Goal: Contribute content: Contribute content

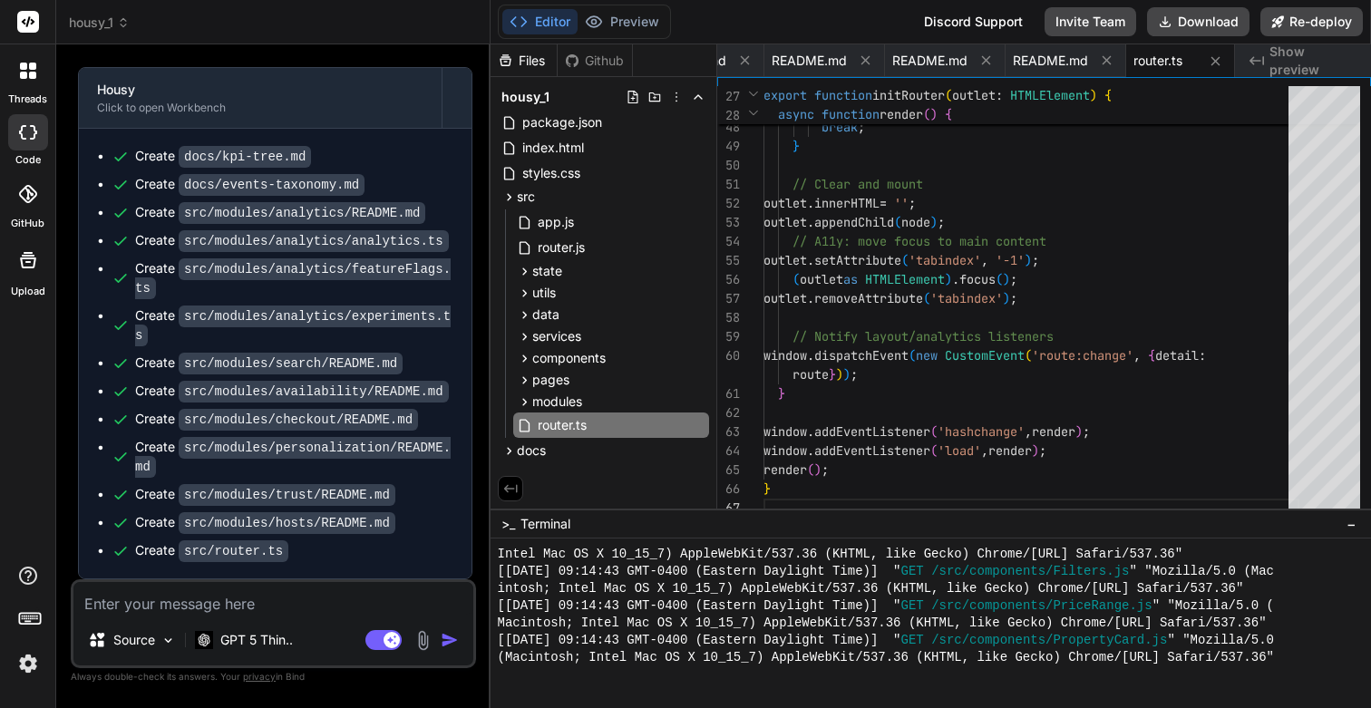
scroll to position [12668, 0]
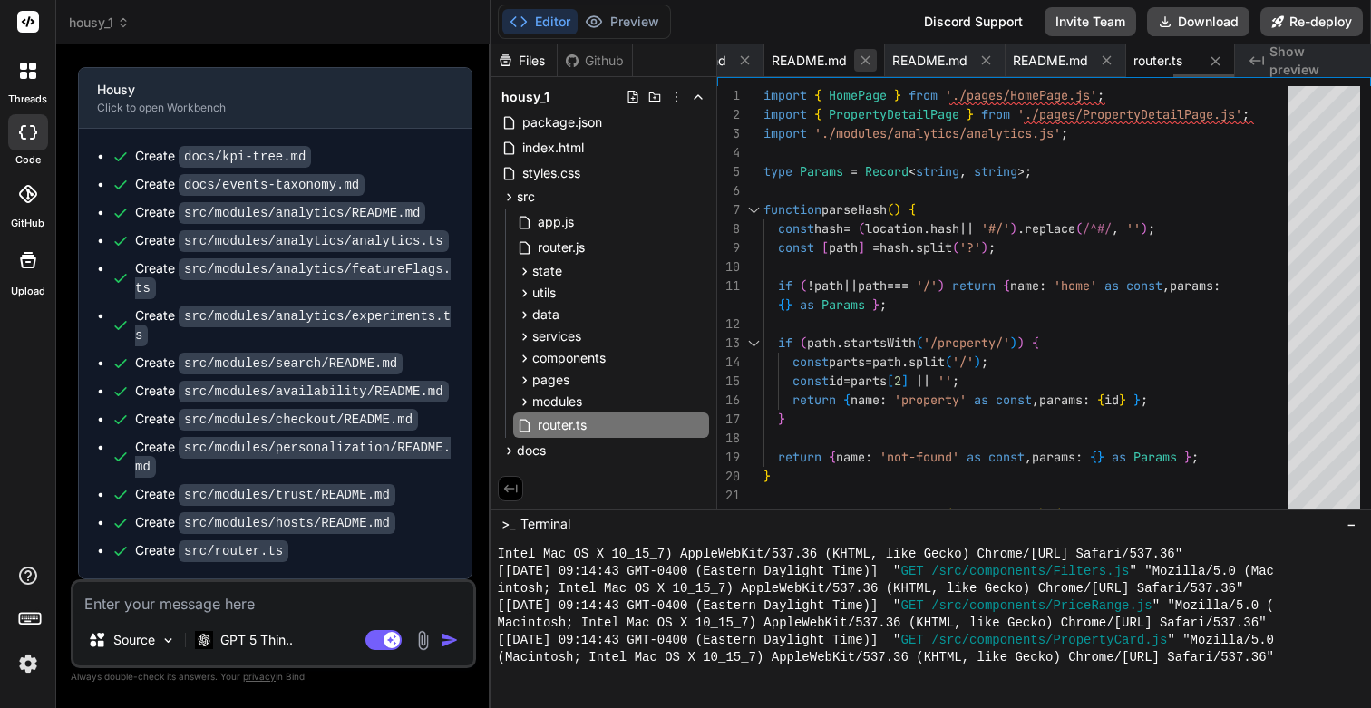
click at [859, 59] on icon at bounding box center [865, 60] width 15 height 15
click at [863, 63] on icon at bounding box center [865, 60] width 15 height 15
click at [979, 57] on icon at bounding box center [985, 60] width 15 height 15
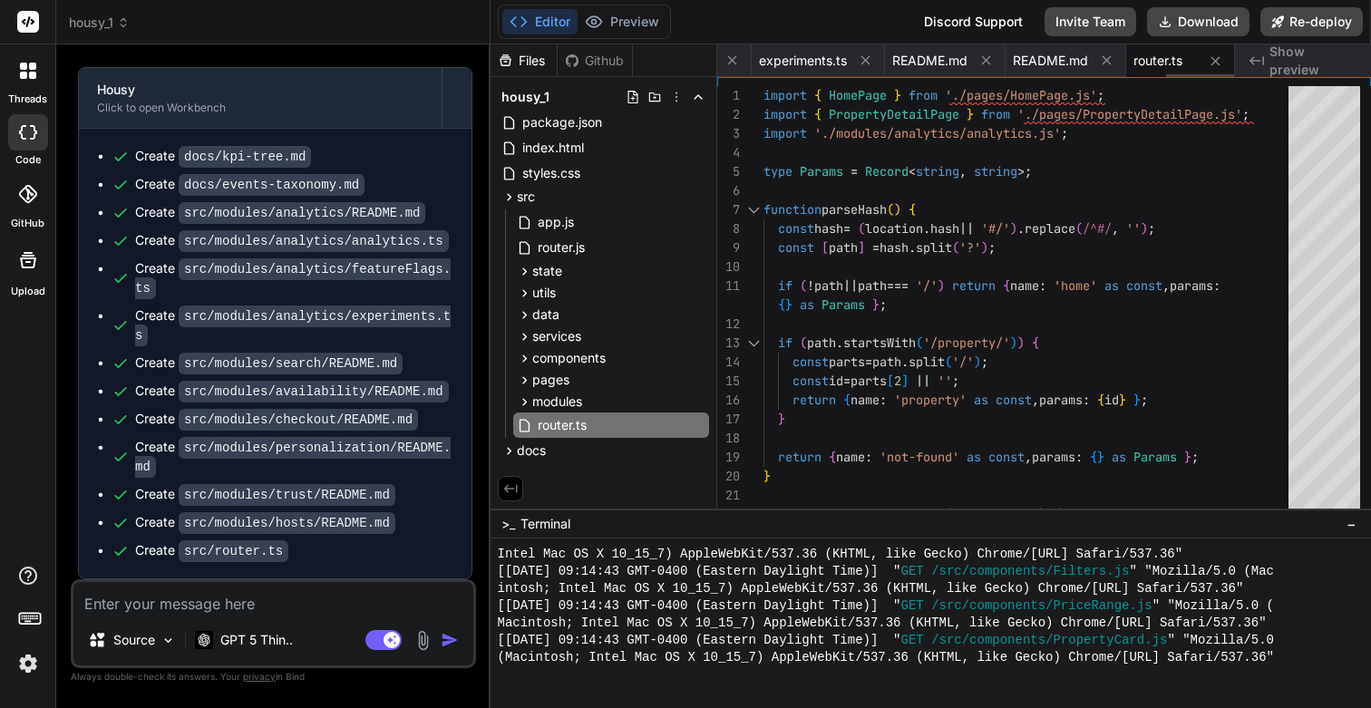
click at [979, 57] on icon at bounding box center [985, 60] width 15 height 15
click at [991, 60] on icon at bounding box center [985, 60] width 15 height 15
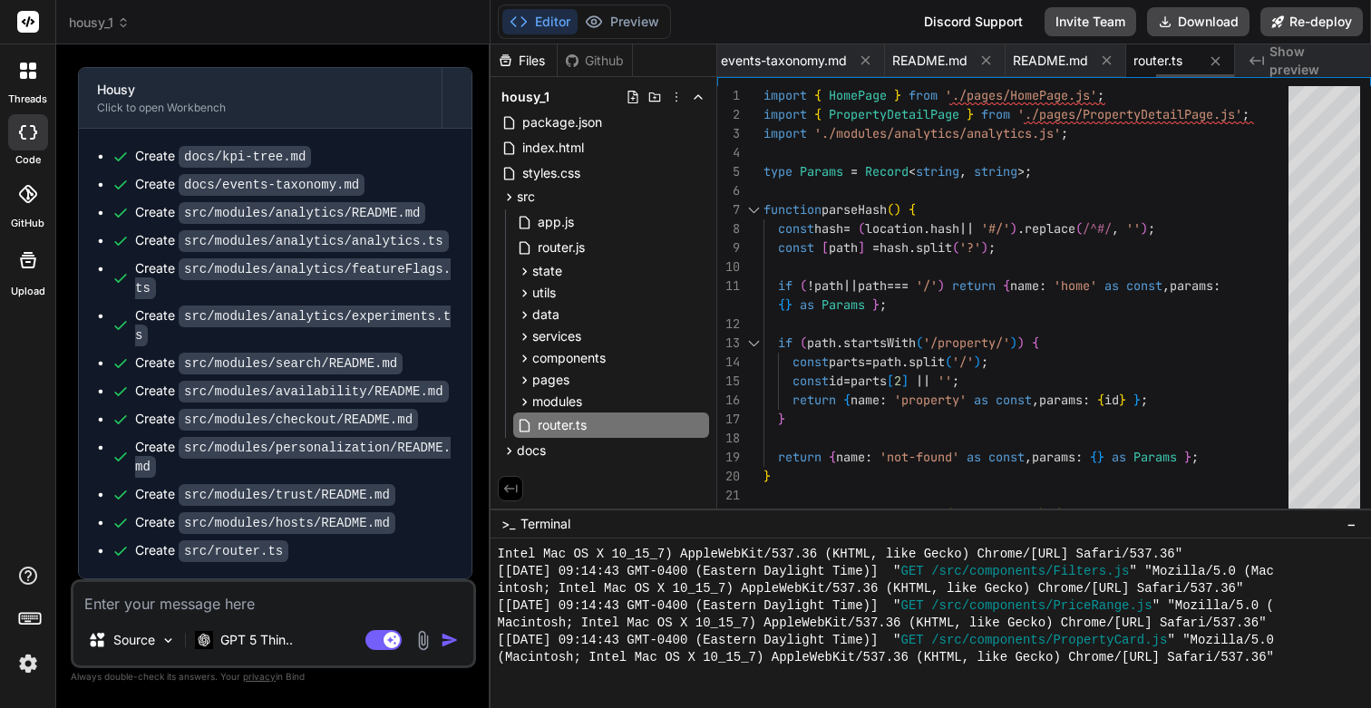
click at [991, 60] on icon at bounding box center [985, 60] width 15 height 15
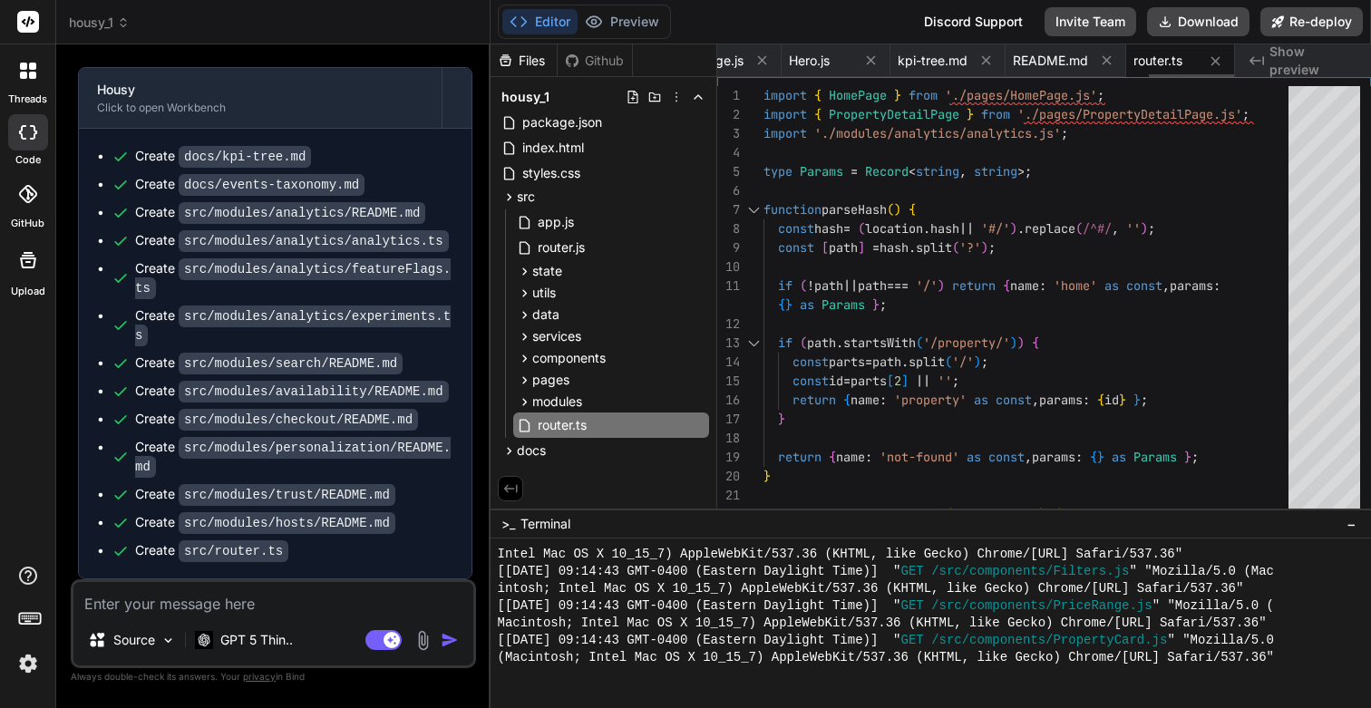
scroll to position [0, 2503]
click at [943, 59] on span "Hero.js" at bounding box center [924, 61] width 41 height 18
type textarea "function clamp(n, min, max) { return Math.[PERSON_NAME](min, Math.min(max, n));…"
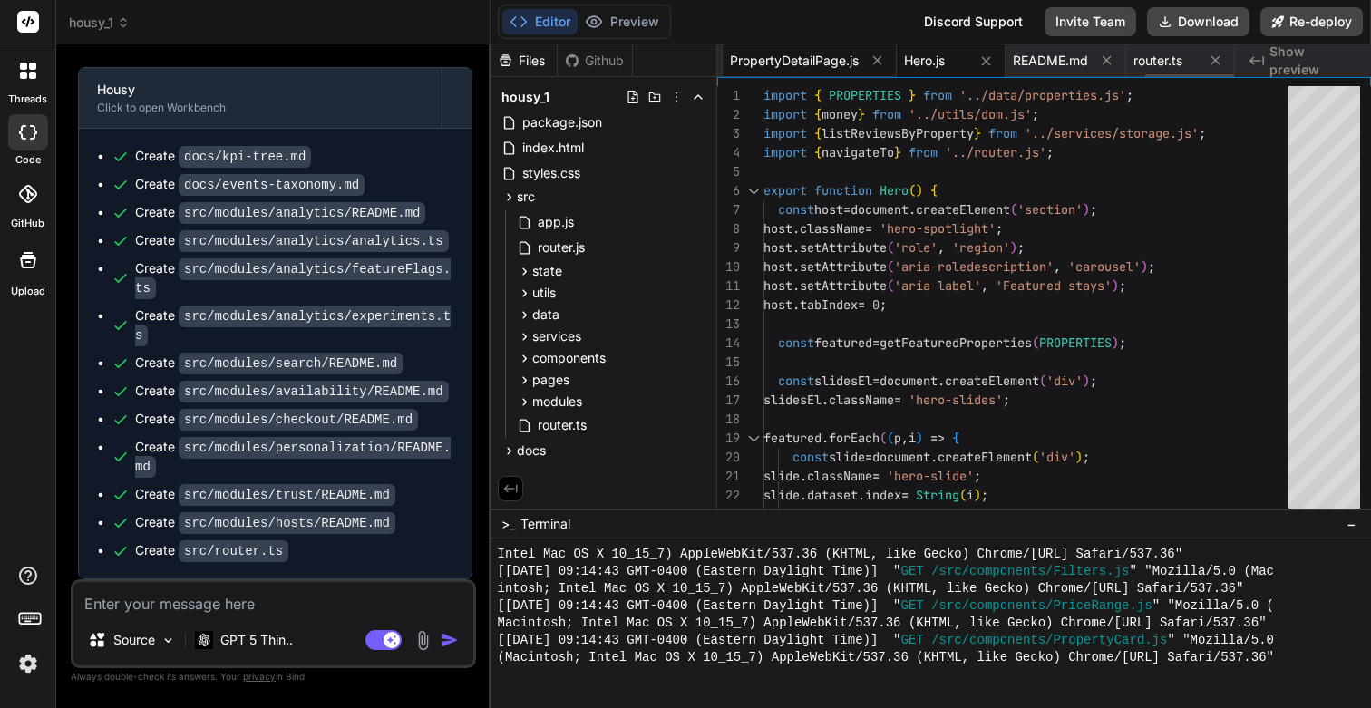
click at [835, 54] on span "PropertyDetailPage.js" at bounding box center [794, 61] width 129 height 18
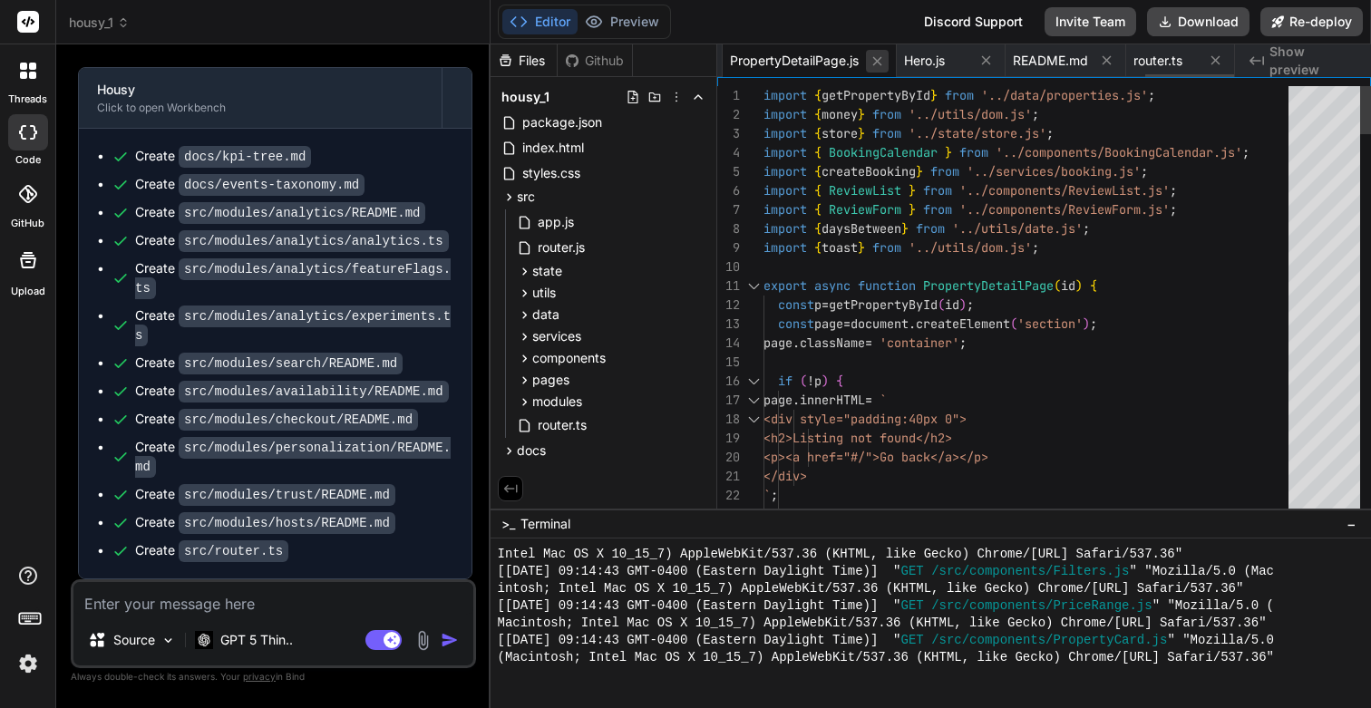
click at [879, 56] on icon at bounding box center [876, 60] width 9 height 9
type textarea "// Notify layout/analytics listeners window.dispatchEvent(new CustomEvent('rout…"
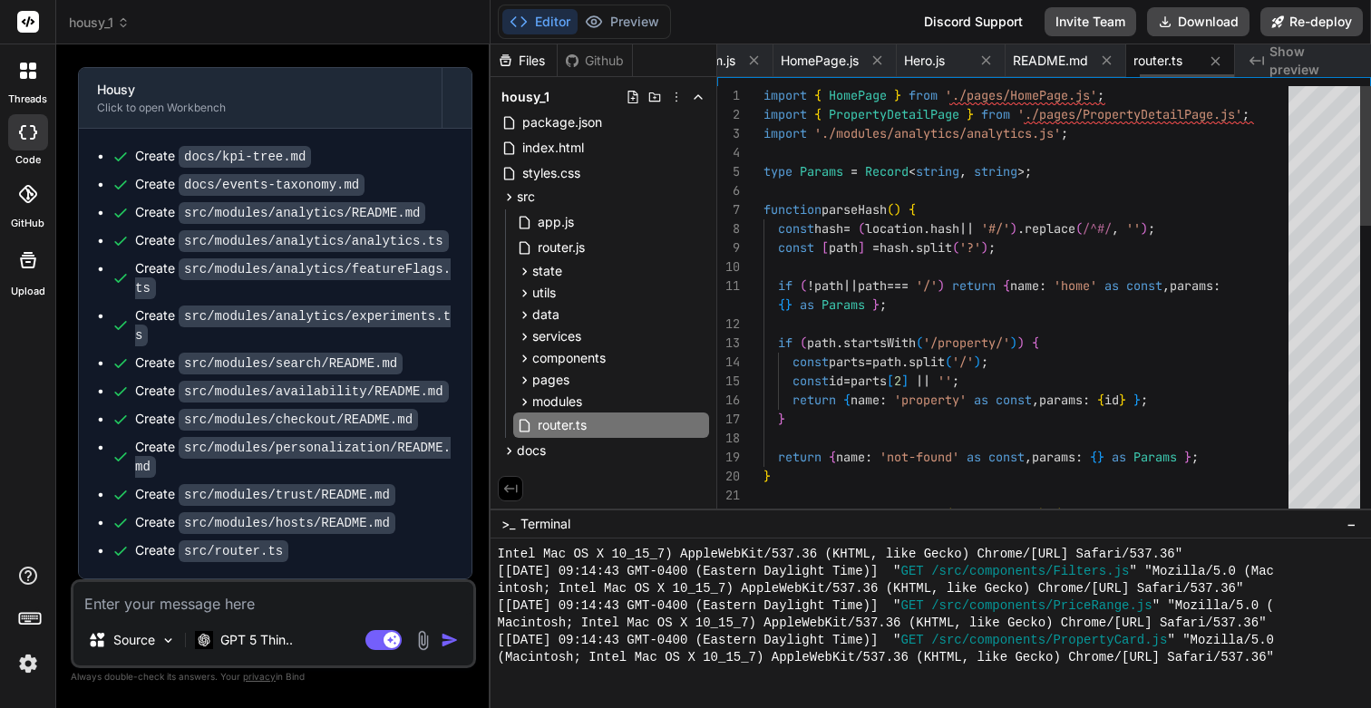
scroll to position [171, 0]
click at [879, 56] on icon at bounding box center [876, 60] width 9 height 9
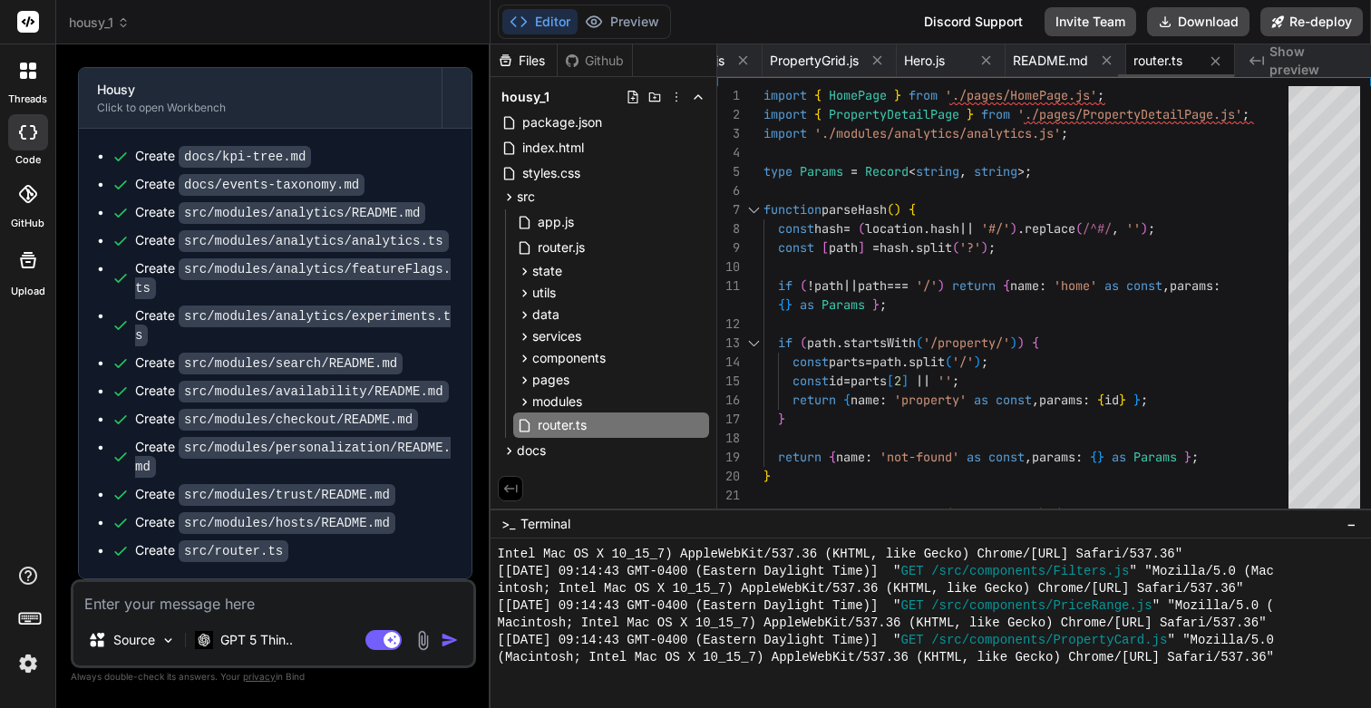
click at [879, 56] on icon at bounding box center [876, 60] width 9 height 9
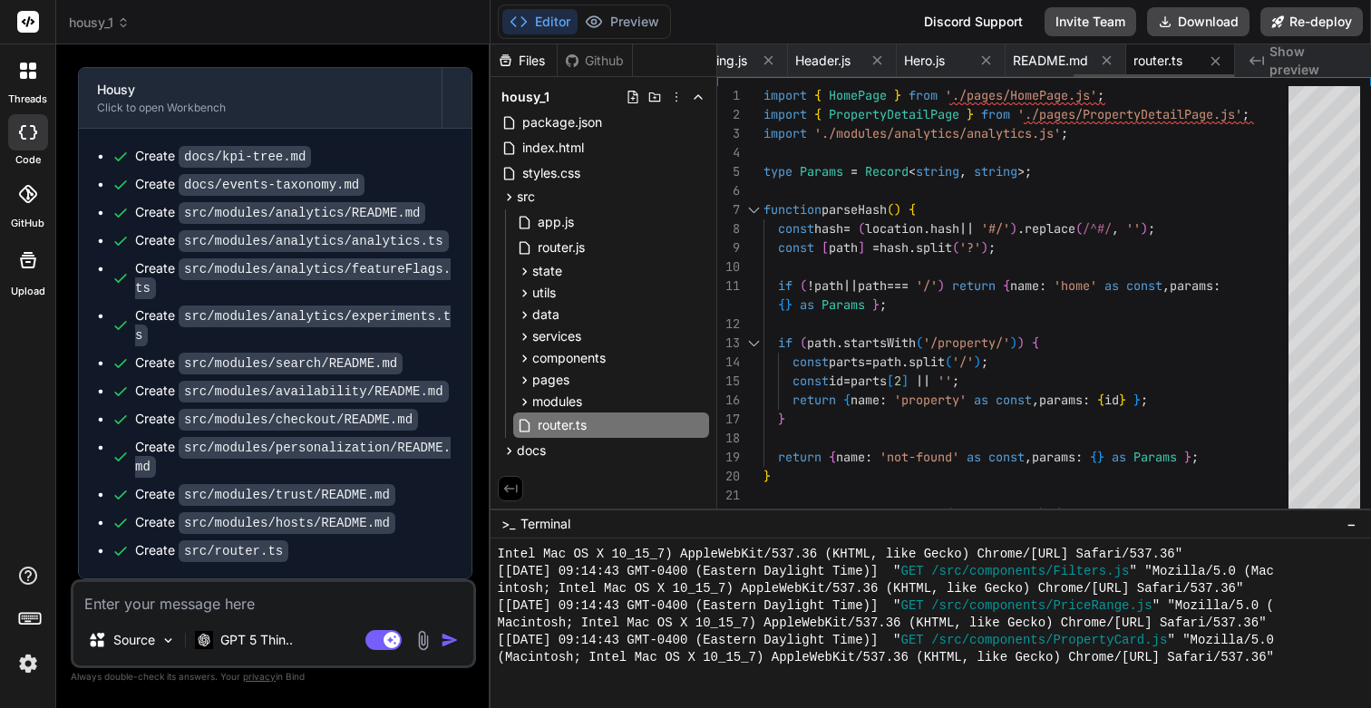
click at [879, 56] on icon at bounding box center [876, 60] width 9 height 9
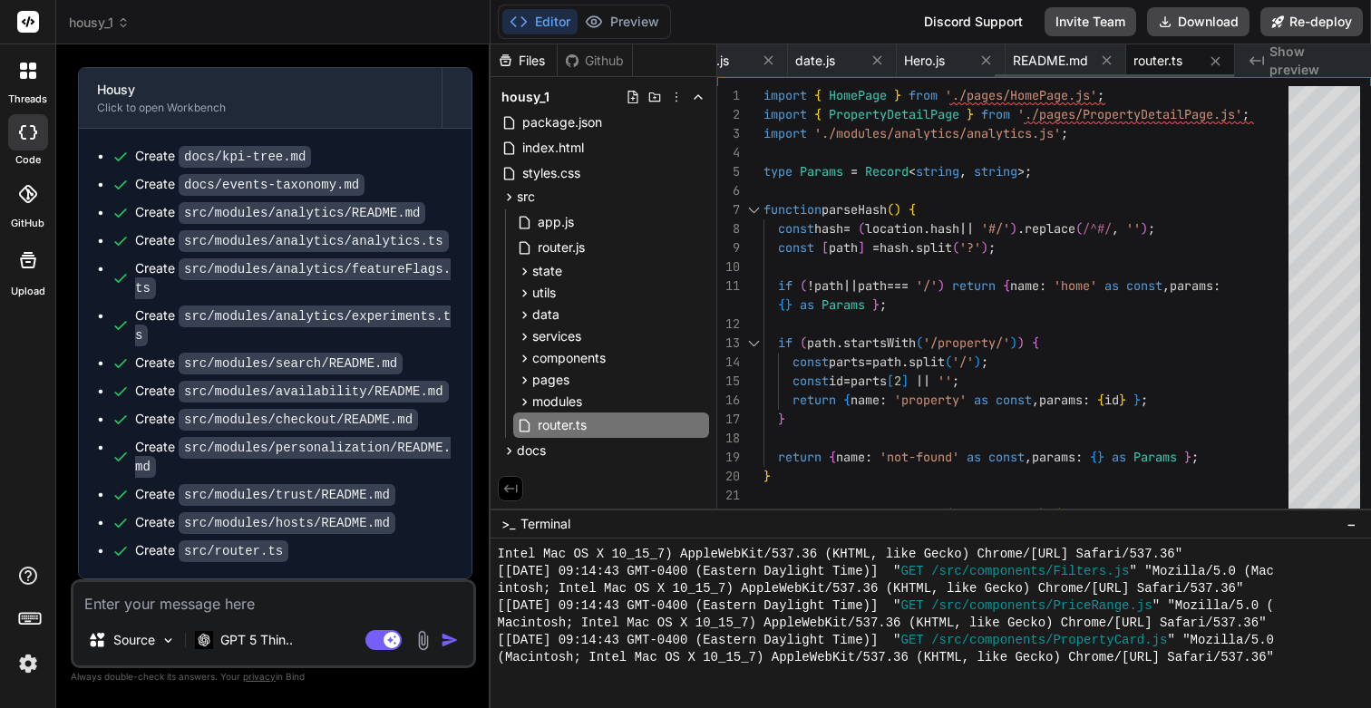
click at [879, 56] on icon at bounding box center [876, 60] width 9 height 9
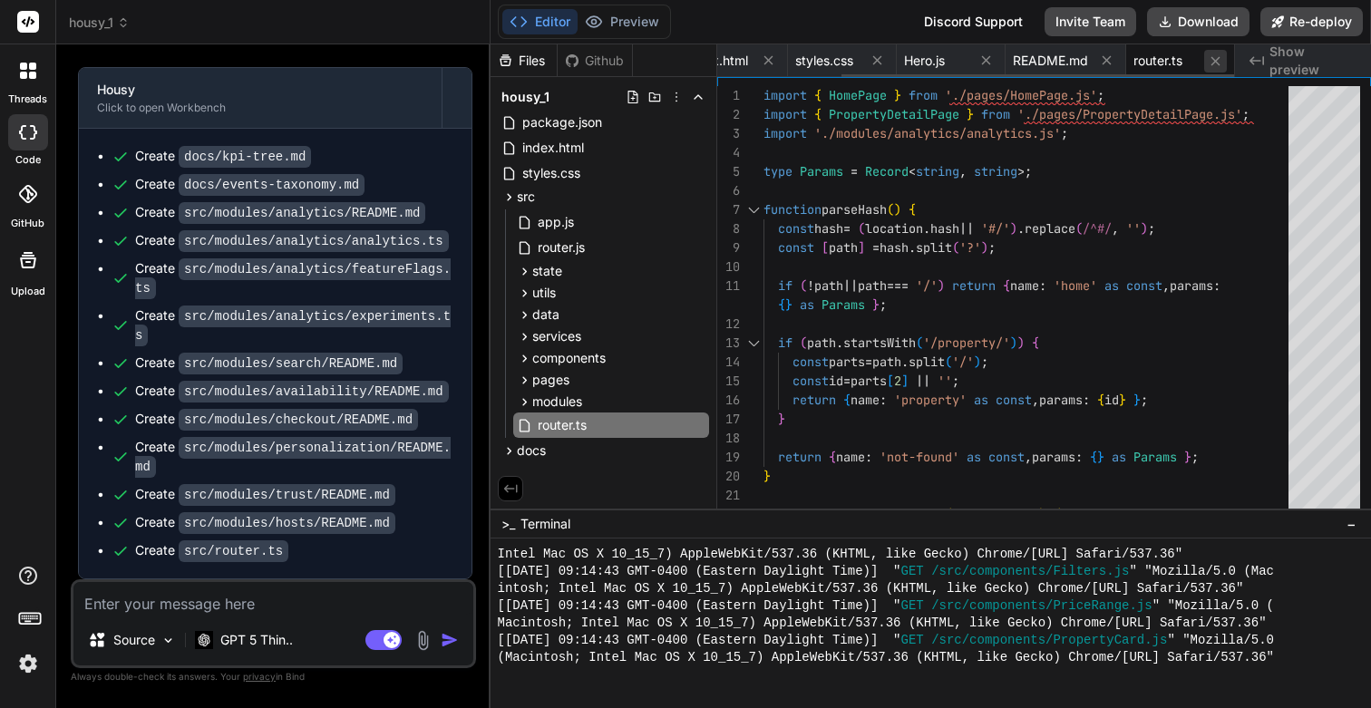
click at [1217, 61] on icon at bounding box center [1215, 61] width 15 height 15
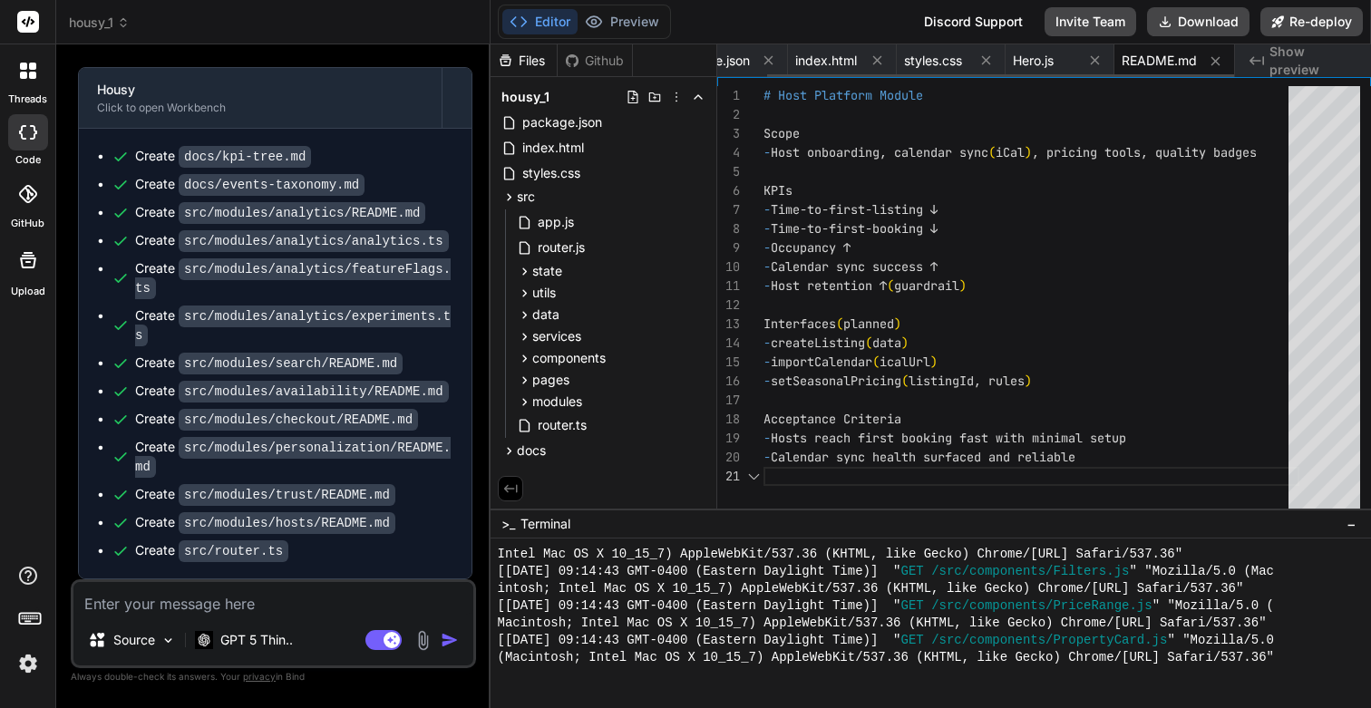
scroll to position [0, 0]
click at [1217, 61] on icon at bounding box center [1215, 61] width 15 height 15
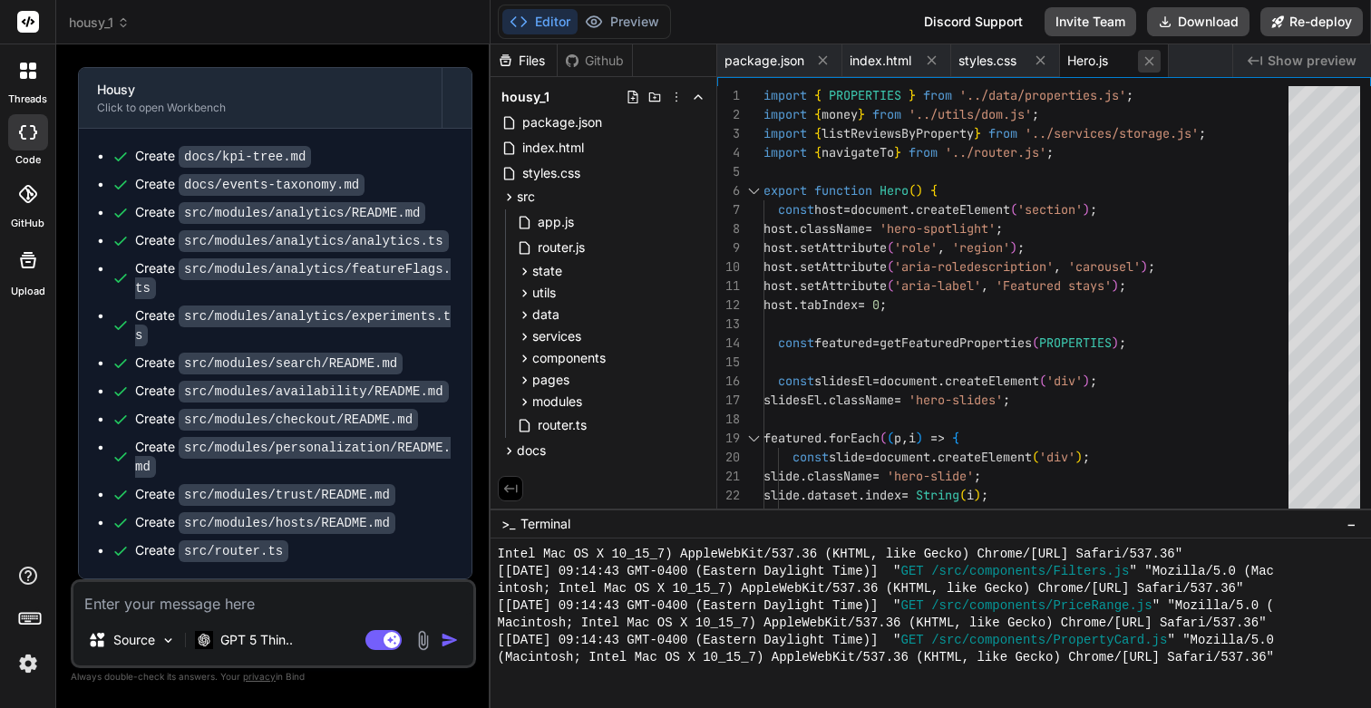
click at [1153, 60] on icon at bounding box center [1149, 61] width 15 height 15
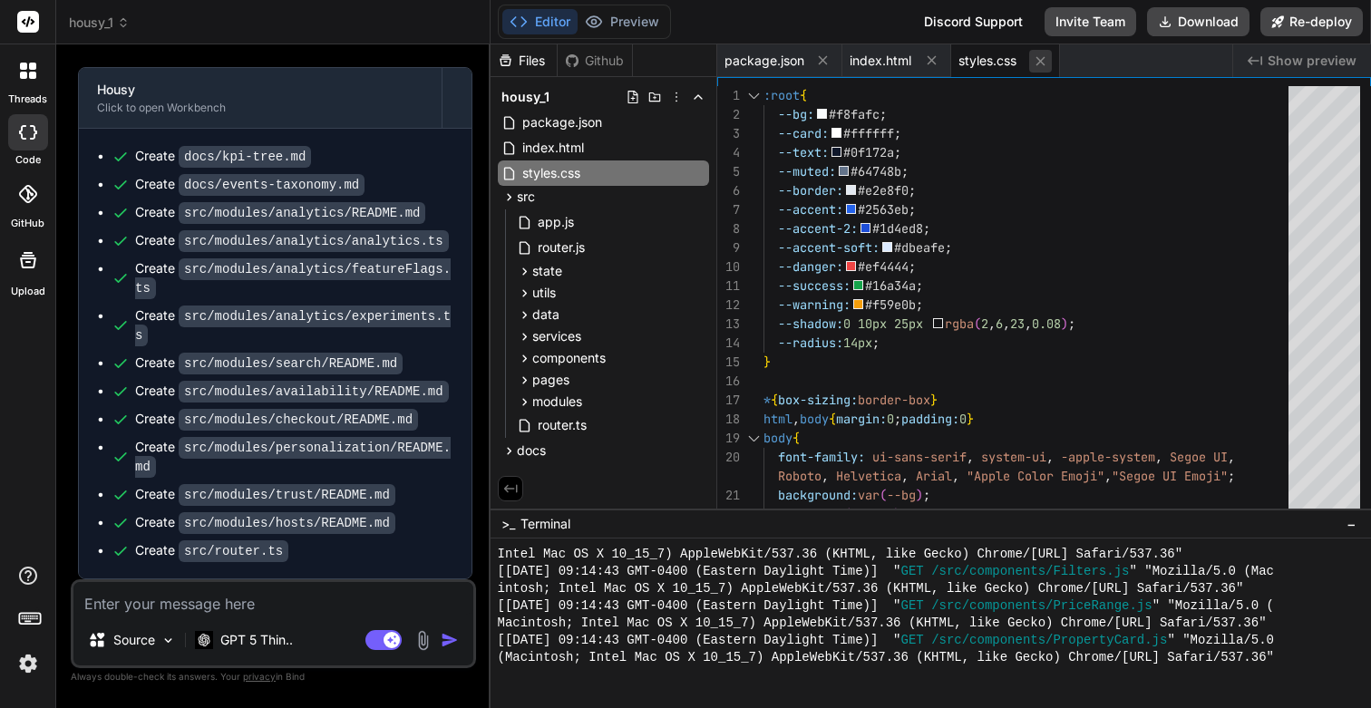
click at [1038, 63] on icon at bounding box center [1040, 60] width 9 height 9
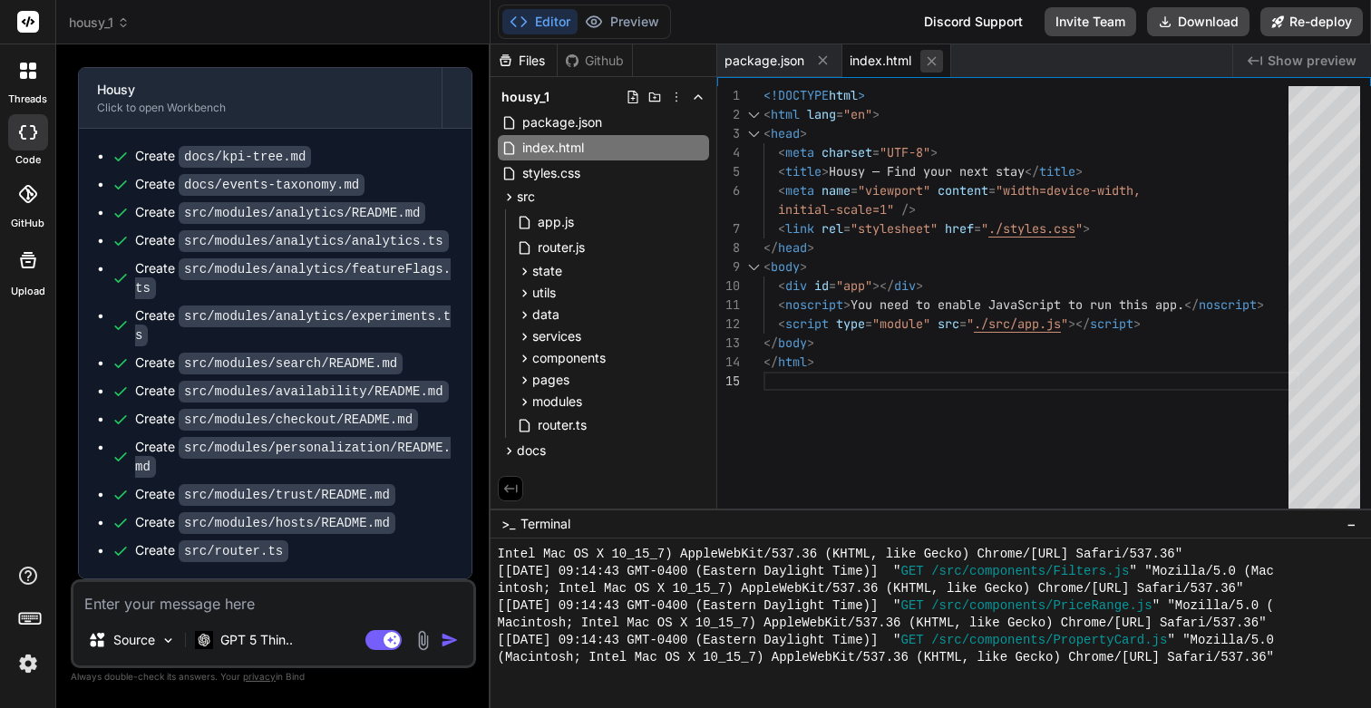
click at [927, 62] on icon at bounding box center [931, 61] width 15 height 15
type textarea "} }"
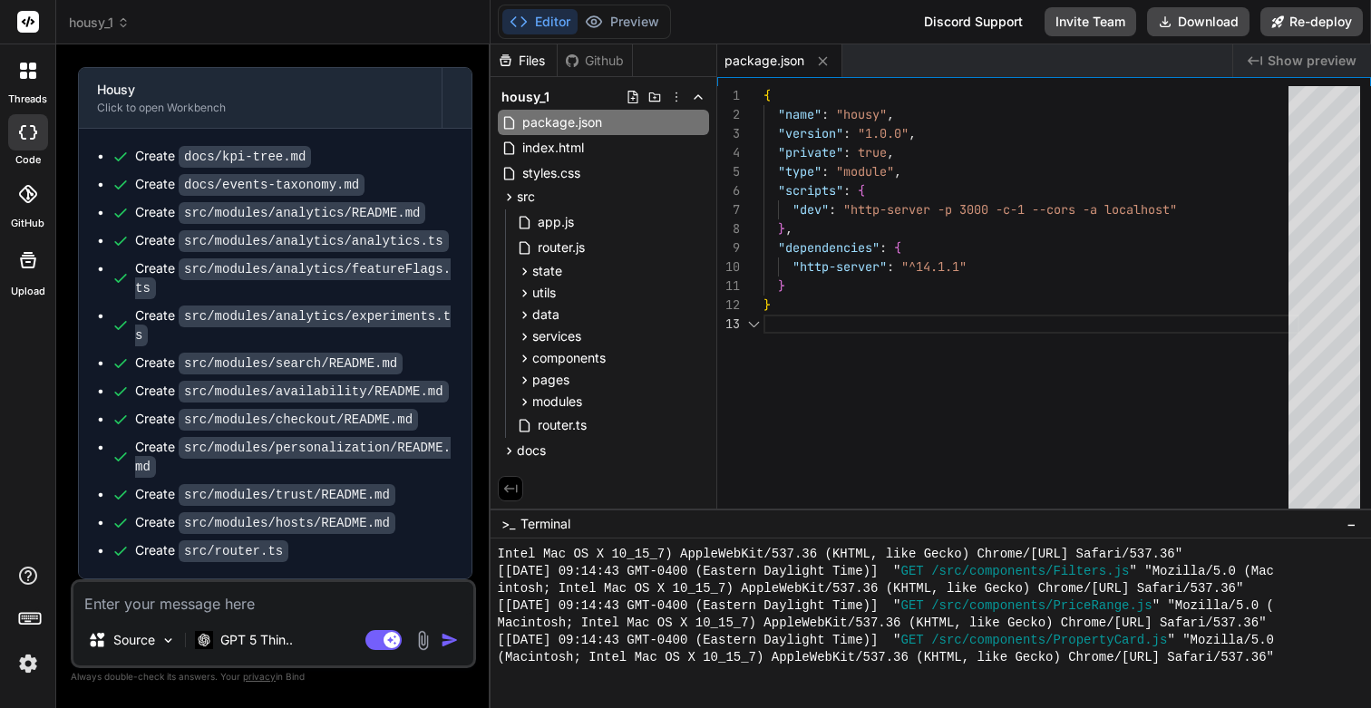
scroll to position [38, 0]
click at [820, 62] on icon at bounding box center [822, 61] width 15 height 15
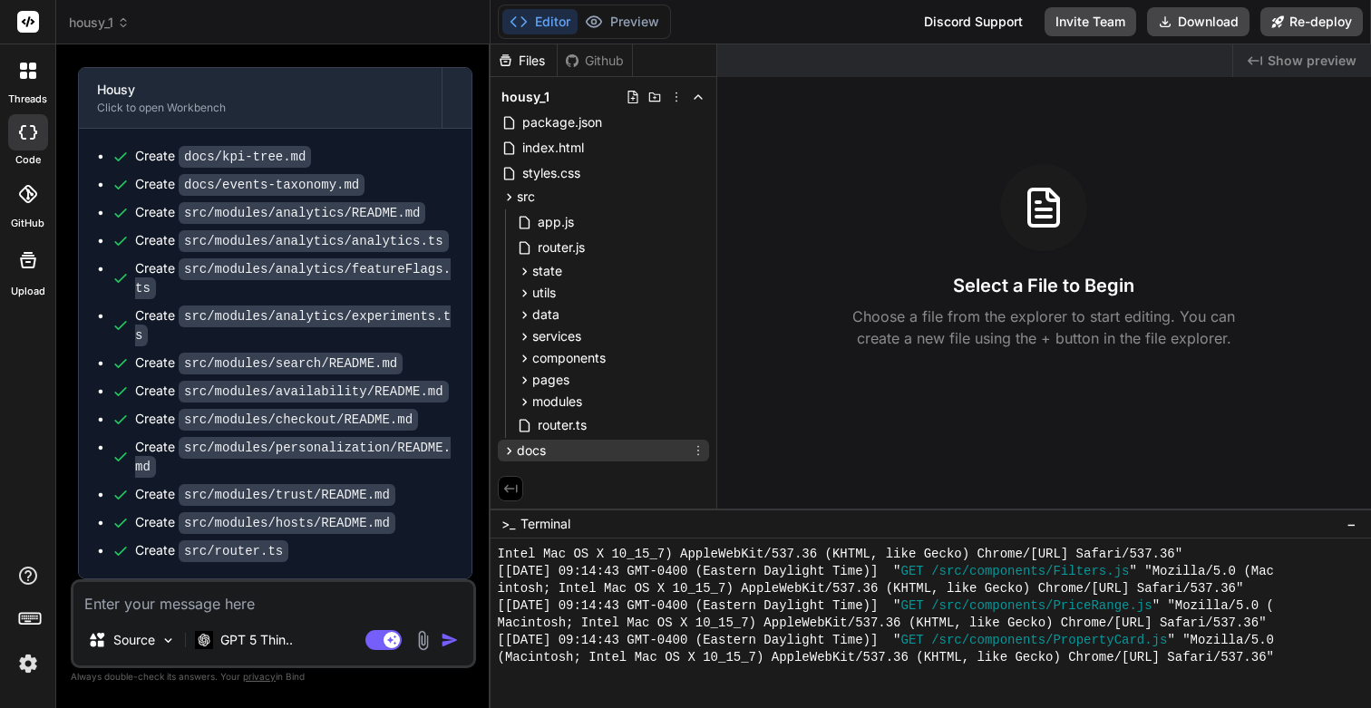
click at [509, 450] on icon at bounding box center [508, 450] width 15 height 15
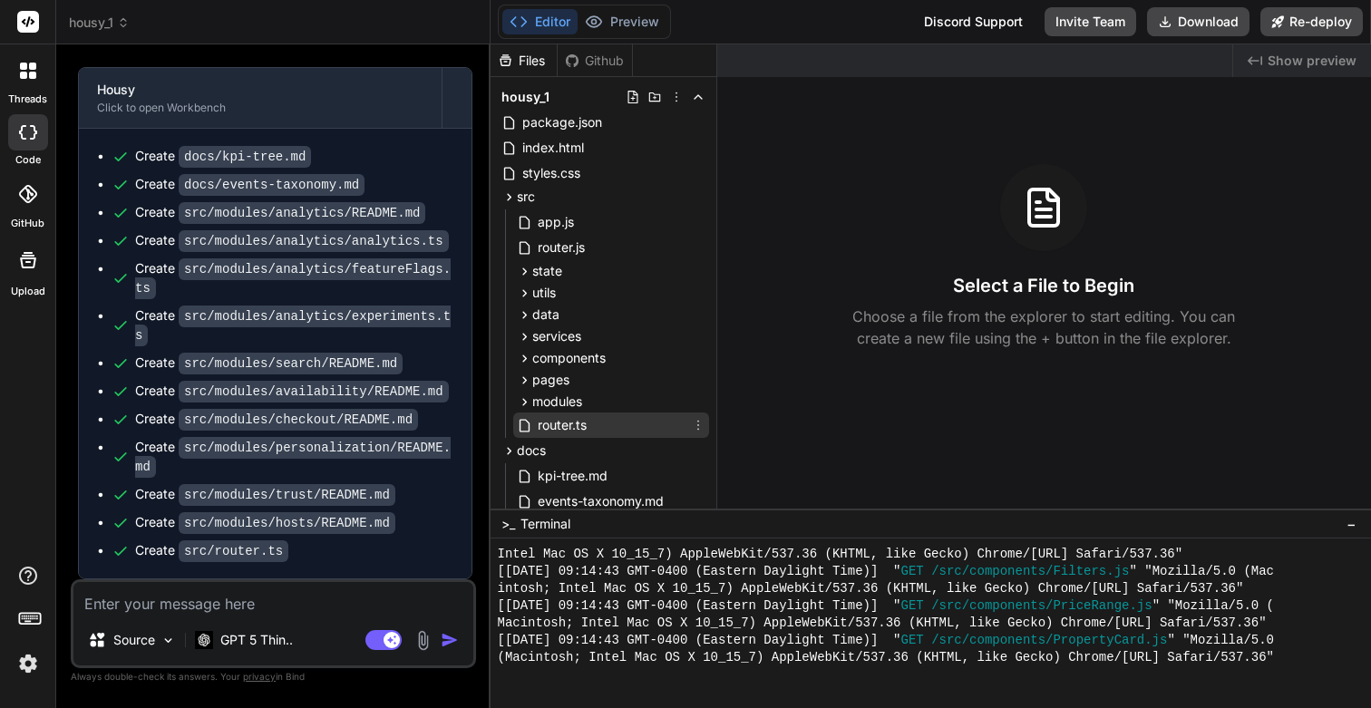
scroll to position [46, 0]
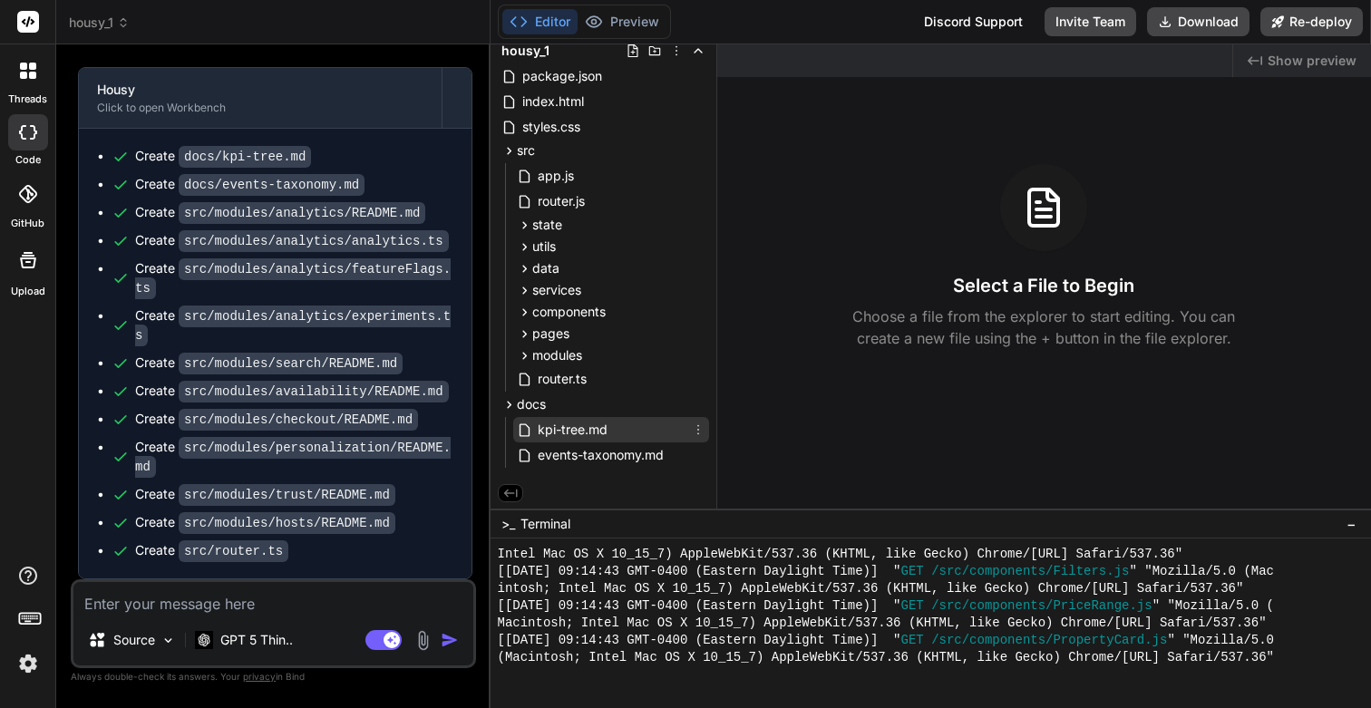
click at [582, 427] on span "kpi-tree.md" at bounding box center [572, 430] width 73 height 22
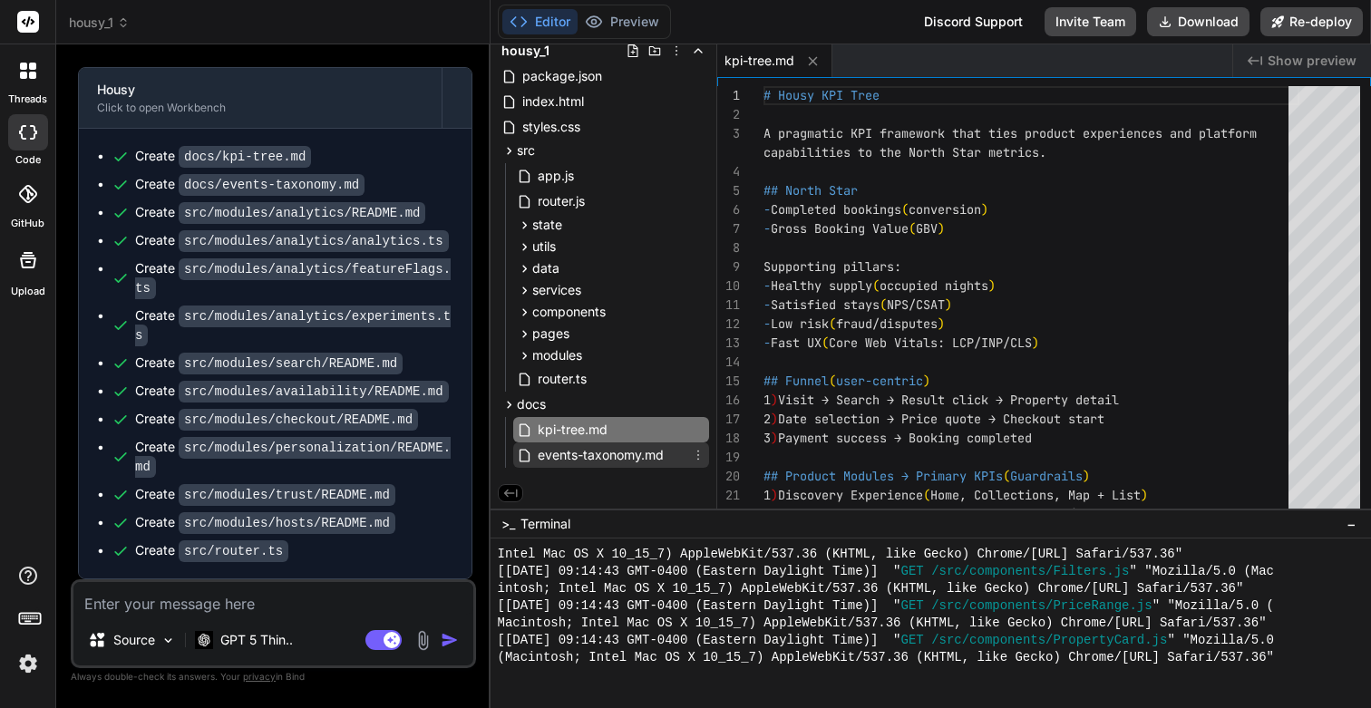
click at [578, 457] on span "events-taxonomy.md" at bounding box center [601, 455] width 130 height 22
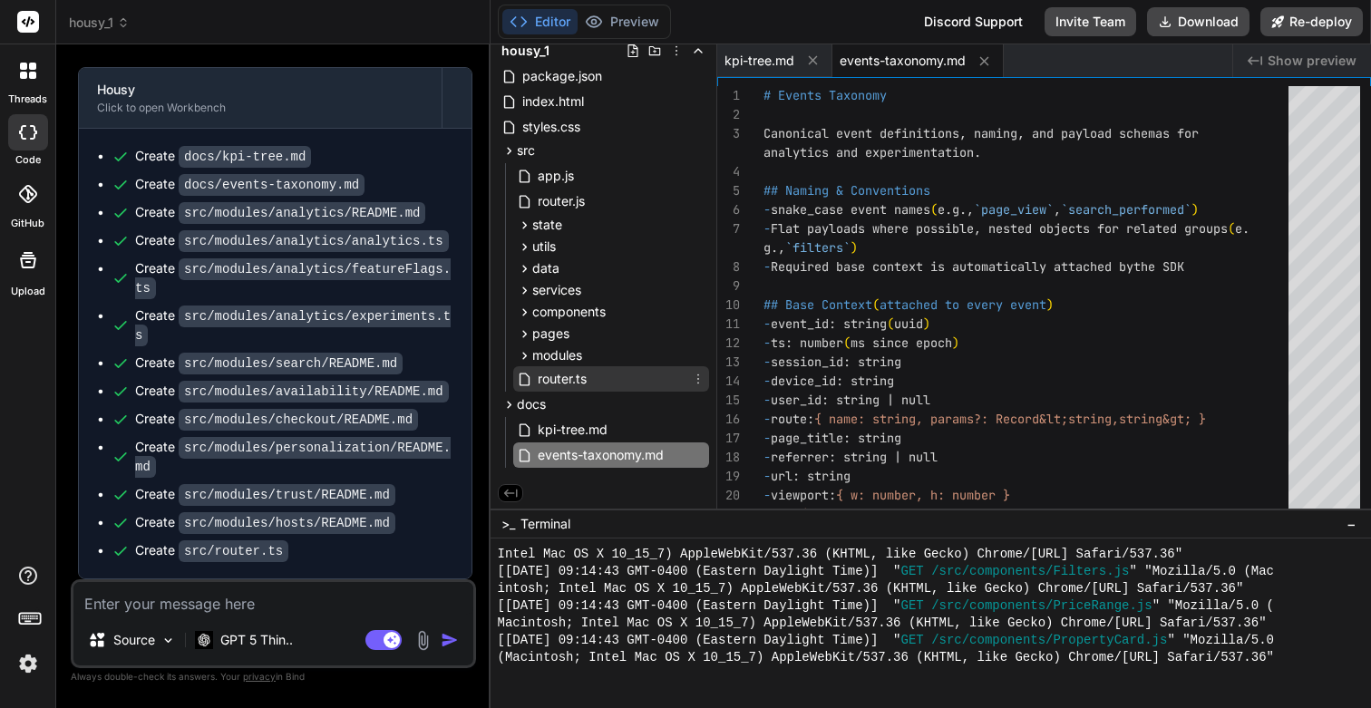
click at [569, 375] on span "router.ts" at bounding box center [562, 379] width 53 height 22
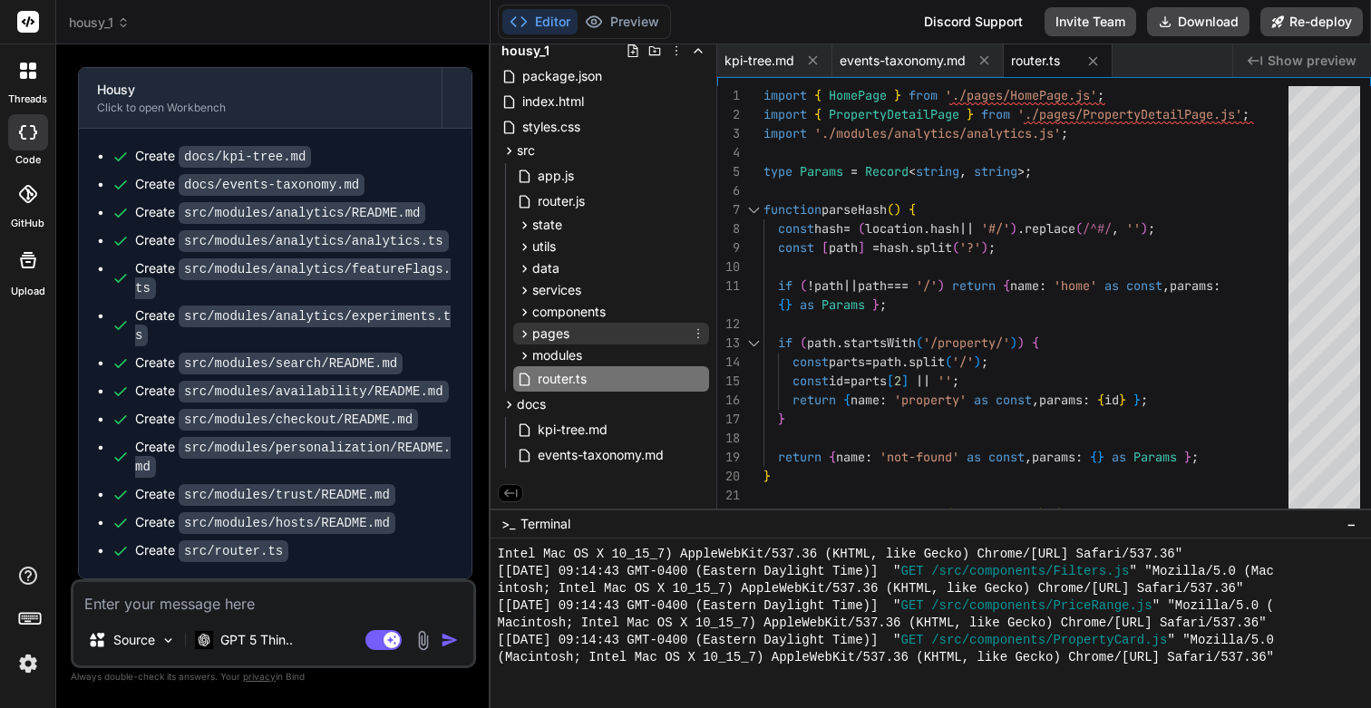
scroll to position [0, 0]
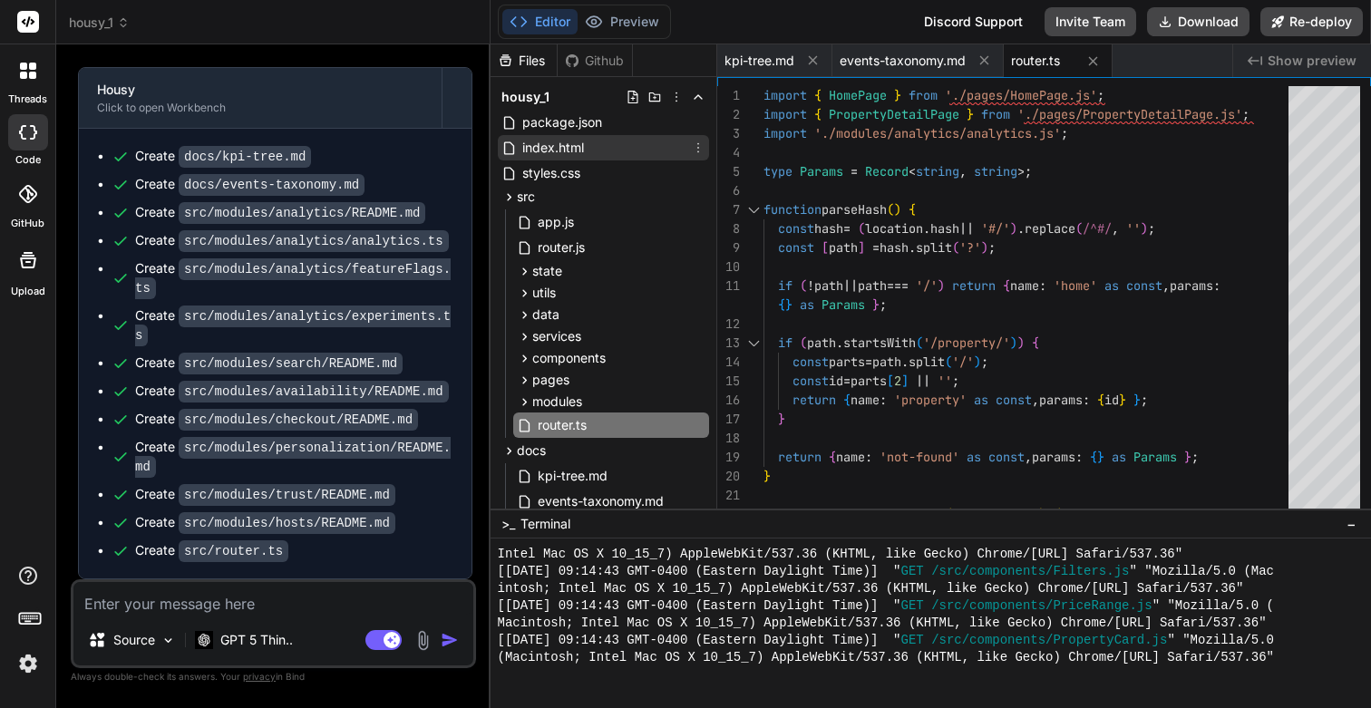
click at [550, 151] on span "index.html" at bounding box center [553, 148] width 65 height 22
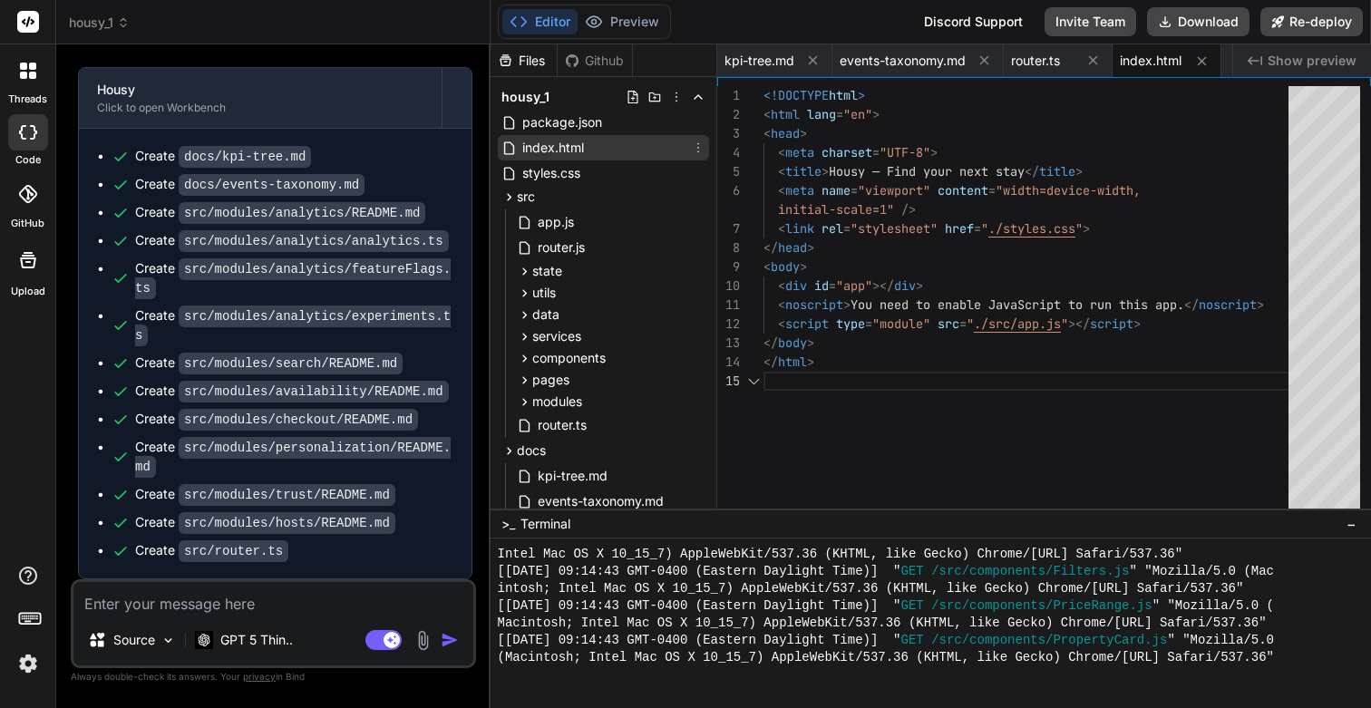
scroll to position [95, 0]
click at [808, 56] on icon at bounding box center [812, 60] width 15 height 15
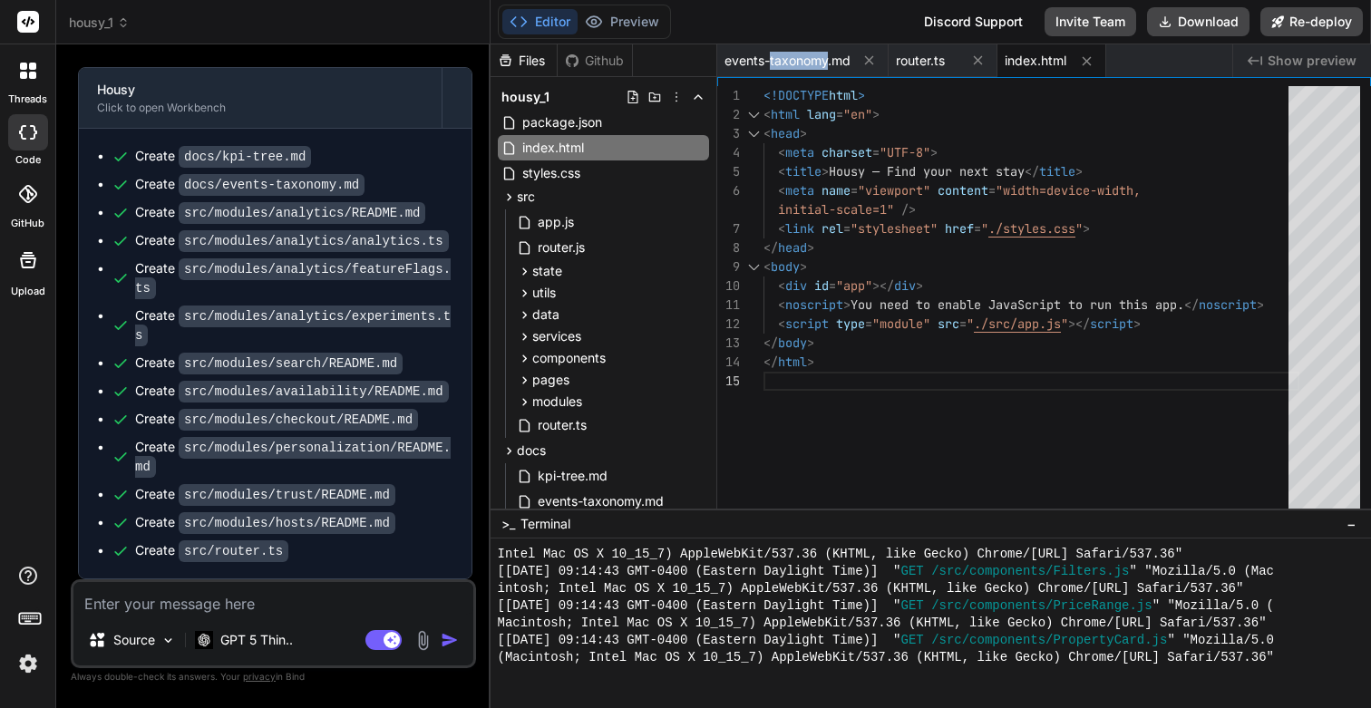
click at [808, 56] on span "events-taxonomy.md" at bounding box center [788, 61] width 126 height 18
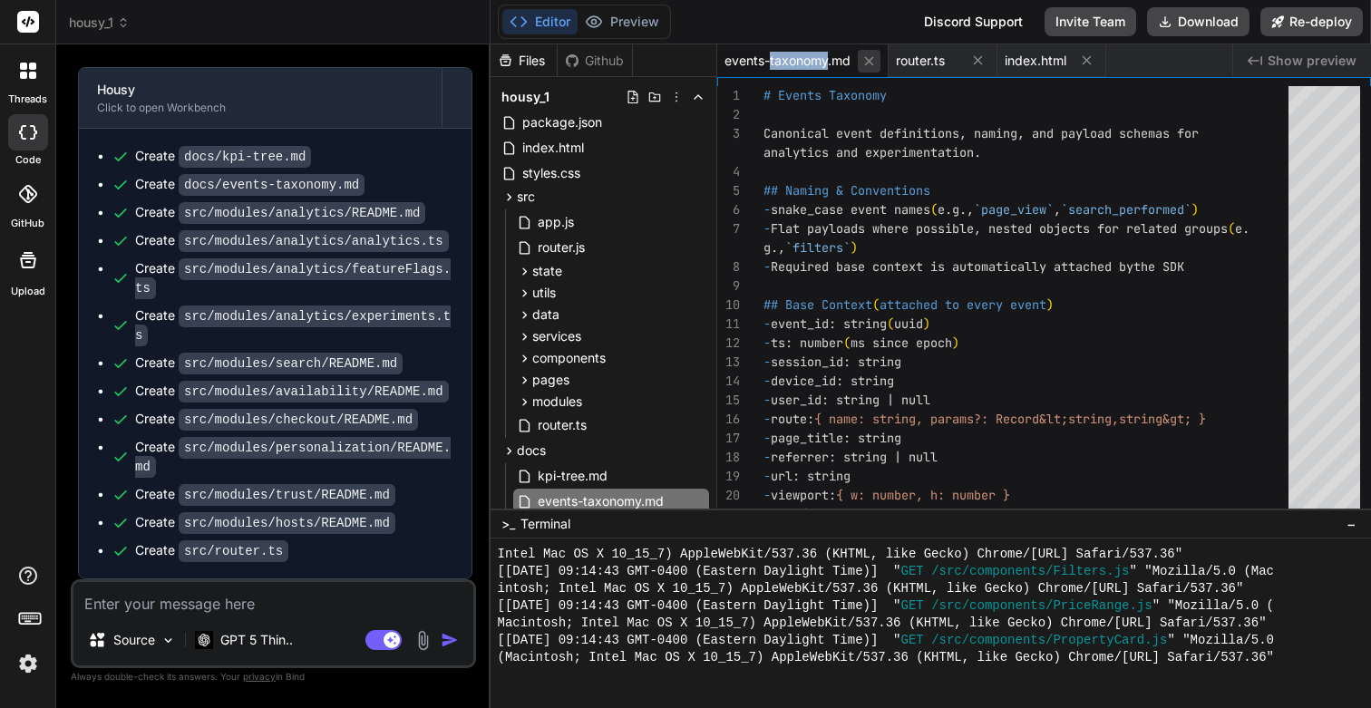
click at [873, 60] on icon at bounding box center [868, 61] width 15 height 15
type textarea "<div id="app"></div> <noscript>You need to enable JavaScript to run this app.</…"
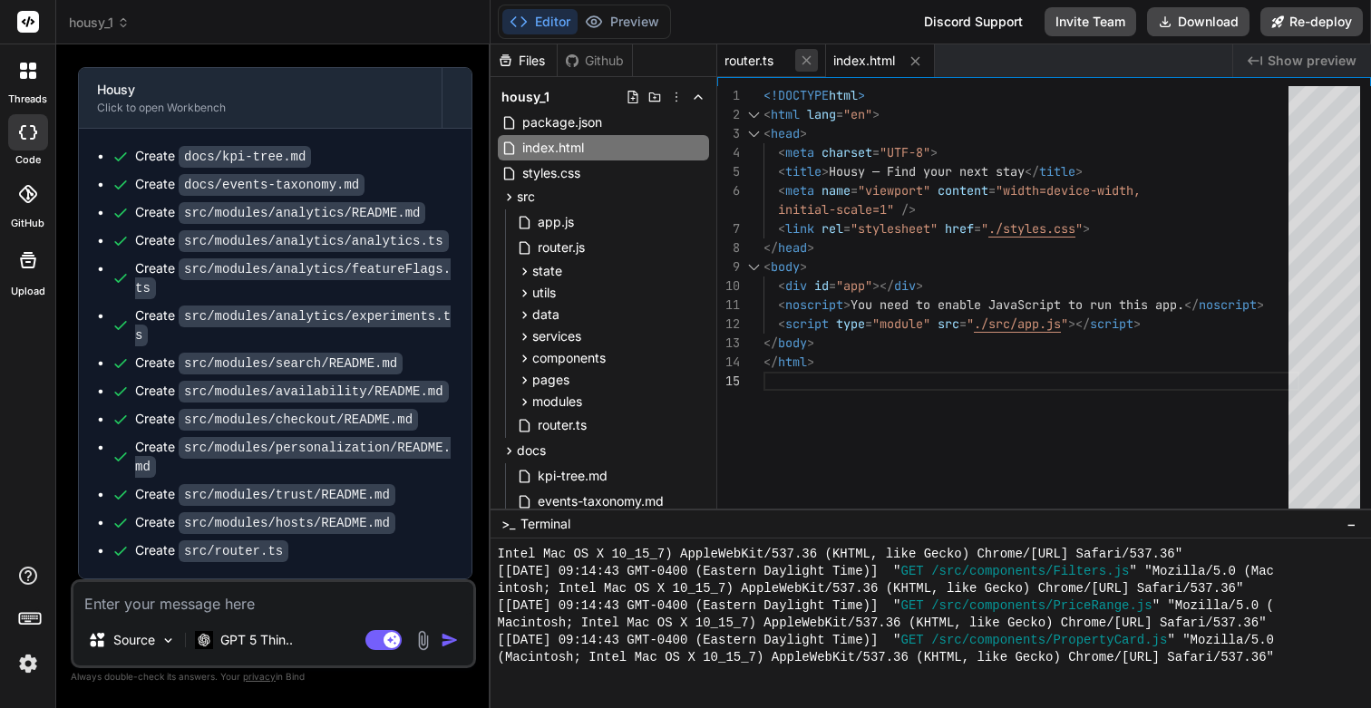
click at [812, 62] on icon at bounding box center [806, 60] width 15 height 15
click at [847, 19] on div "Editor Preview Discord Support Invite Team Download Re-deploy" at bounding box center [931, 22] width 881 height 44
click at [1318, 64] on span "Show preview" at bounding box center [1312, 61] width 89 height 18
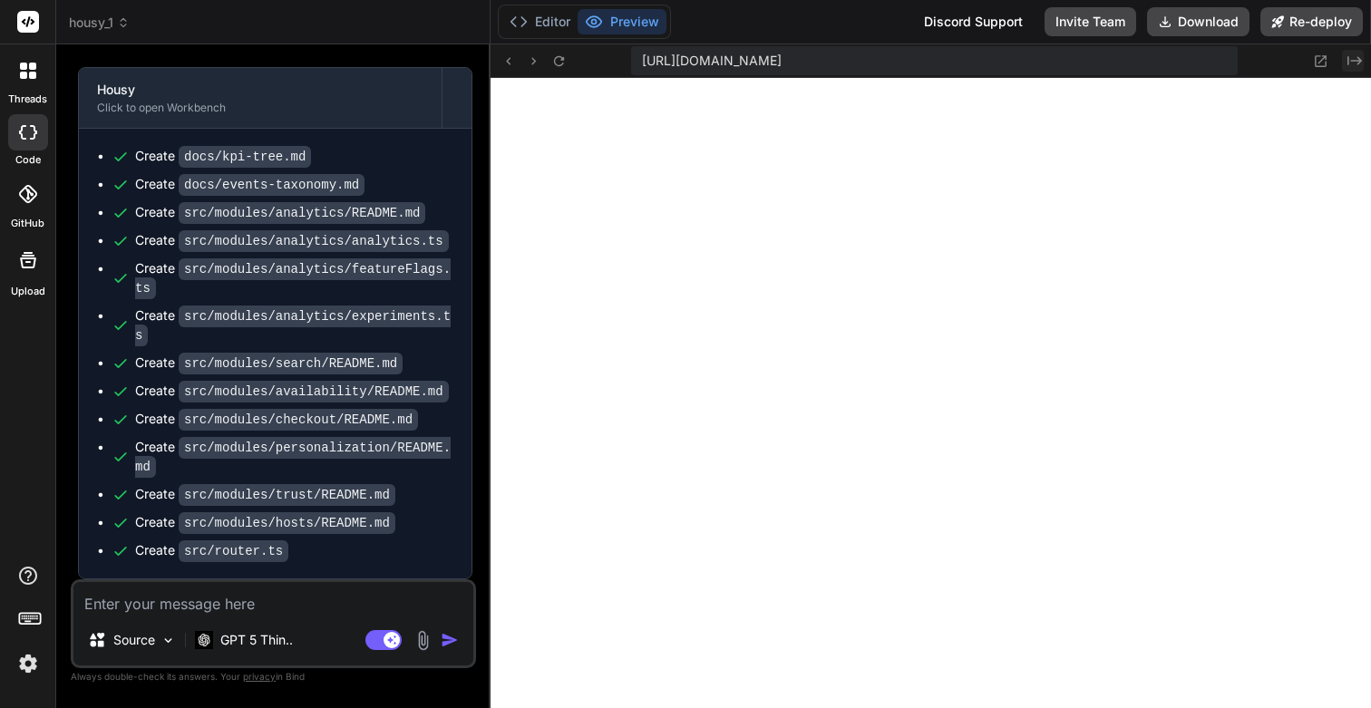
click at [1344, 56] on button "Created with Pixso." at bounding box center [1353, 61] width 22 height 22
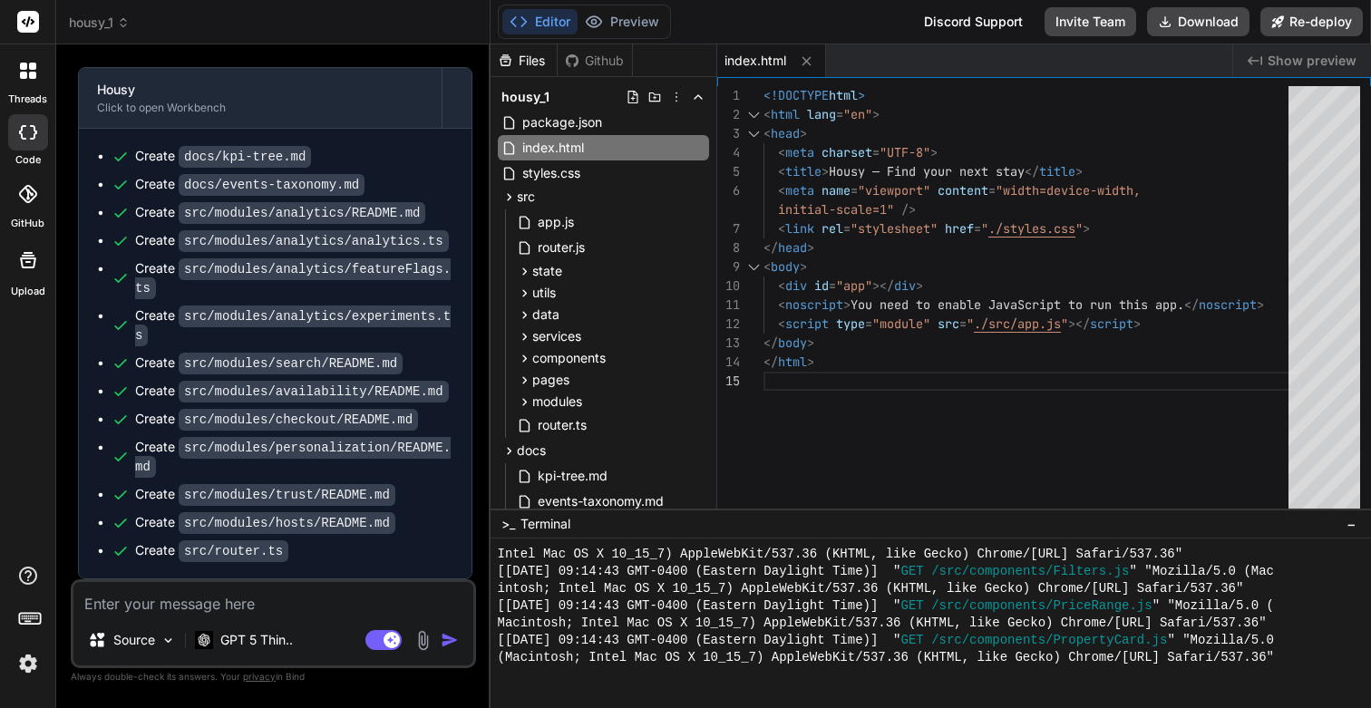
click at [1252, 59] on icon at bounding box center [1255, 60] width 15 height 9
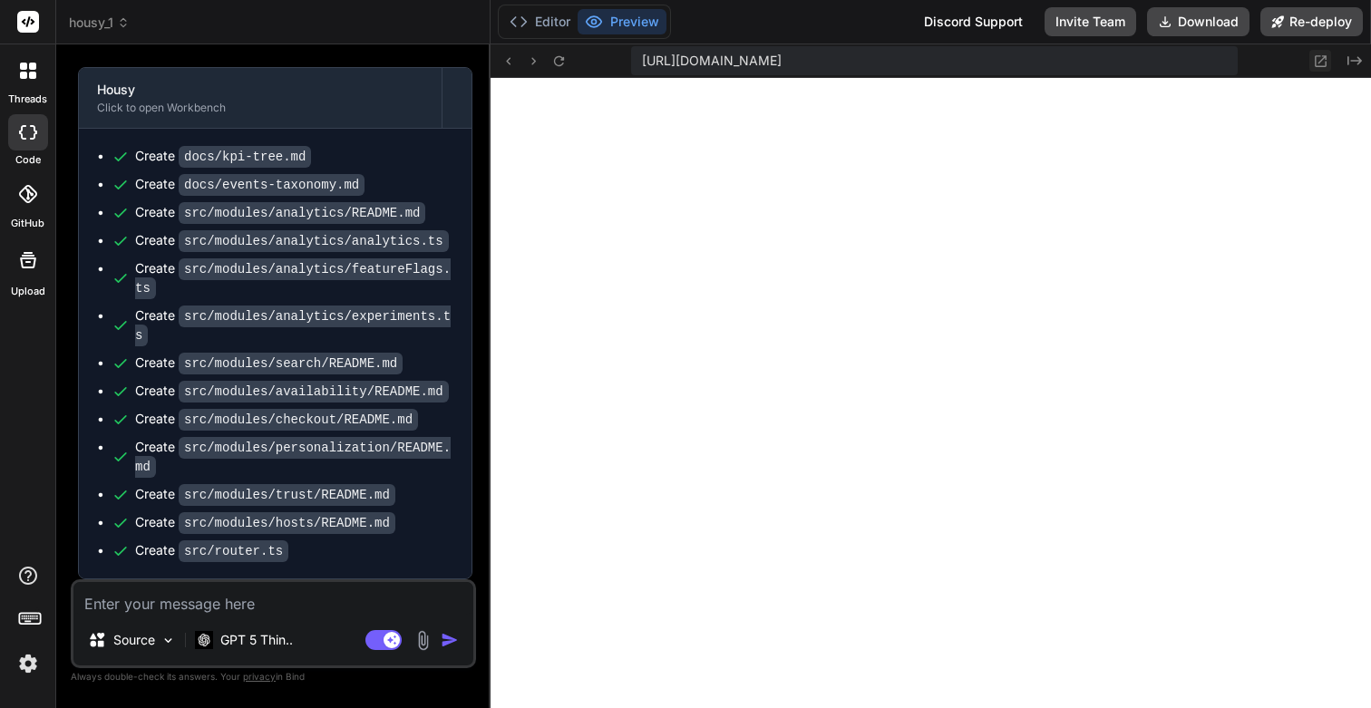
click at [1318, 60] on icon at bounding box center [1320, 61] width 15 height 15
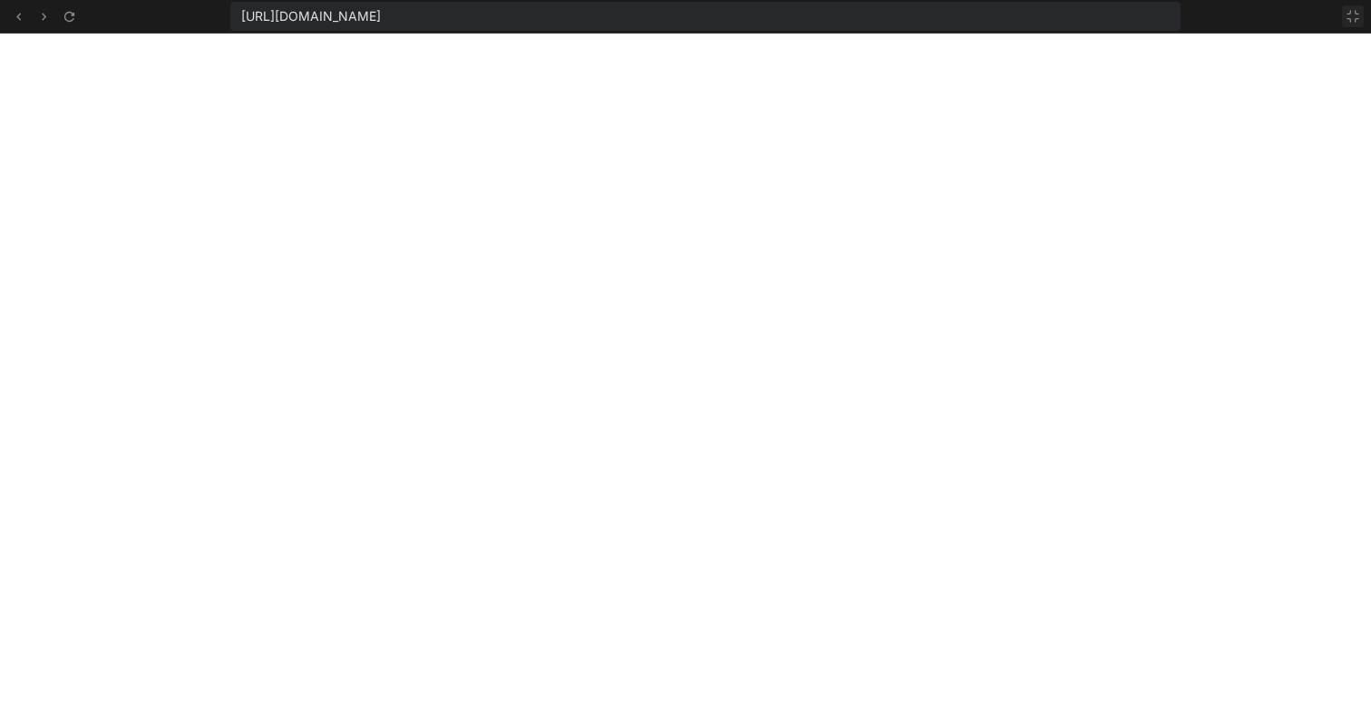
click at [1361, 14] on button at bounding box center [1353, 16] width 22 height 22
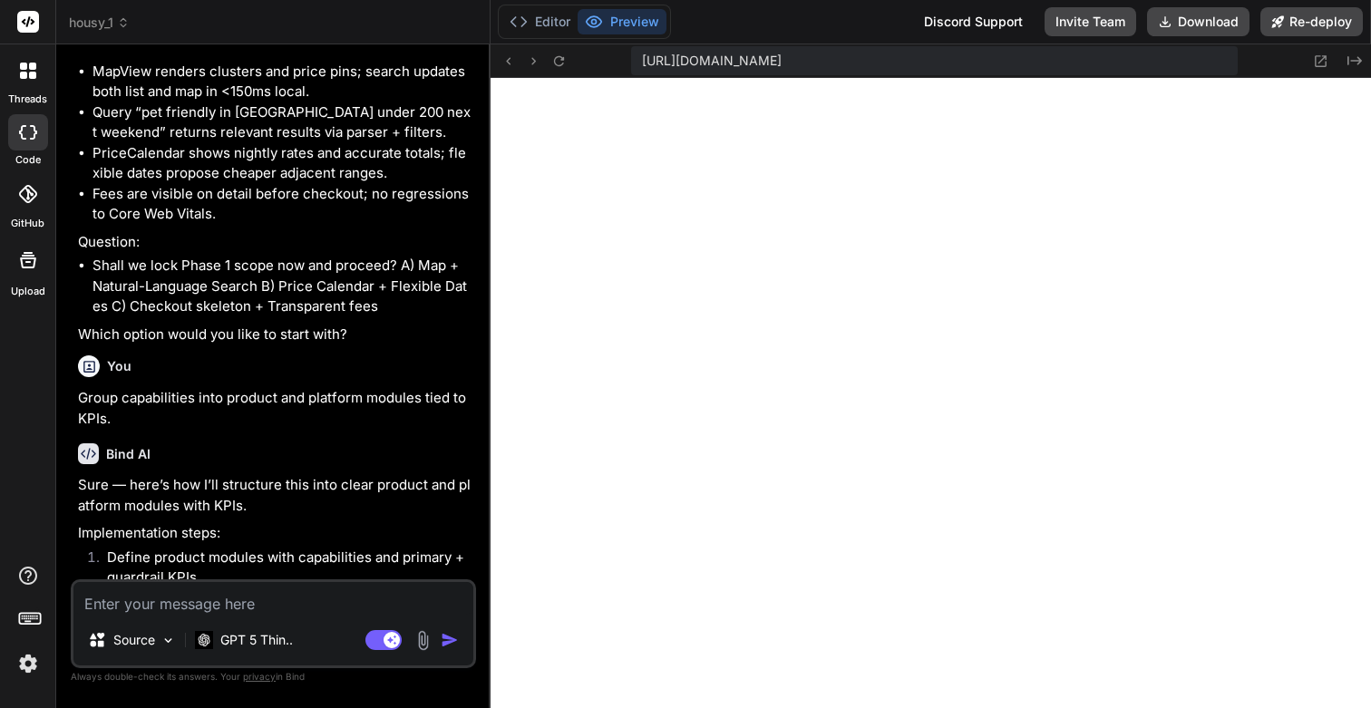
scroll to position [8783, 0]
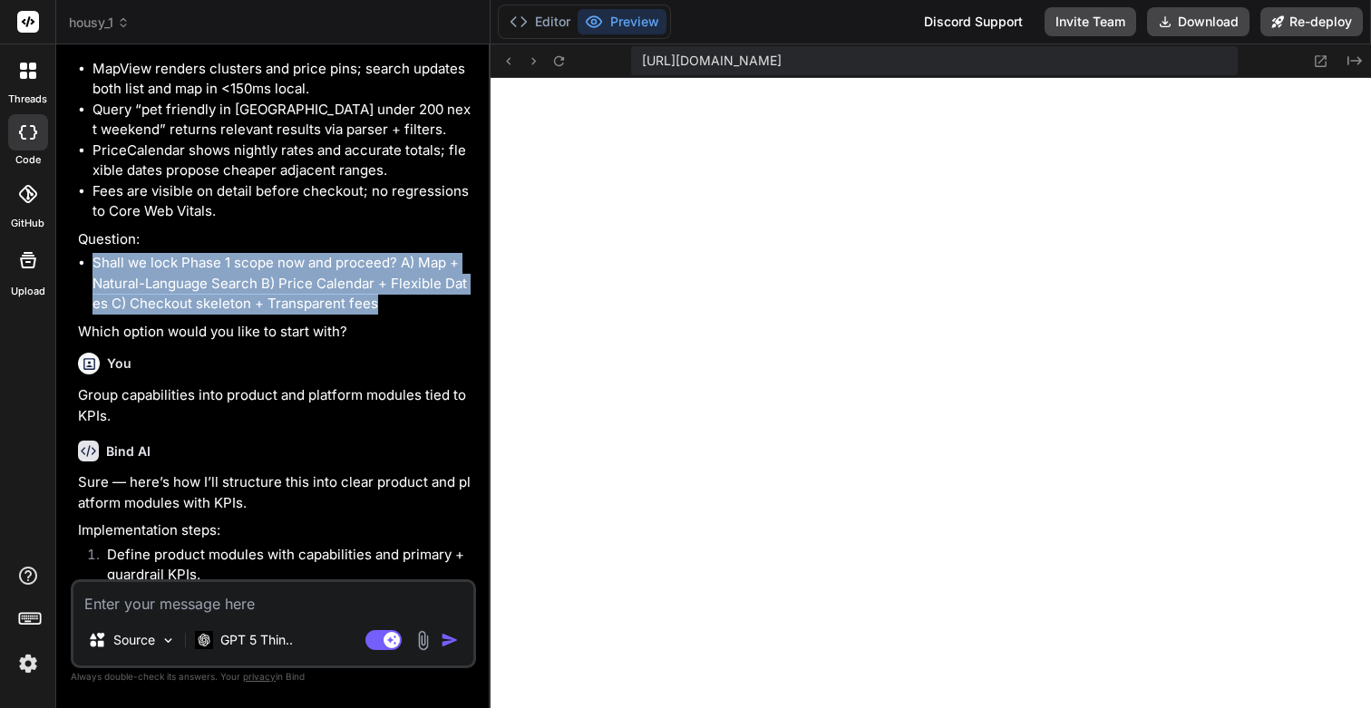
drag, startPoint x: 95, startPoint y: 433, endPoint x: 404, endPoint y: 472, distance: 310.9
click at [404, 315] on li "Shall we lock Phase 1 scope now and proceed? A) Map + Natural-Language Search B…" at bounding box center [282, 284] width 380 height 62
copy li "Shall we lock Phase 1 scope now and proceed? A) Map + Natural-Language Search B…"
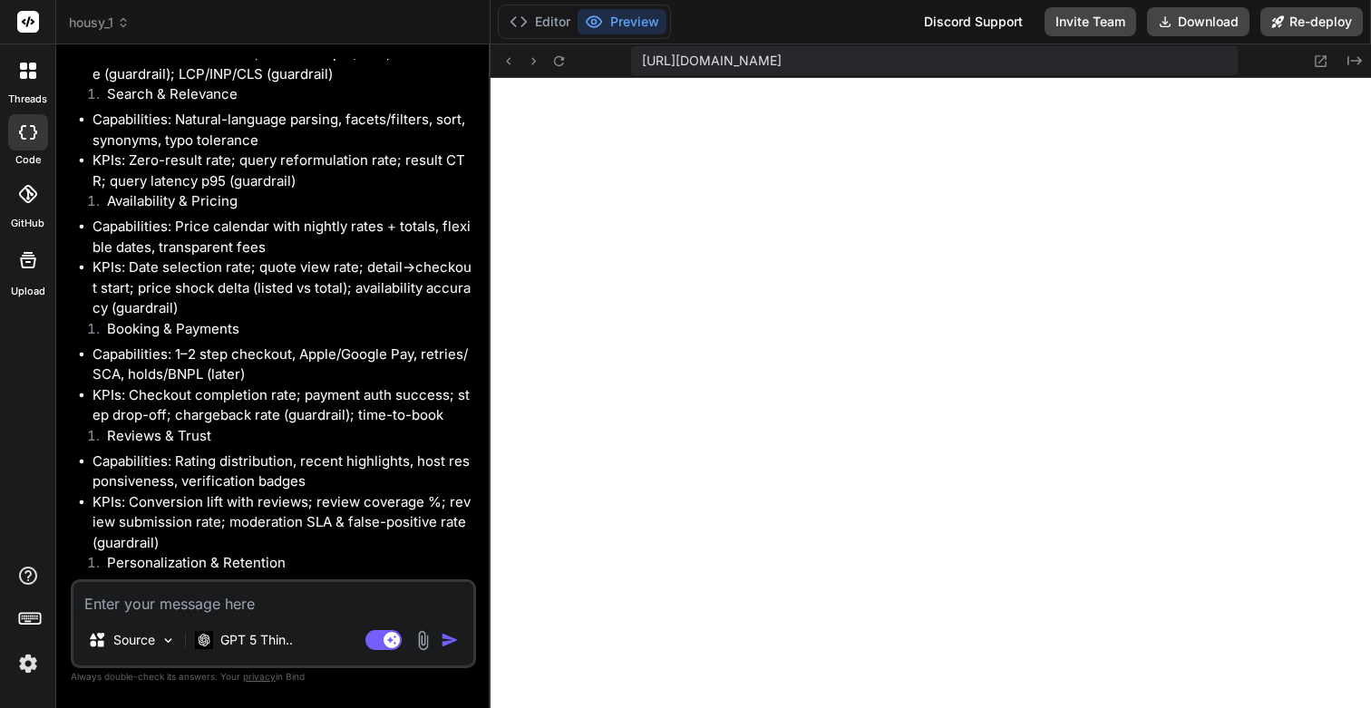
scroll to position [9901, 0]
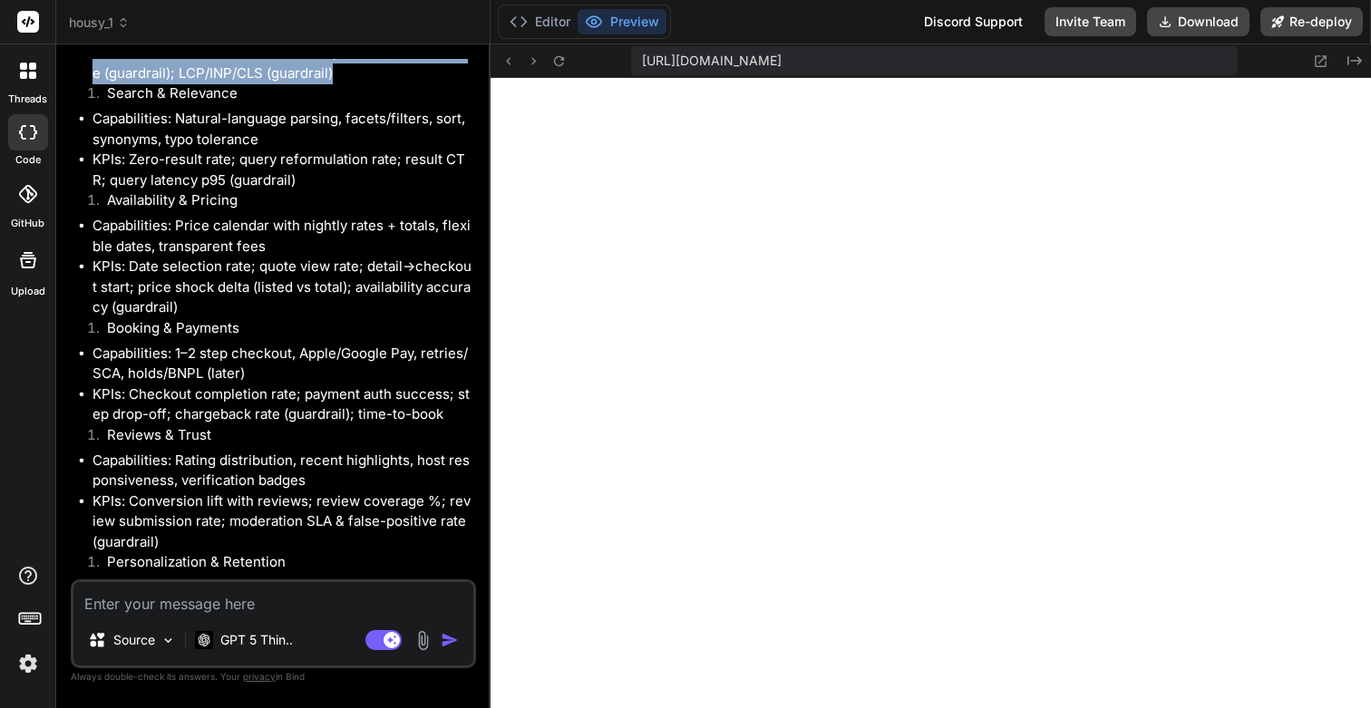
drag, startPoint x: 92, startPoint y: 197, endPoint x: 354, endPoint y: 288, distance: 276.8
copy div "Discovery Experience (Home, Collections, Map + List) Capabilities: Cinematic he…"
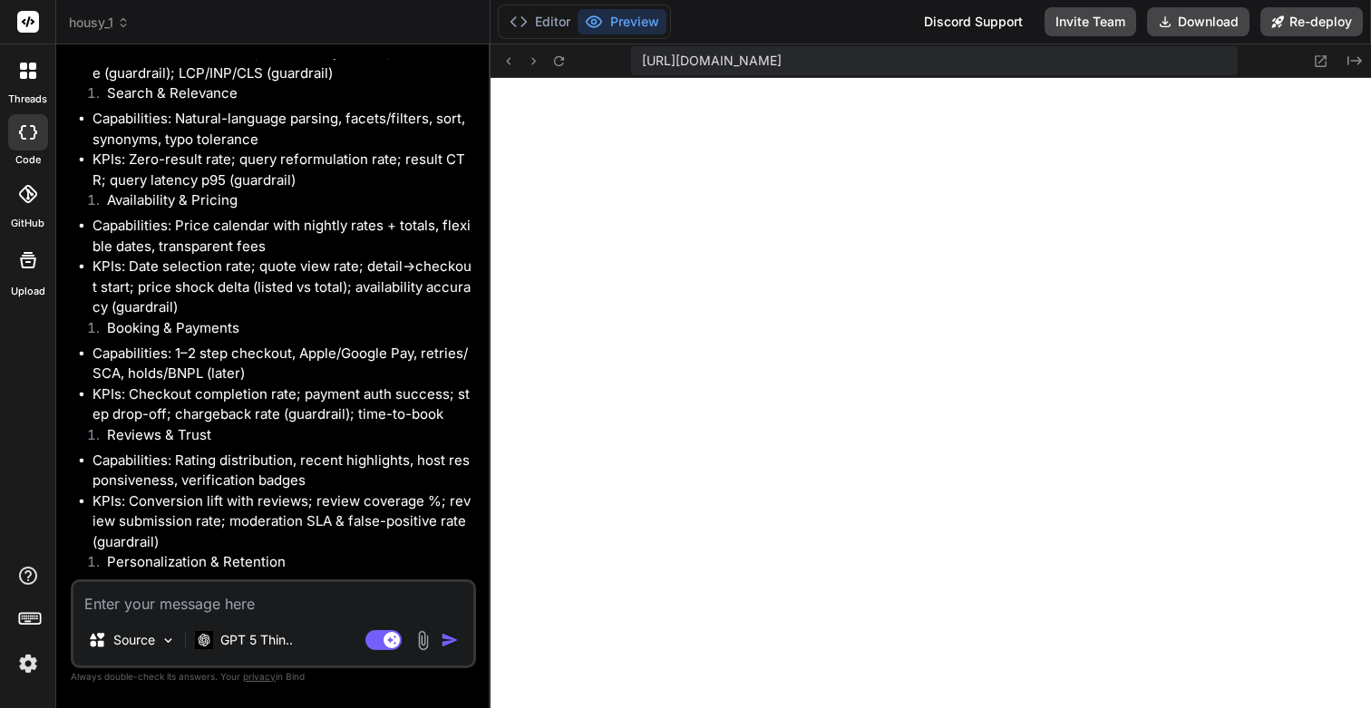
click at [171, 608] on textarea at bounding box center [273, 598] width 400 height 33
type textarea "T"
type textarea "x"
type textarea "Th"
type textarea "x"
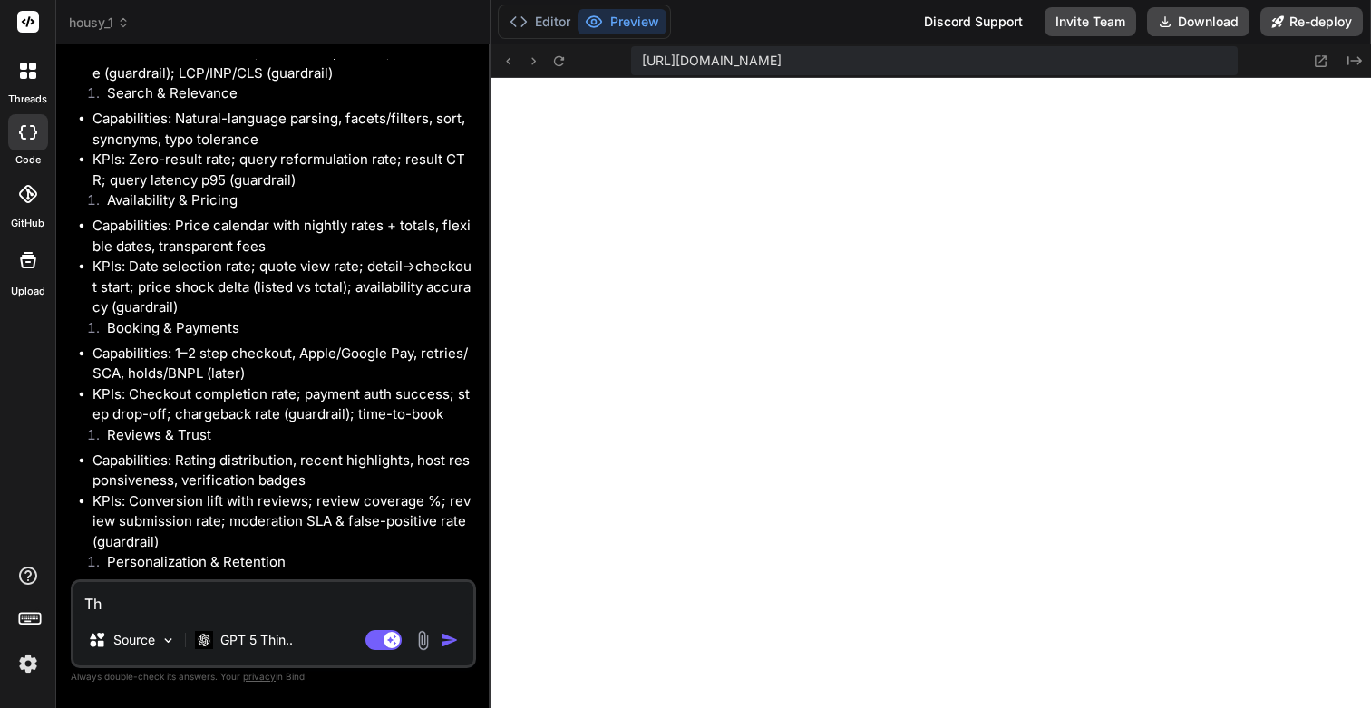
type textarea "Thi"
type textarea "x"
type textarea "This"
type textarea "x"
type textarea "This"
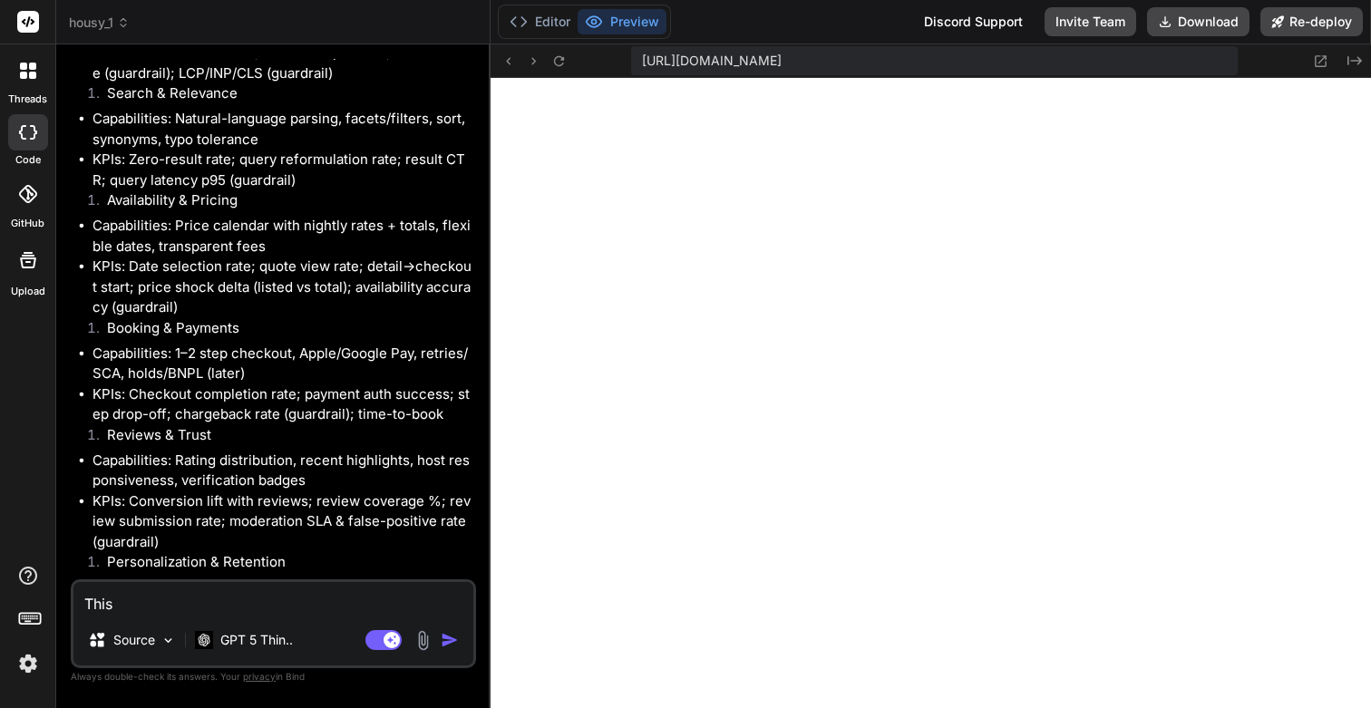
type textarea "x"
type textarea "This i"
type textarea "x"
type textarea "This is"
type textarea "x"
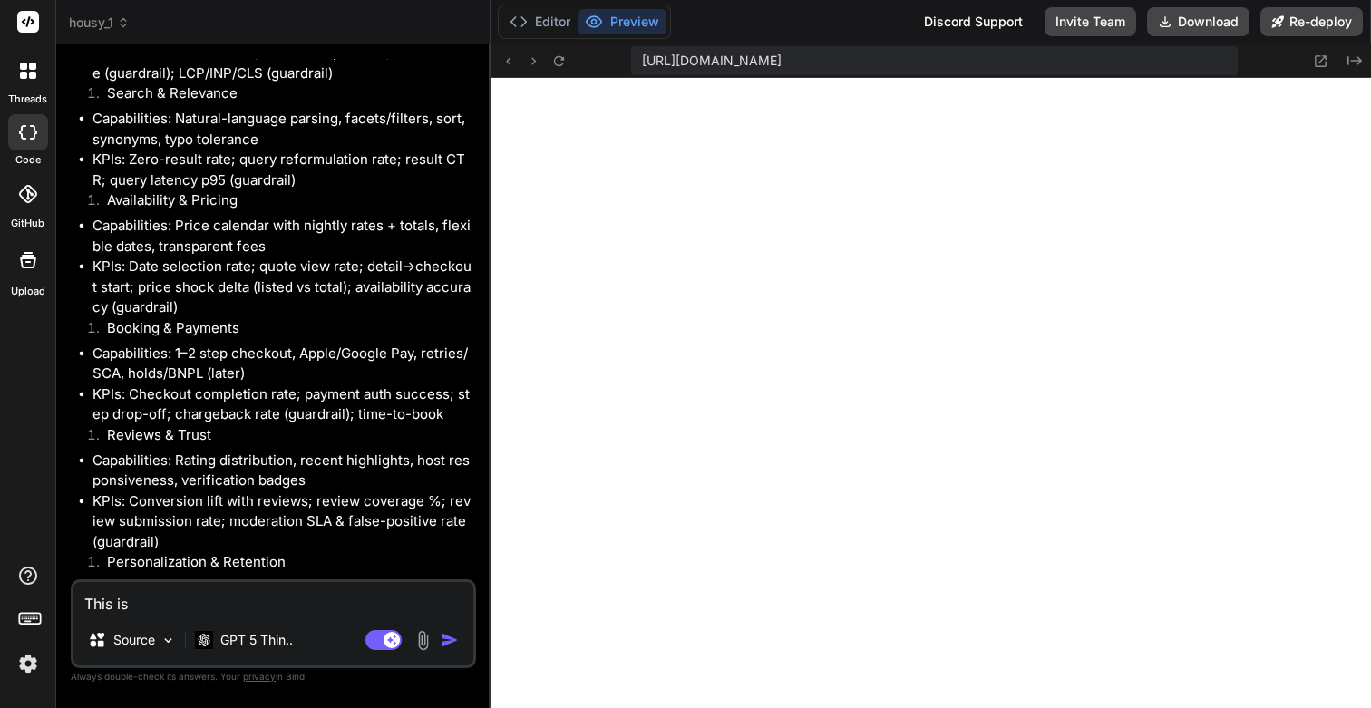
type textarea "This is"
type textarea "x"
type textarea "This is g"
type textarea "x"
type textarea "This is gr"
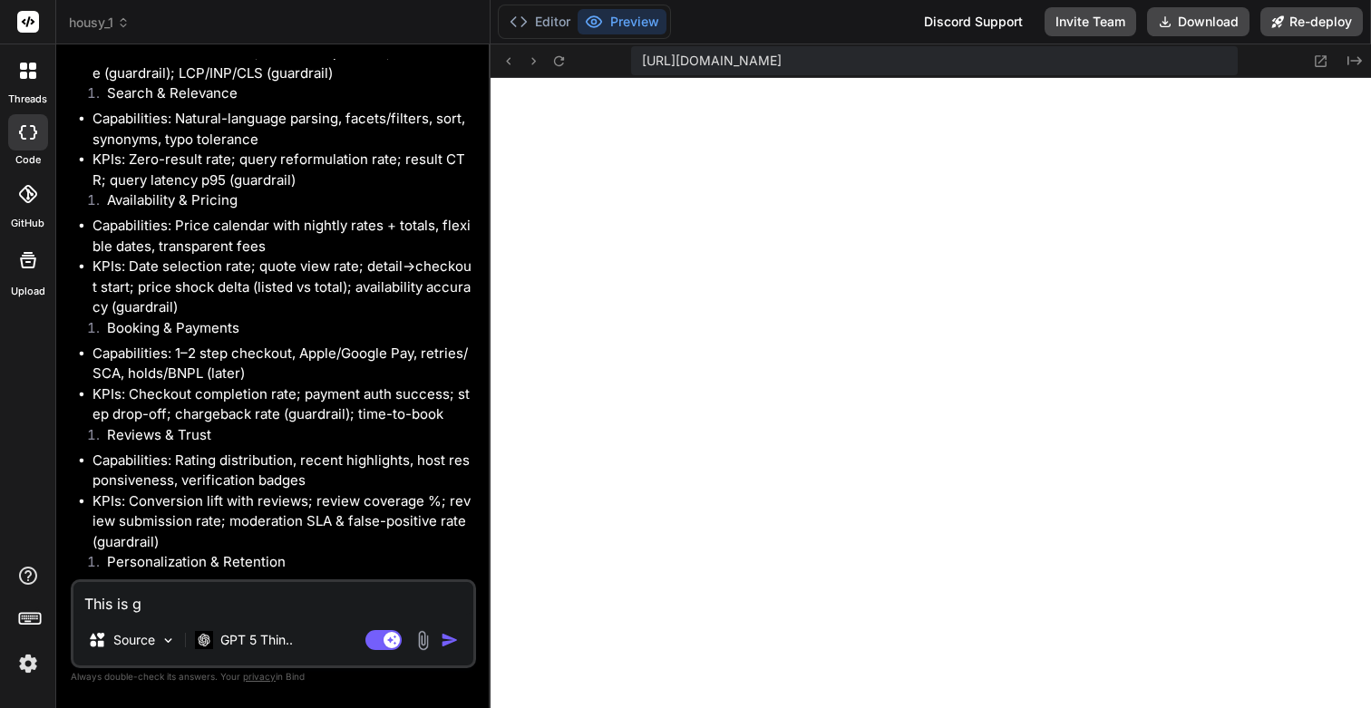
type textarea "x"
type textarea "This is grw"
type textarea "x"
type textarea "This is grwa"
type textarea "x"
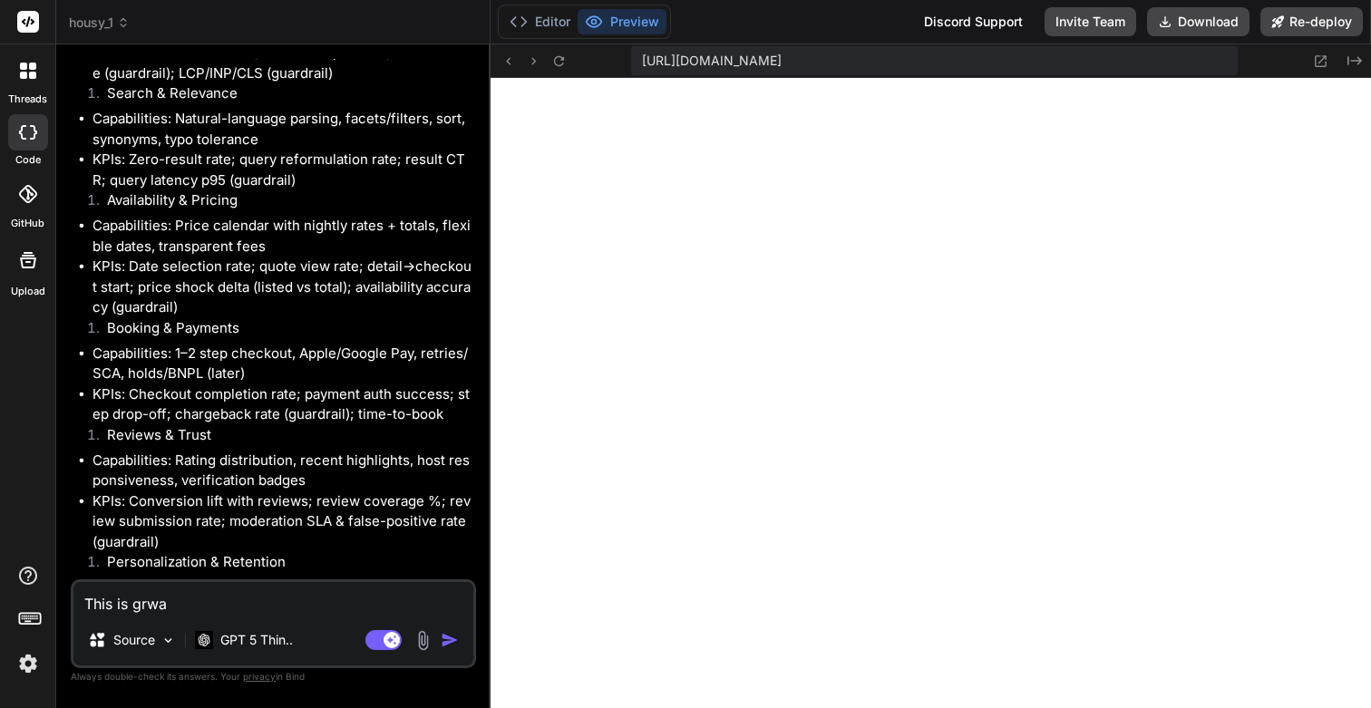
type textarea "This is grwat"
type textarea "x"
type textarea "This is grwa"
type textarea "x"
type textarea "This is grw"
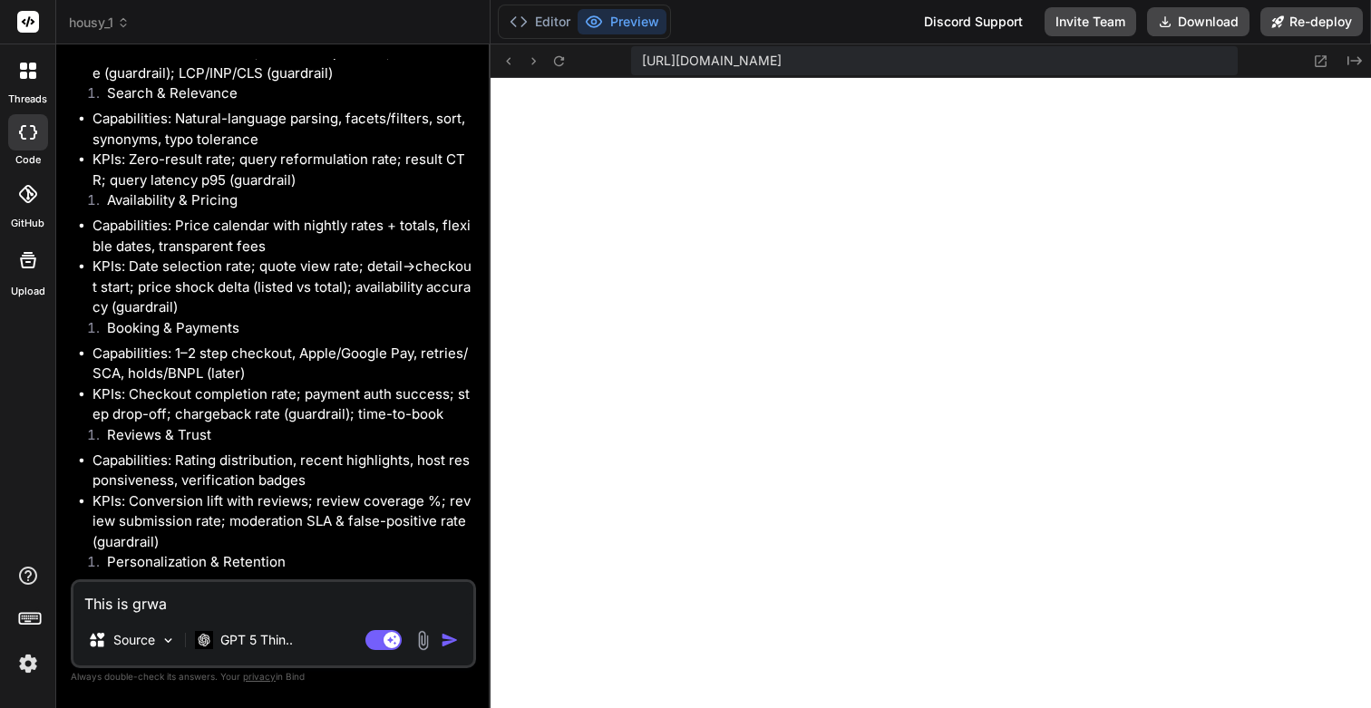
type textarea "x"
type textarea "This is gr"
type textarea "x"
type textarea "This is g"
type textarea "x"
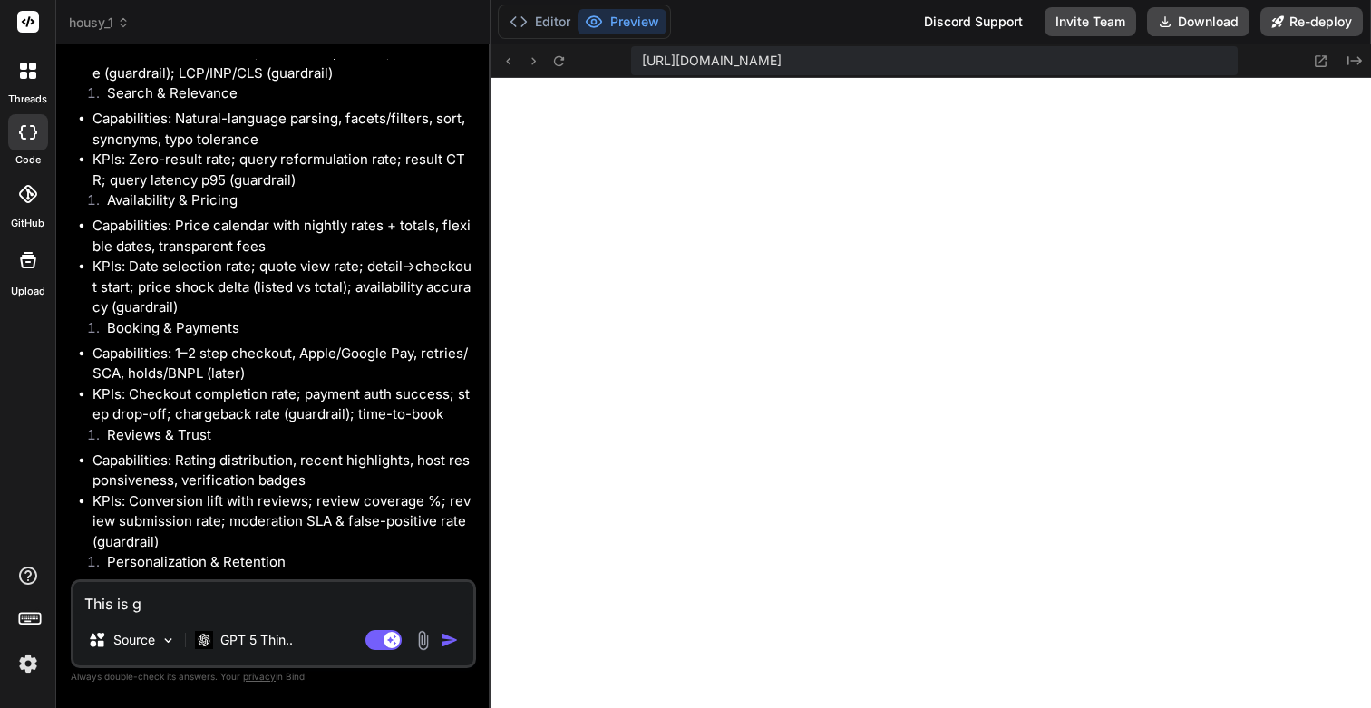
type textarea "This is gr"
type textarea "x"
type textarea "This is gre"
type textarea "x"
type textarea "This is grea"
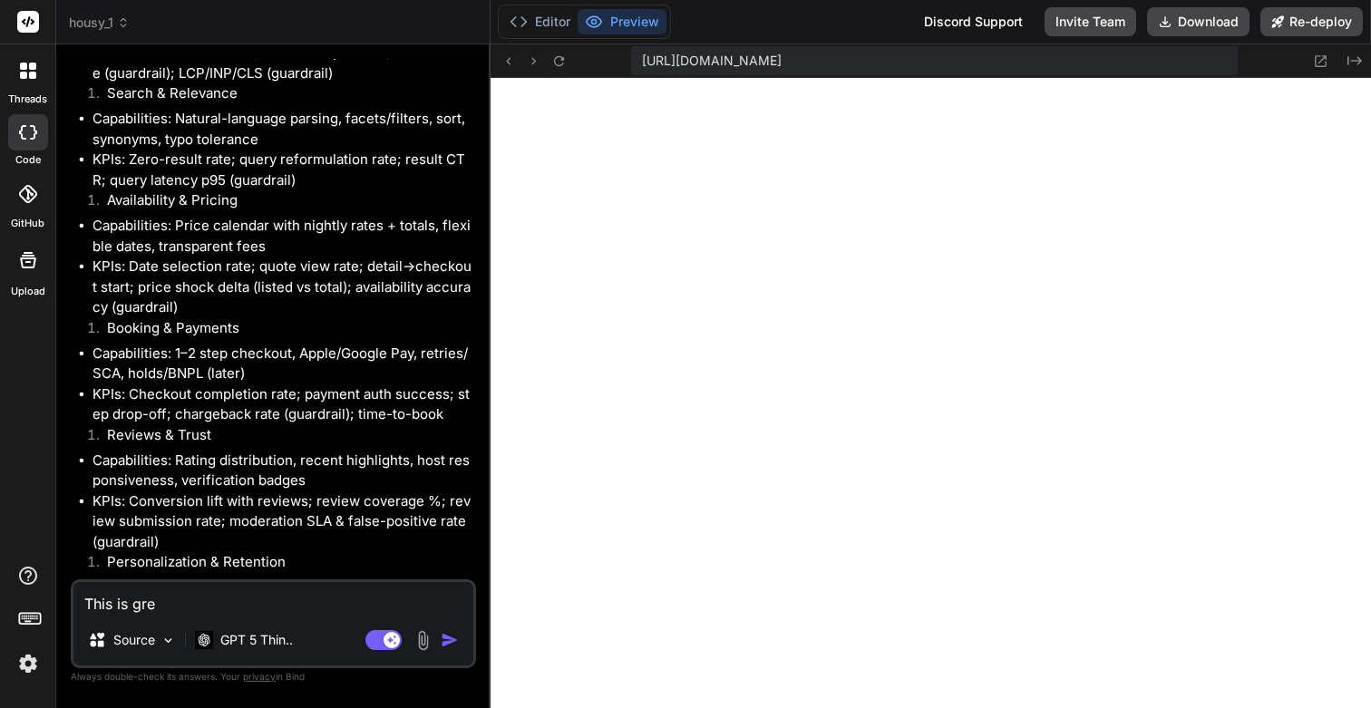
type textarea "x"
type textarea "This is great"
type textarea "x"
type textarea "This is great,"
type textarea "x"
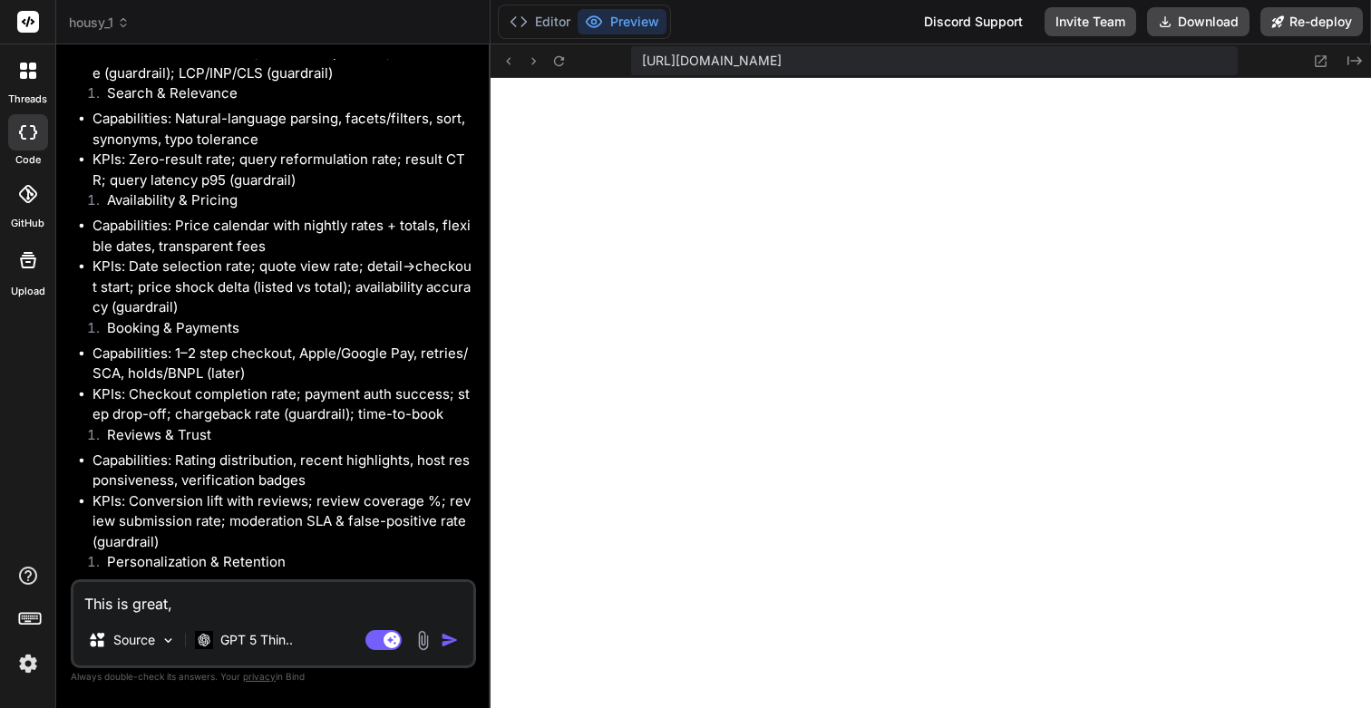
type textarea "This is great"
type textarea "x"
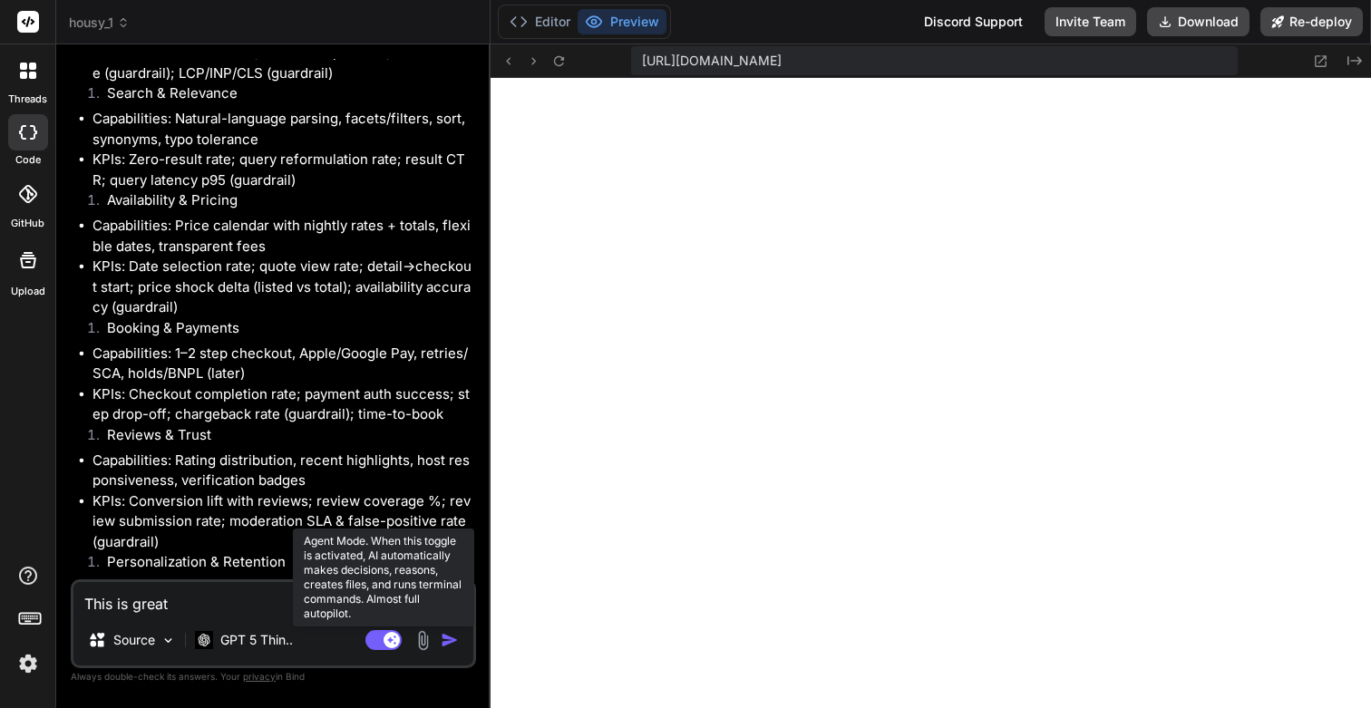
type textarea "This is great"
click at [394, 647] on rect at bounding box center [392, 640] width 16 height 16
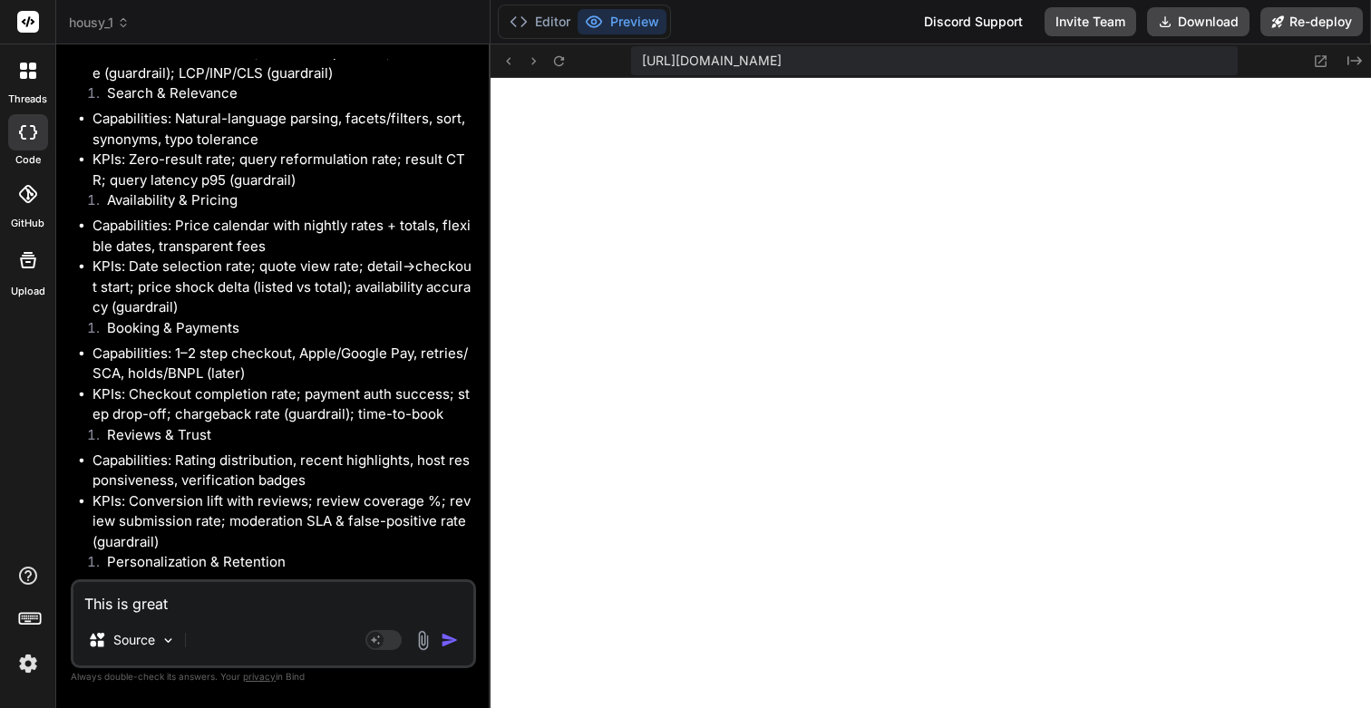
click at [219, 603] on textarea "This is great" at bounding box center [273, 598] width 400 height 33
click at [26, 666] on img at bounding box center [28, 663] width 31 height 31
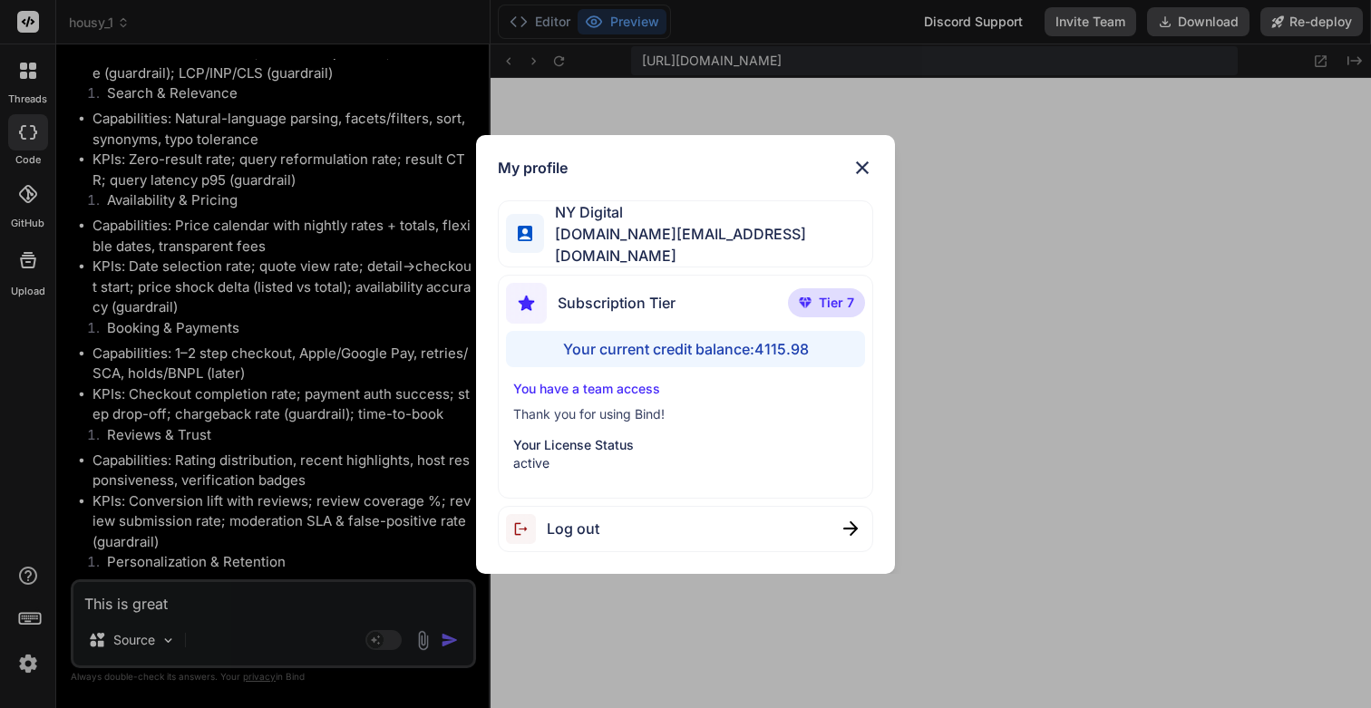
click at [26, 666] on div "My profile NY Digital [DOMAIN_NAME][EMAIL_ADDRESS][DOMAIN_NAME] Subscription Ti…" at bounding box center [685, 354] width 1371 height 708
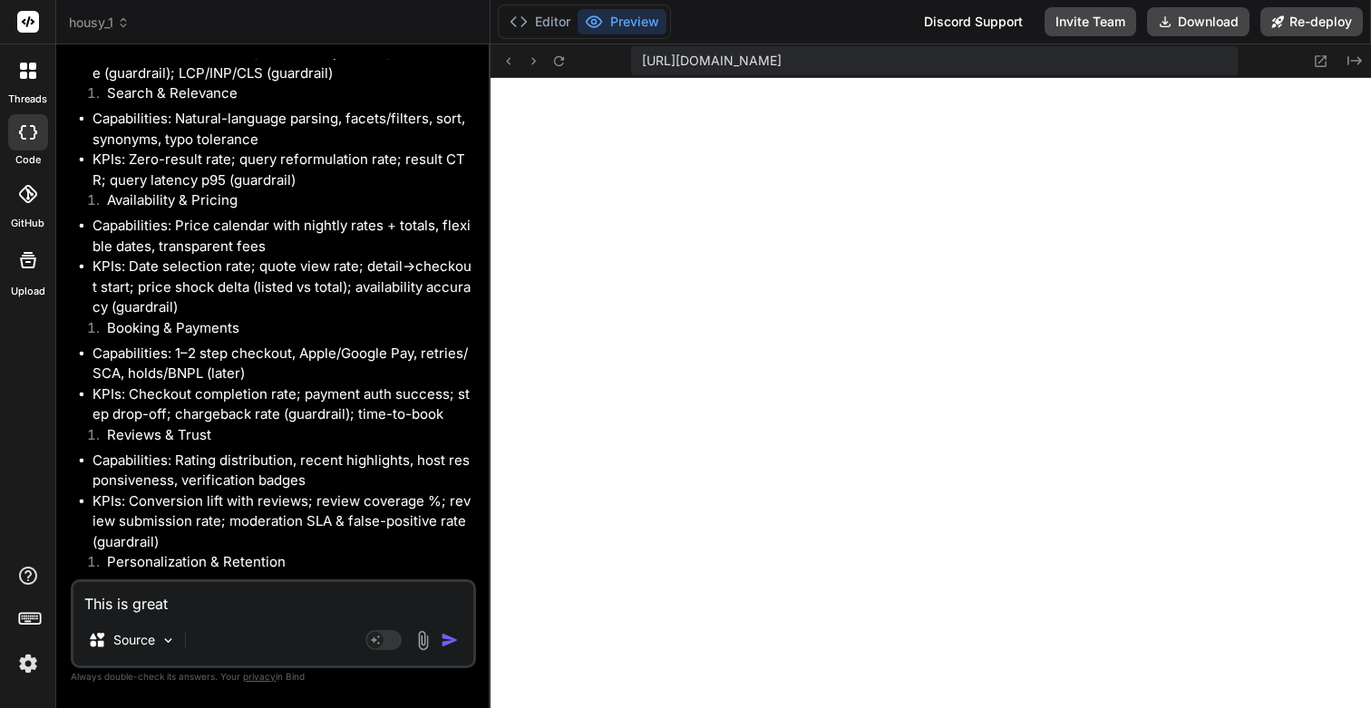
click at [216, 606] on textarea "This is great" at bounding box center [273, 598] width 400 height 33
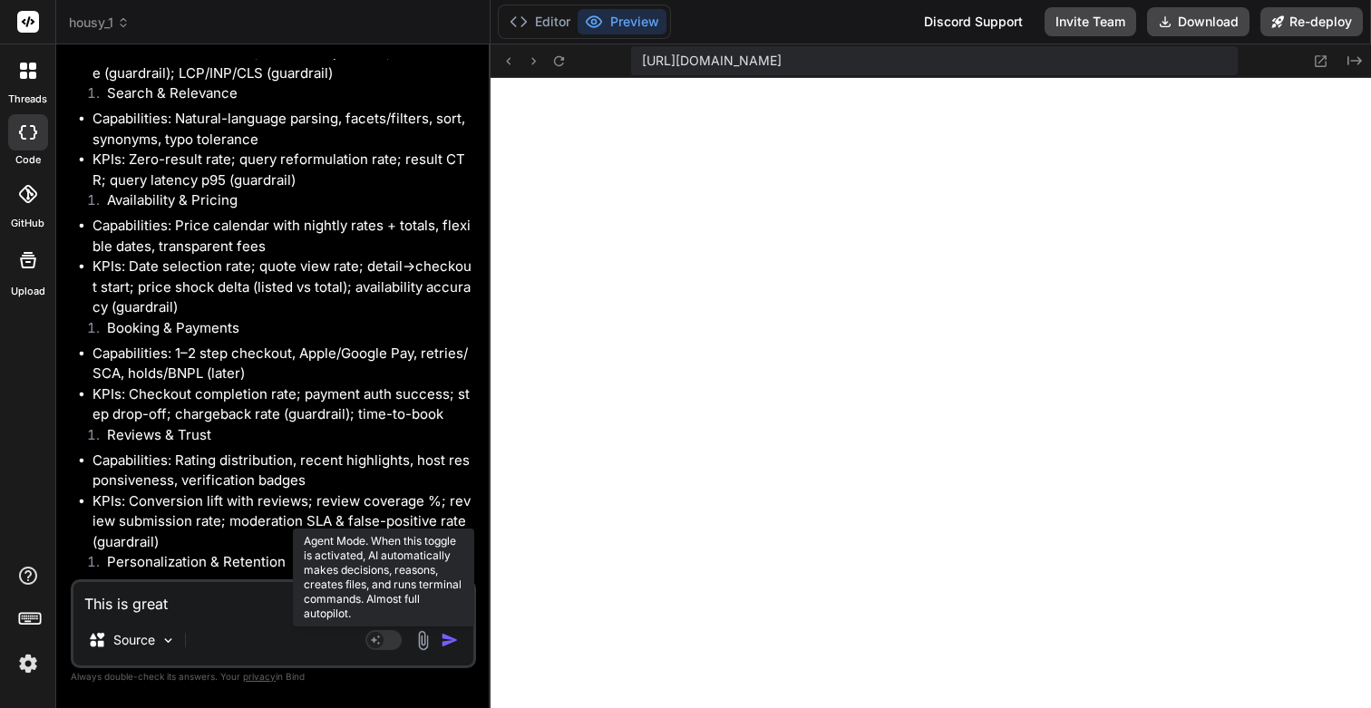
click at [389, 639] on rect at bounding box center [383, 640] width 36 height 20
type textarea "x"
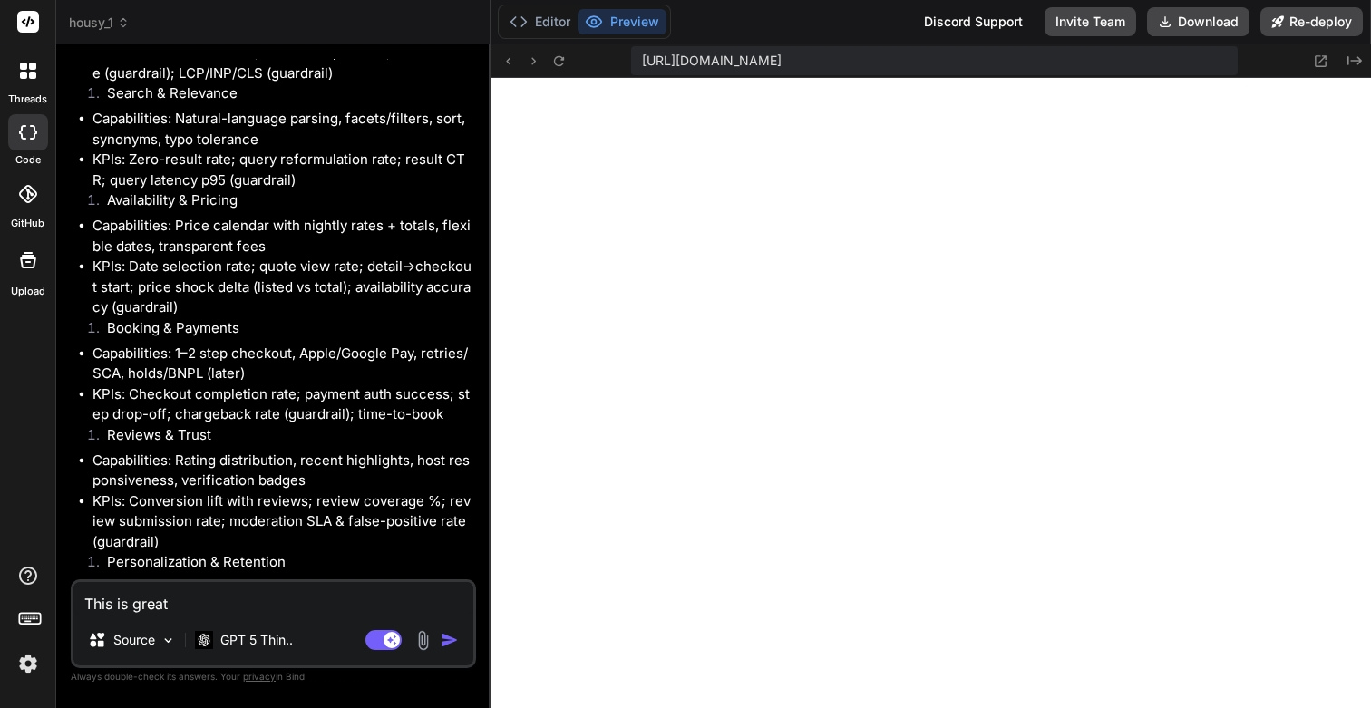
click at [248, 599] on textarea "This is great" at bounding box center [273, 598] width 400 height 33
type textarea "This is great."
type textarea "x"
type textarea "This is great."
type textarea "x"
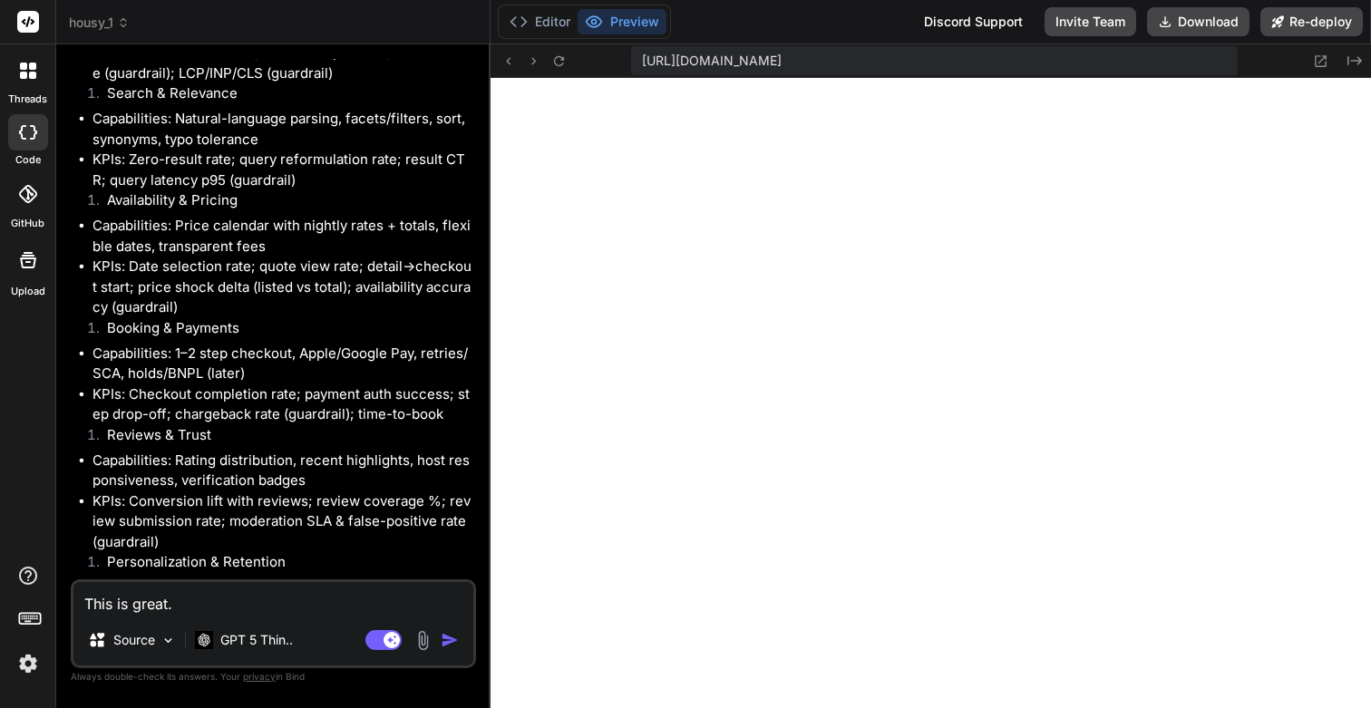
type textarea "This is great."
type textarea "x"
type textarea "This is great. L"
type textarea "x"
type textarea "This is great. Le"
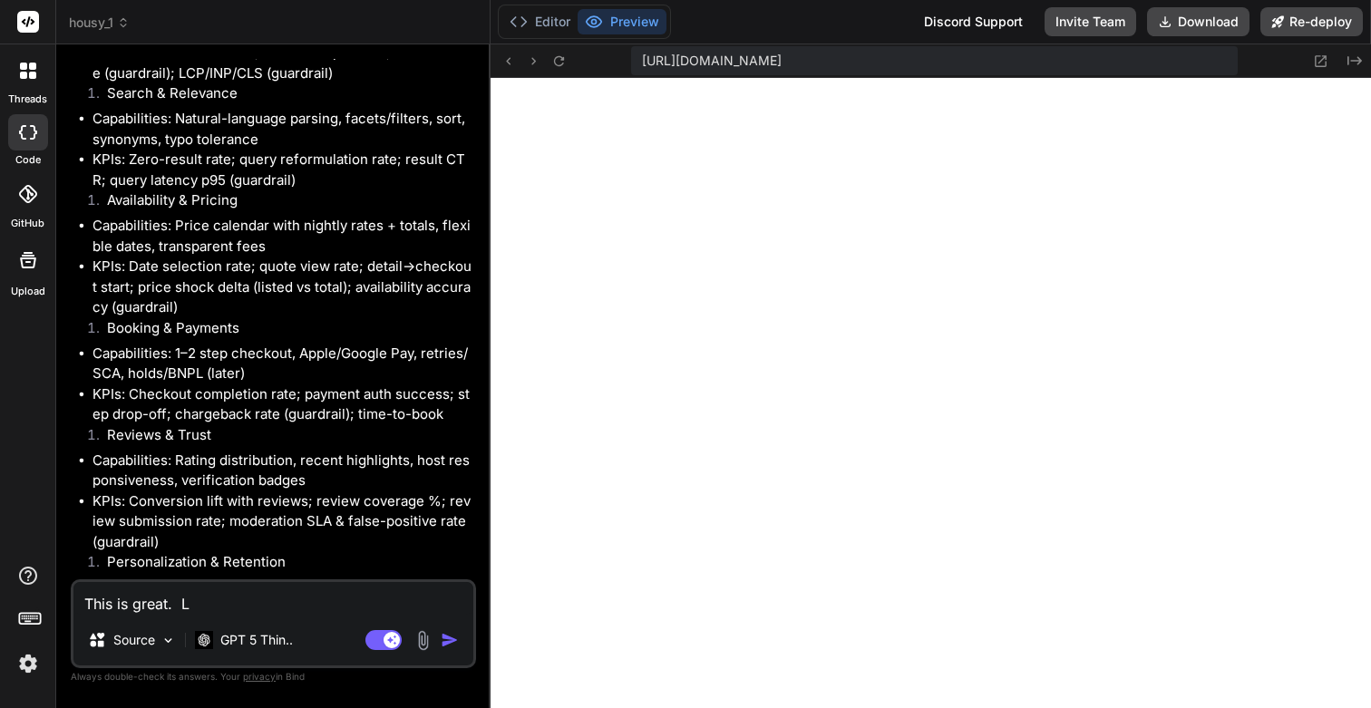
type textarea "x"
type textarea "This is great. Let"
type textarea "x"
type textarea "This is great. Lets"
type textarea "x"
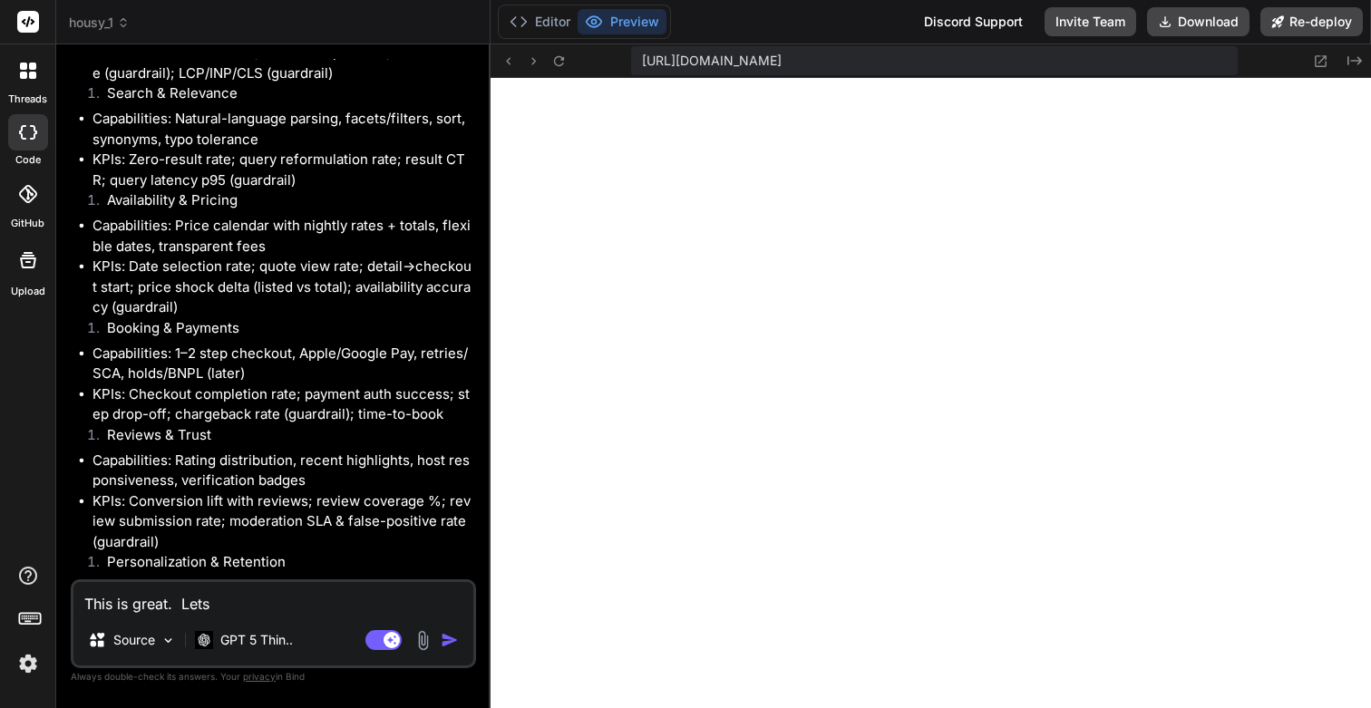
type textarea "This is great. Lets"
type textarea "x"
type textarea "This is great. Lets d"
type textarea "x"
type textarea "This is great. Lets de"
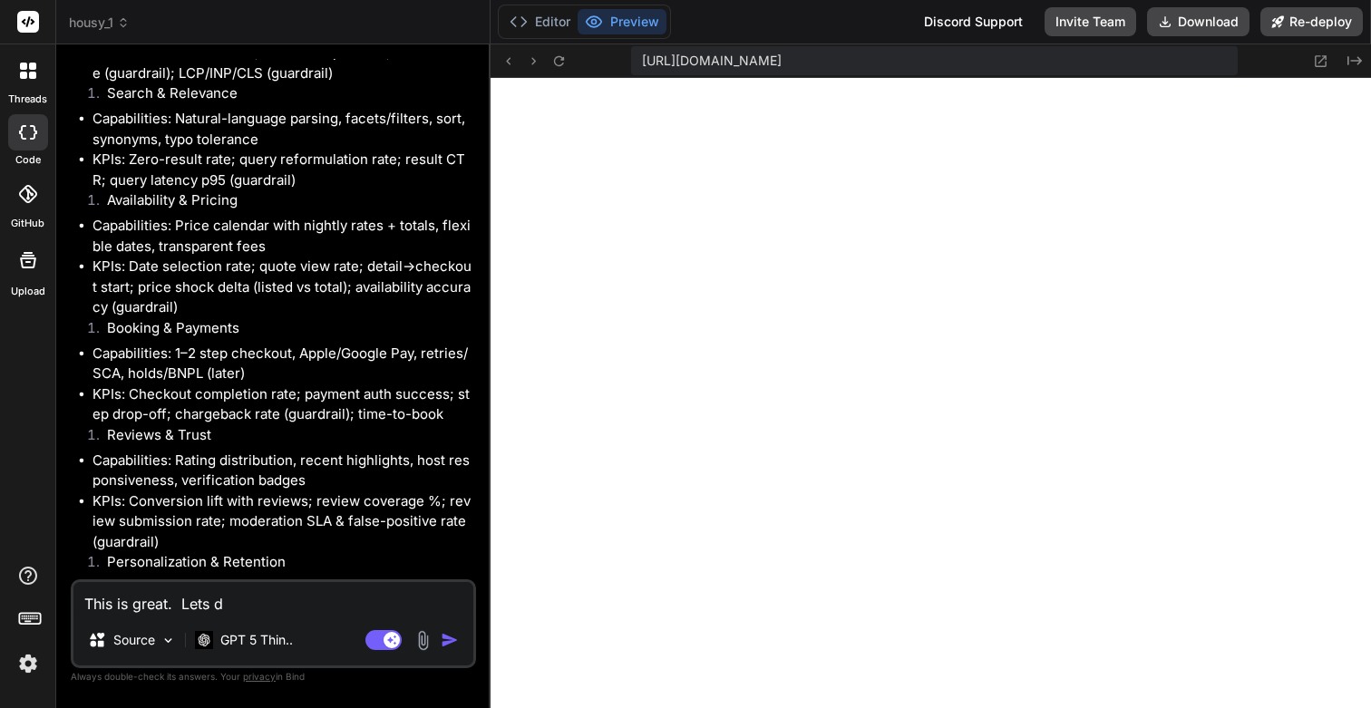
type textarea "x"
type textarea "This is great. Lets des"
type textarea "x"
type textarea "This is great. Lets desi"
type textarea "x"
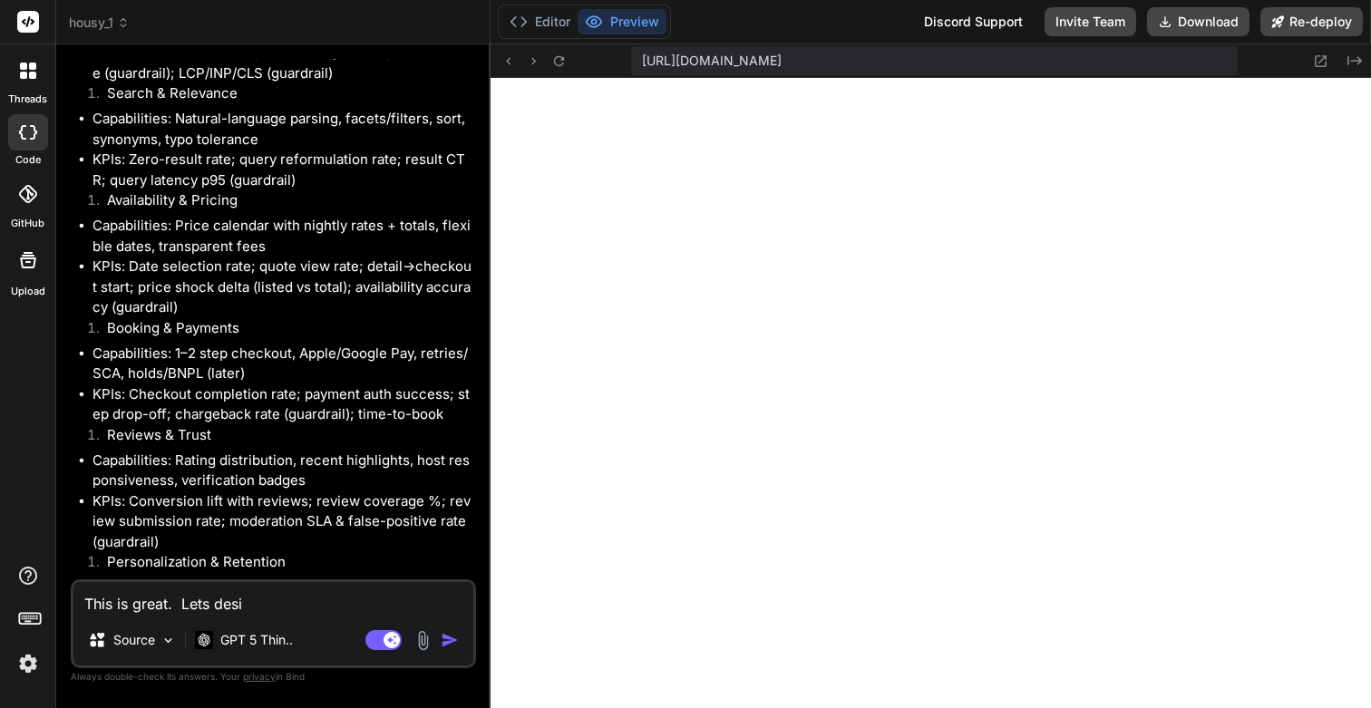
type textarea "This is great. Lets desig"
type textarea "x"
type textarea "This is great. Lets design"
type textarea "x"
type textarea "This is great. Lets design,"
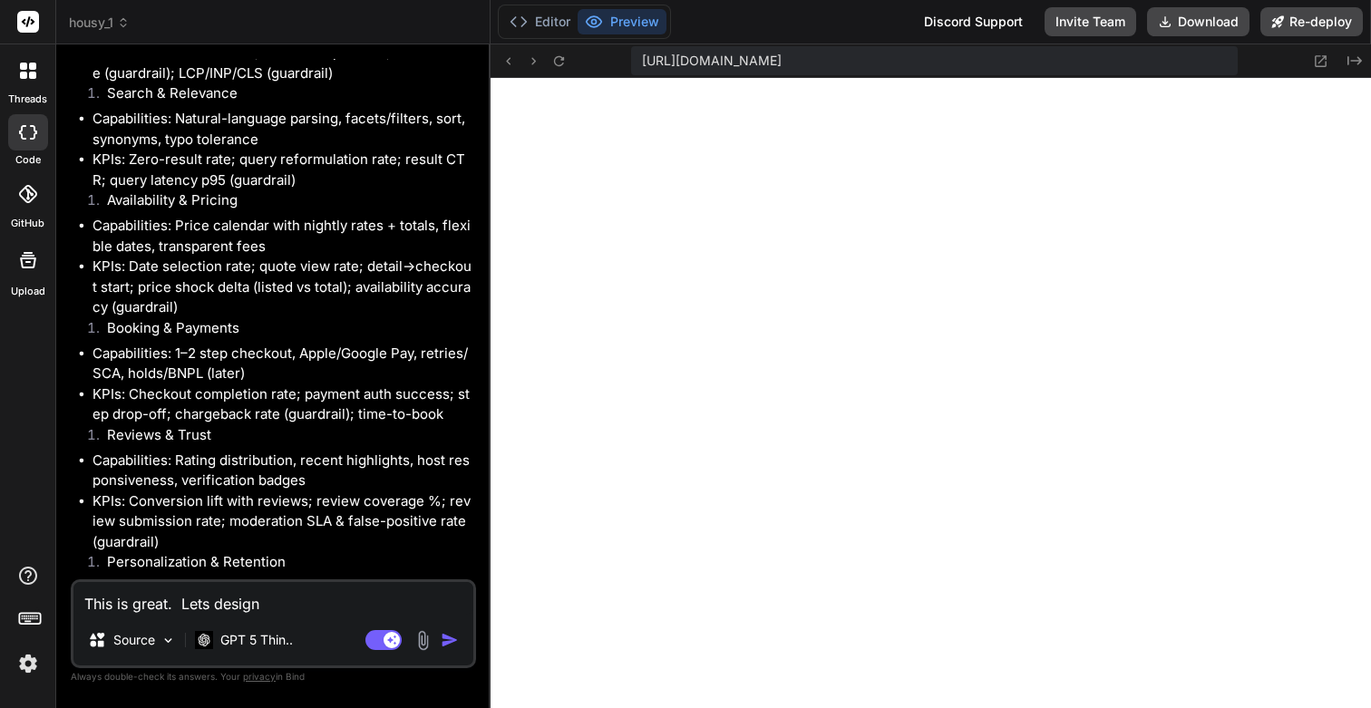
type textarea "x"
type textarea "This is great. Lets design,"
type textarea "x"
type textarea "This is great. Lets design, c"
type textarea "x"
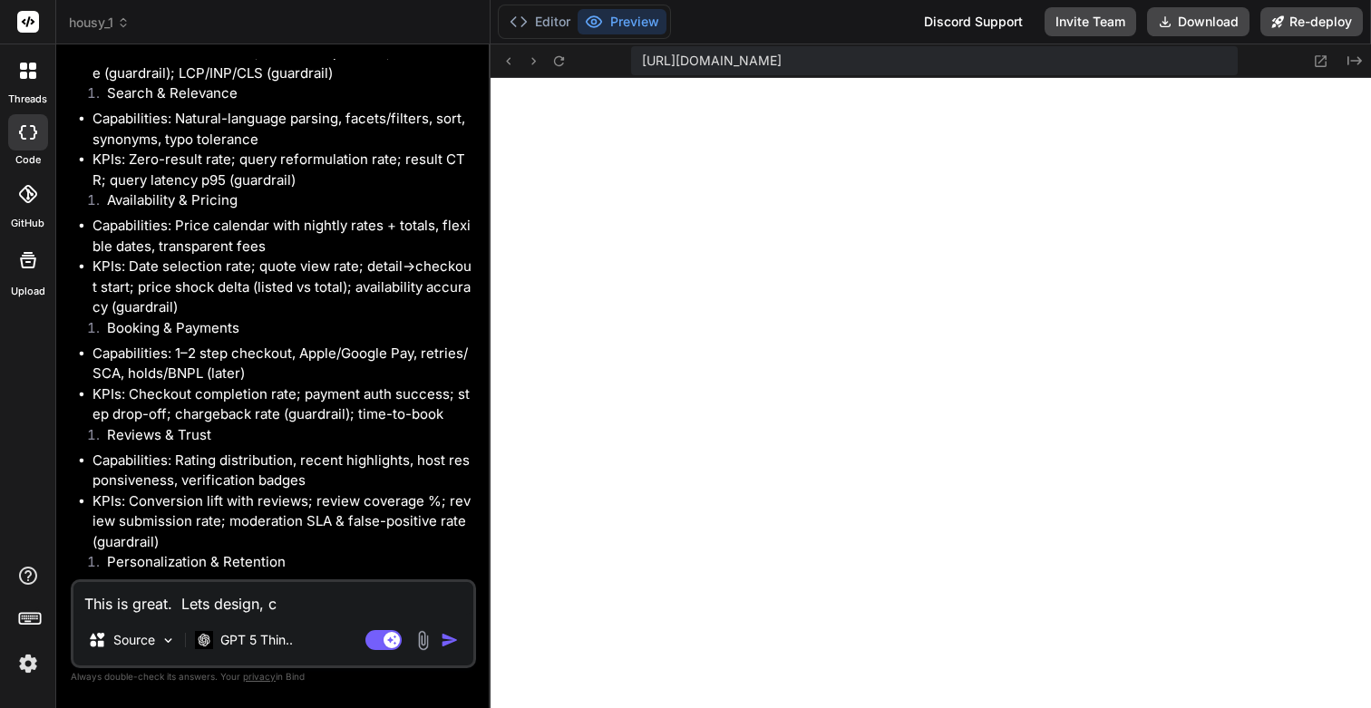
type textarea "This is great. Lets design, cr"
type textarea "x"
type textarea "This is great. Lets design, cre"
type textarea "x"
type textarea "This is great. Lets design, crea"
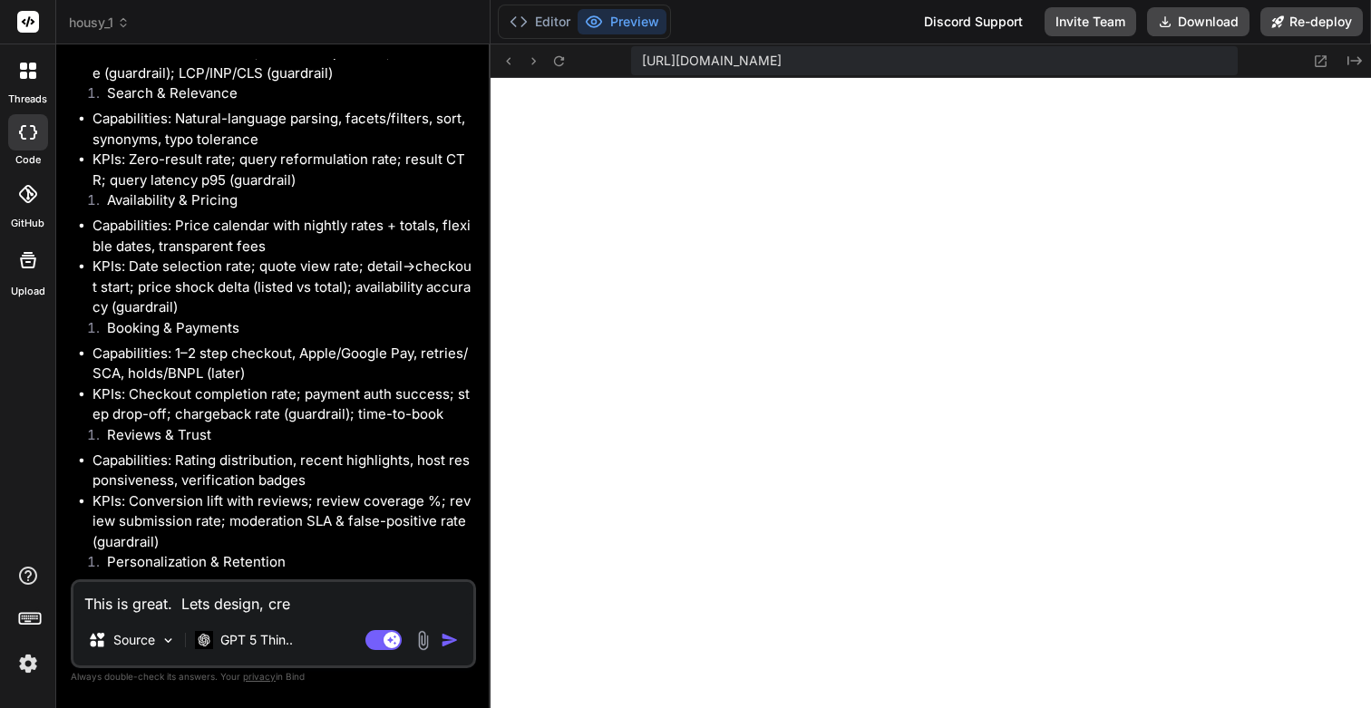
type textarea "x"
type textarea "This is great. Lets design, creat"
type textarea "x"
type textarea "This is great. Lets design, crea"
type textarea "x"
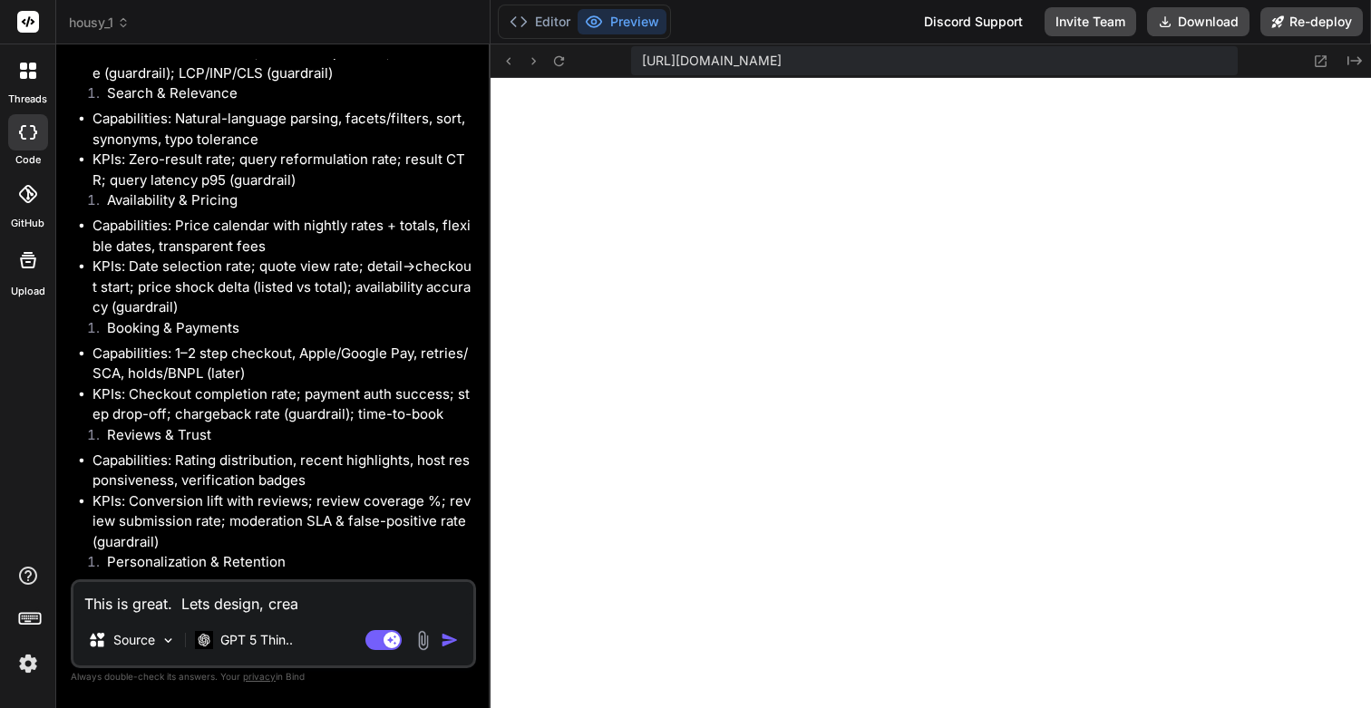
type textarea "This is great. Lets design, cre"
type textarea "x"
type textarea "This is great. Lets design, cr"
type textarea "x"
type textarea "This is great. Lets design, c"
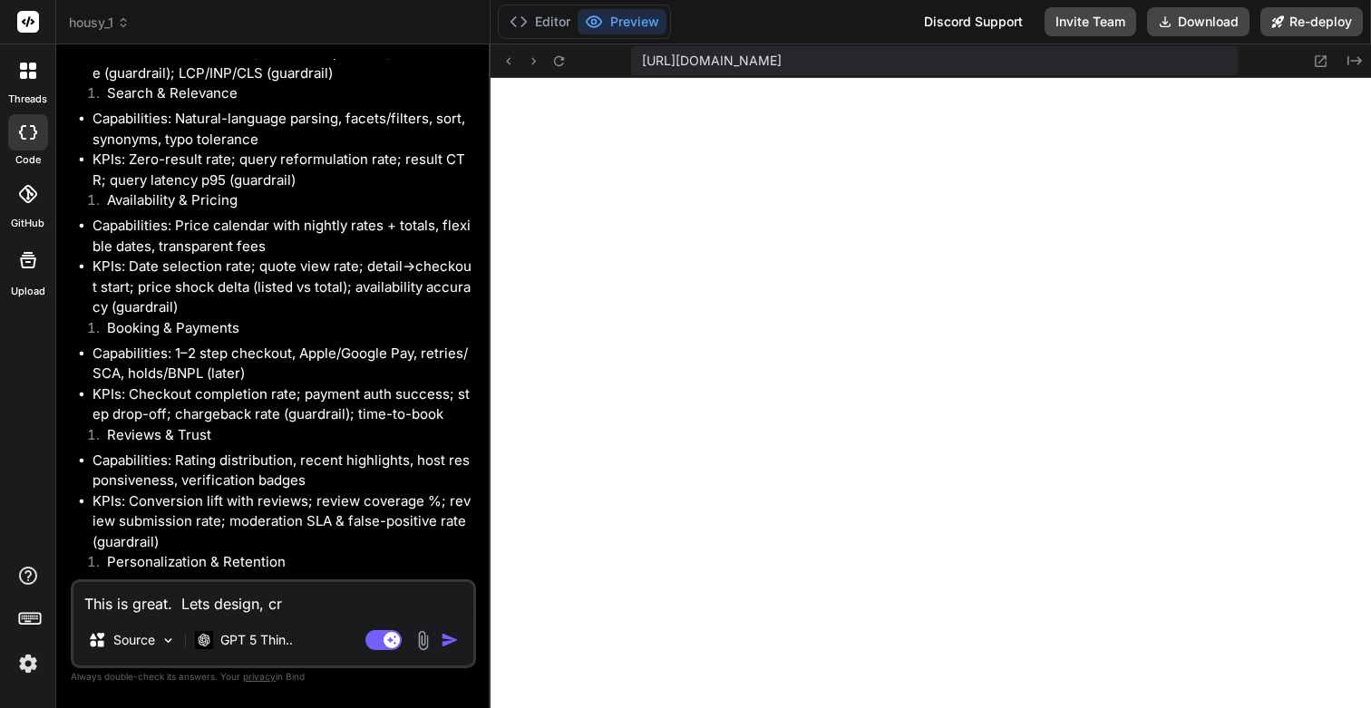
type textarea "x"
type textarea "This is great. Lets design,"
type textarea "x"
type textarea "This is great. Lets design,"
type textarea "x"
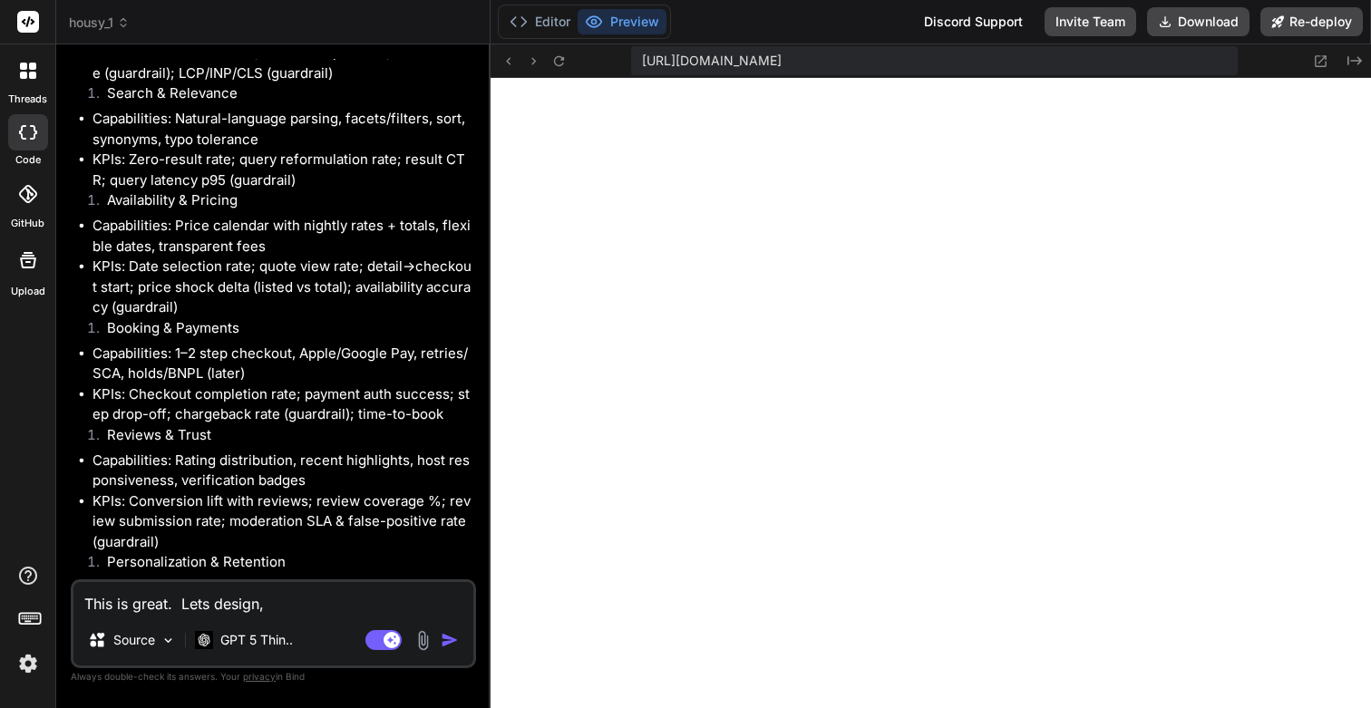
type textarea "This is great. Lets design"
type textarea "x"
type textarea "This is great. Lets desig"
type textarea "x"
type textarea "This is great. Lets desi"
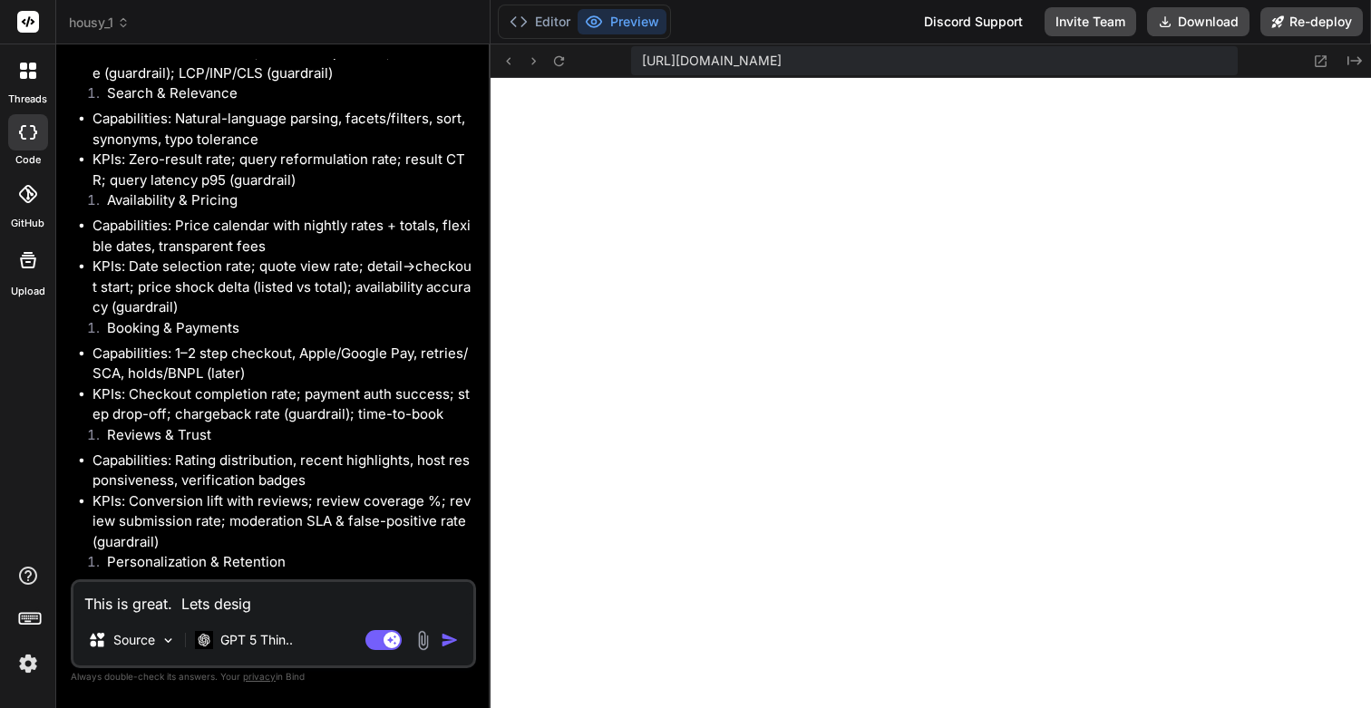
type textarea "x"
type textarea "This is great. Lets des"
type textarea "x"
type textarea "This is great. Lets de"
type textarea "x"
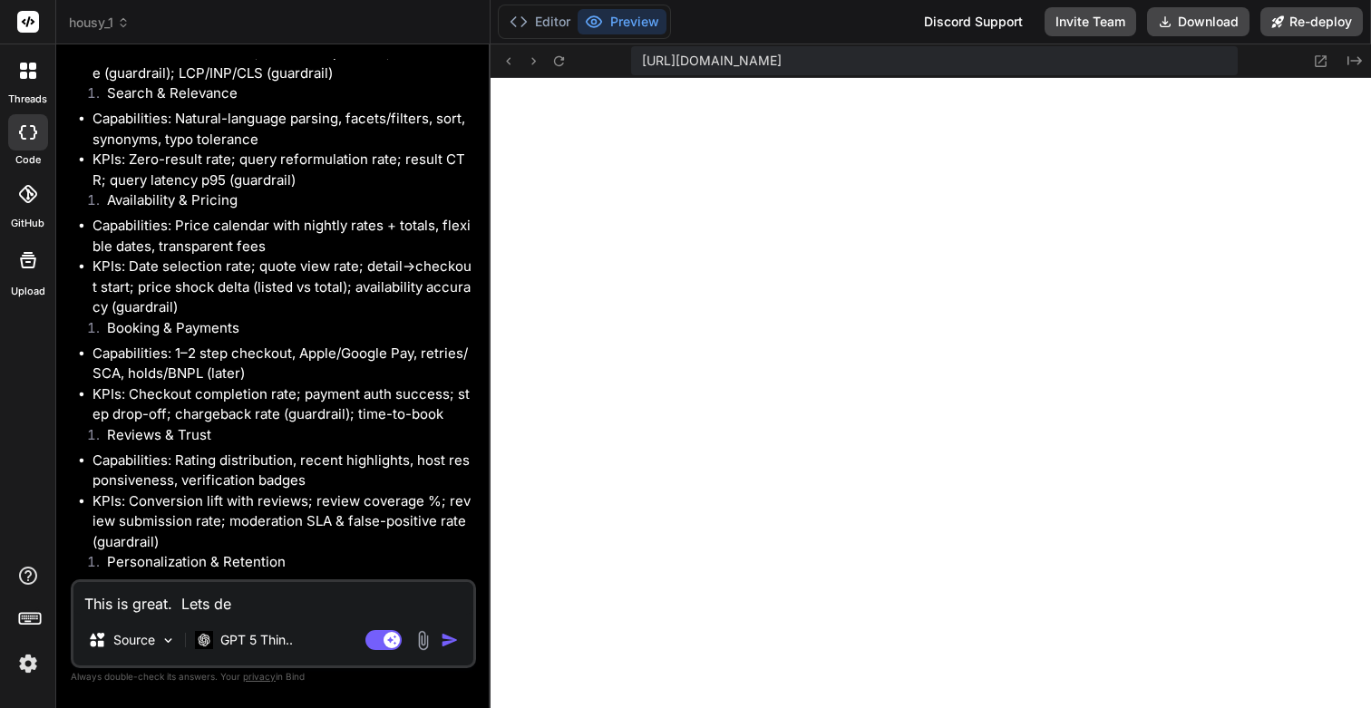
type textarea "This is great. Lets d"
type textarea "x"
type textarea "This is great. Lets"
type textarea "x"
type textarea "This is great. Lets c"
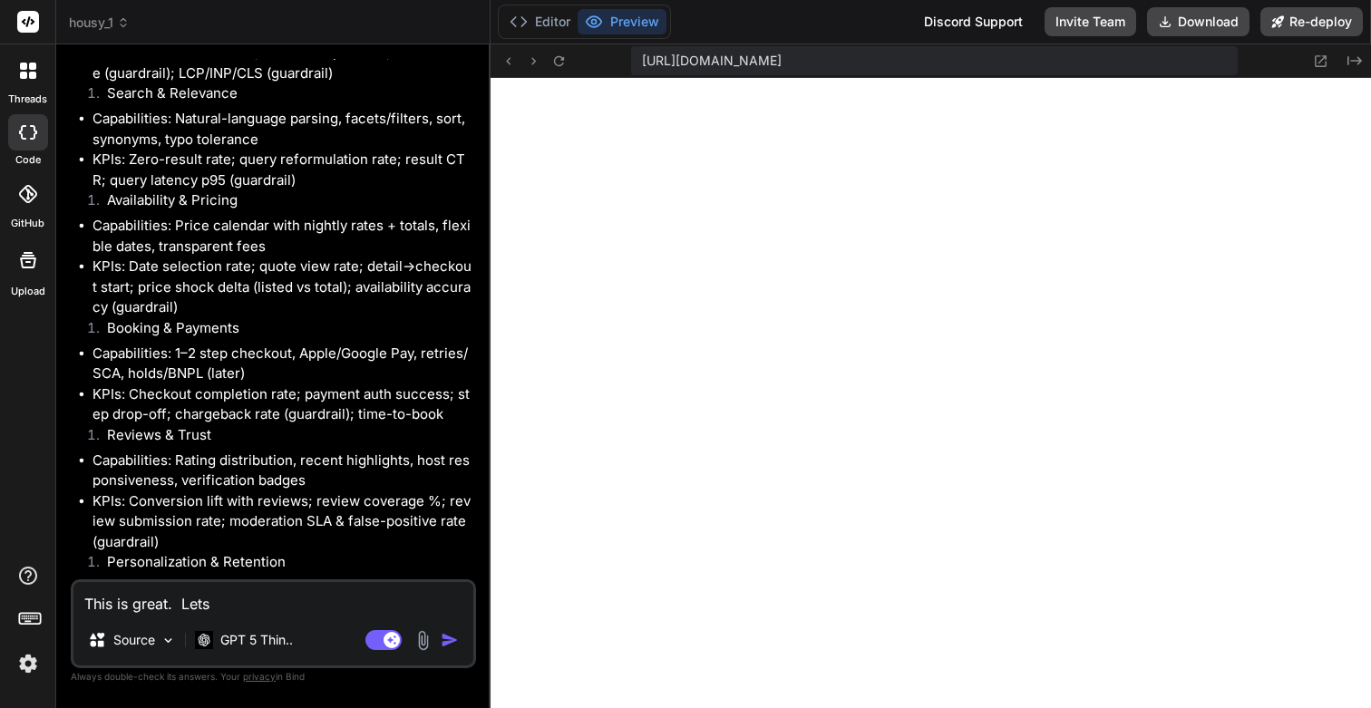
type textarea "x"
type textarea "This is great. Lets cr"
type textarea "x"
type textarea "This is great. Lets cre"
type textarea "x"
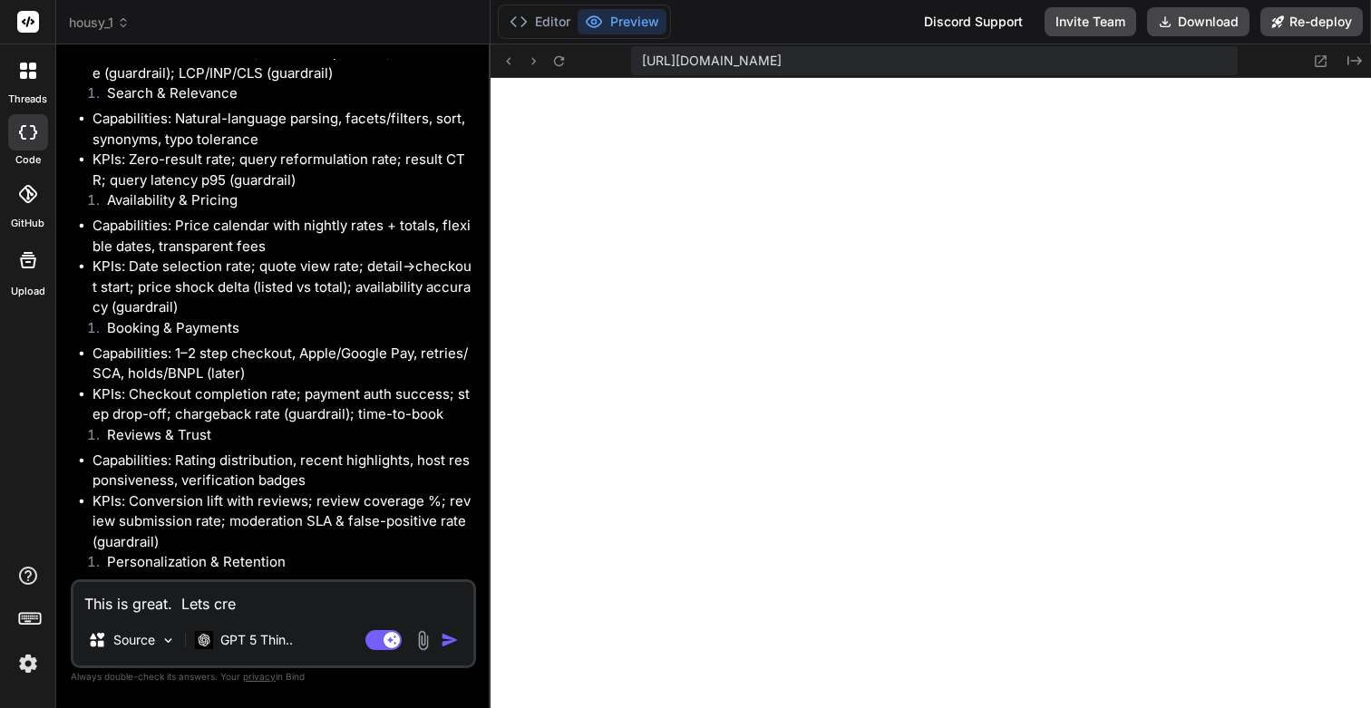
type textarea "This is great. Lets crea"
type textarea "x"
type textarea "This is great. Lets creat"
type textarea "x"
type textarea "This is great. Lets create"
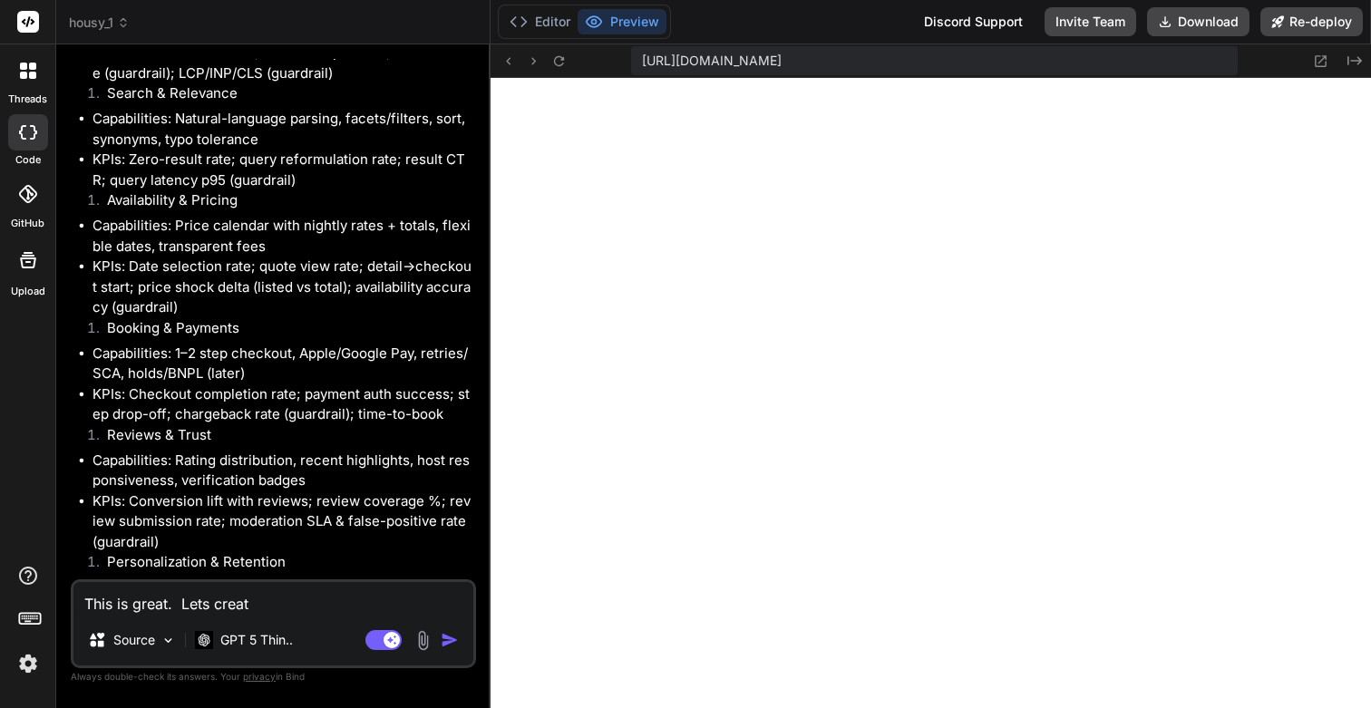
type textarea "x"
type textarea "This is great. Lets create,"
type textarea "x"
type textarea "This is great. Lets create,"
type textarea "x"
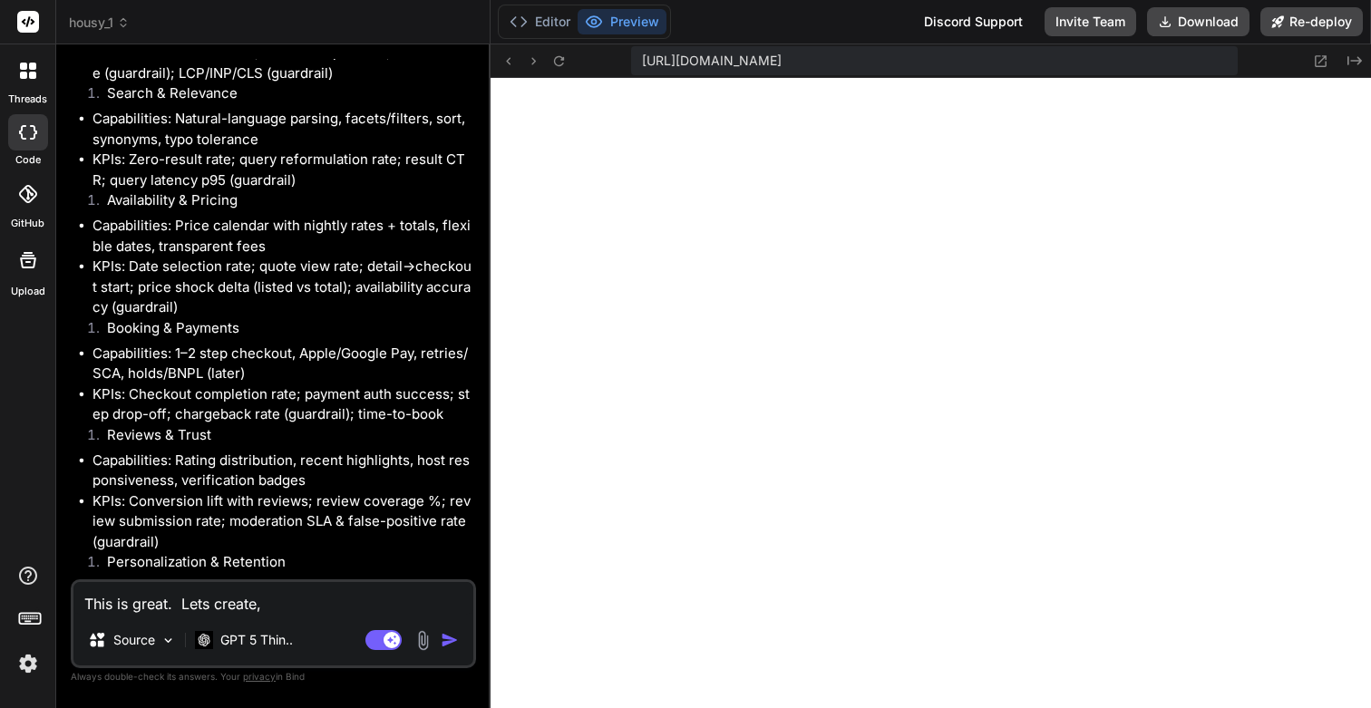
type textarea "This is great. Lets create, d"
type textarea "x"
type textarea "This is great. Lets create, de"
type textarea "x"
type textarea "This is great. Lets create, des"
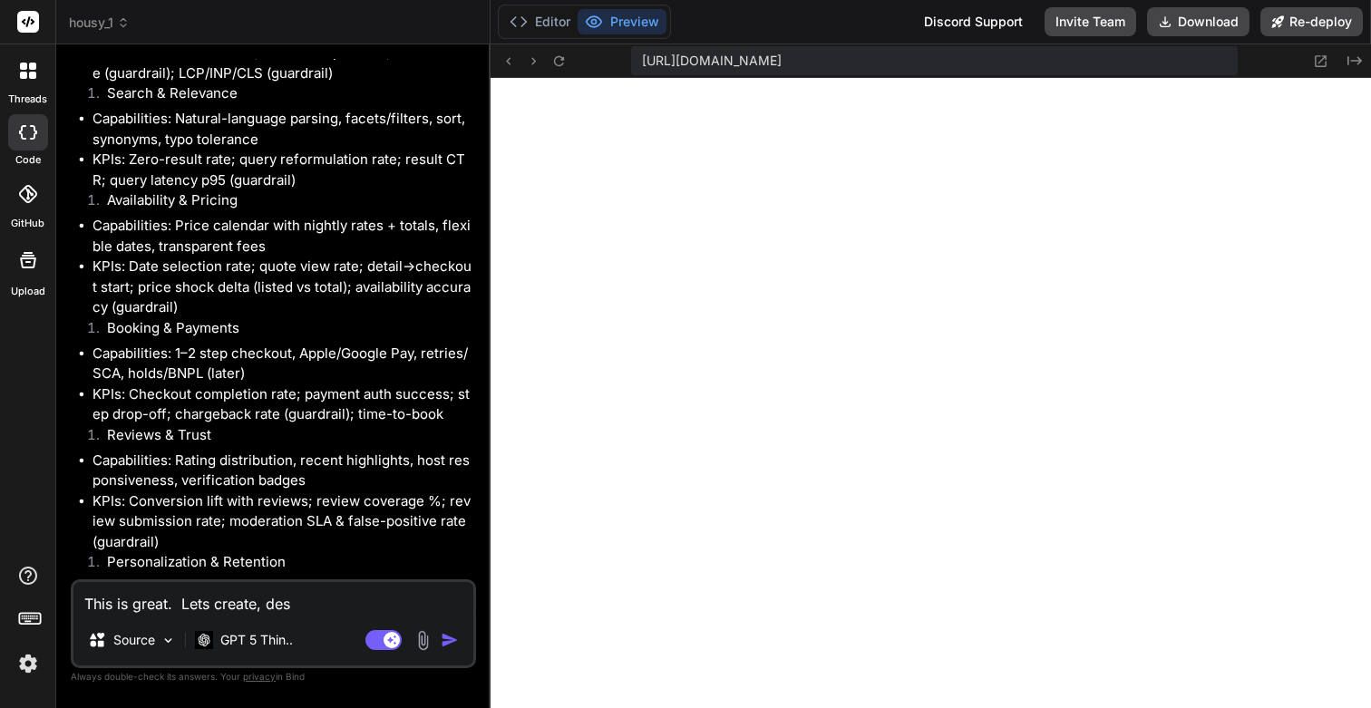
type textarea "x"
type textarea "This is great. Lets create, desi"
type textarea "x"
type textarea "This is great. Lets create, desin"
type textarea "x"
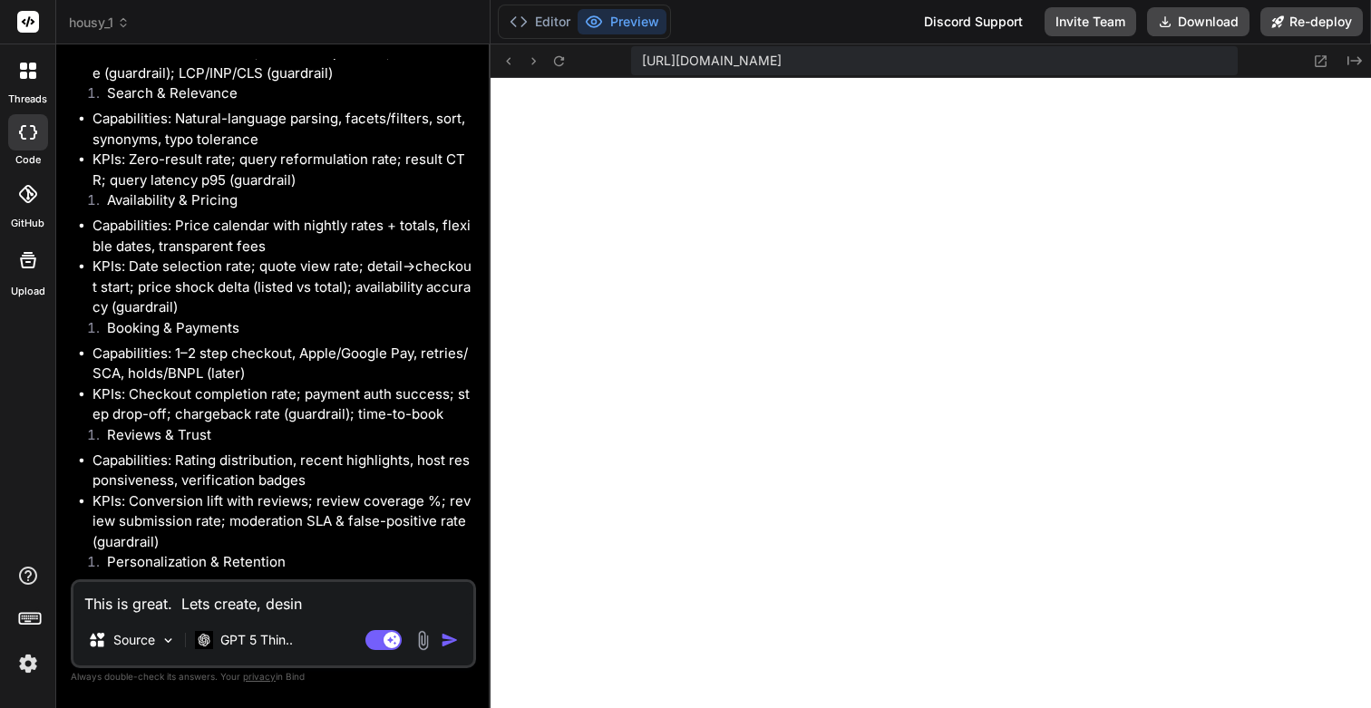
type textarea "This is great. Lets create, desing"
type textarea "x"
type textarea "This is great. Lets create, desing"
type textarea "x"
type textarea "This is great. Lets create, desing a"
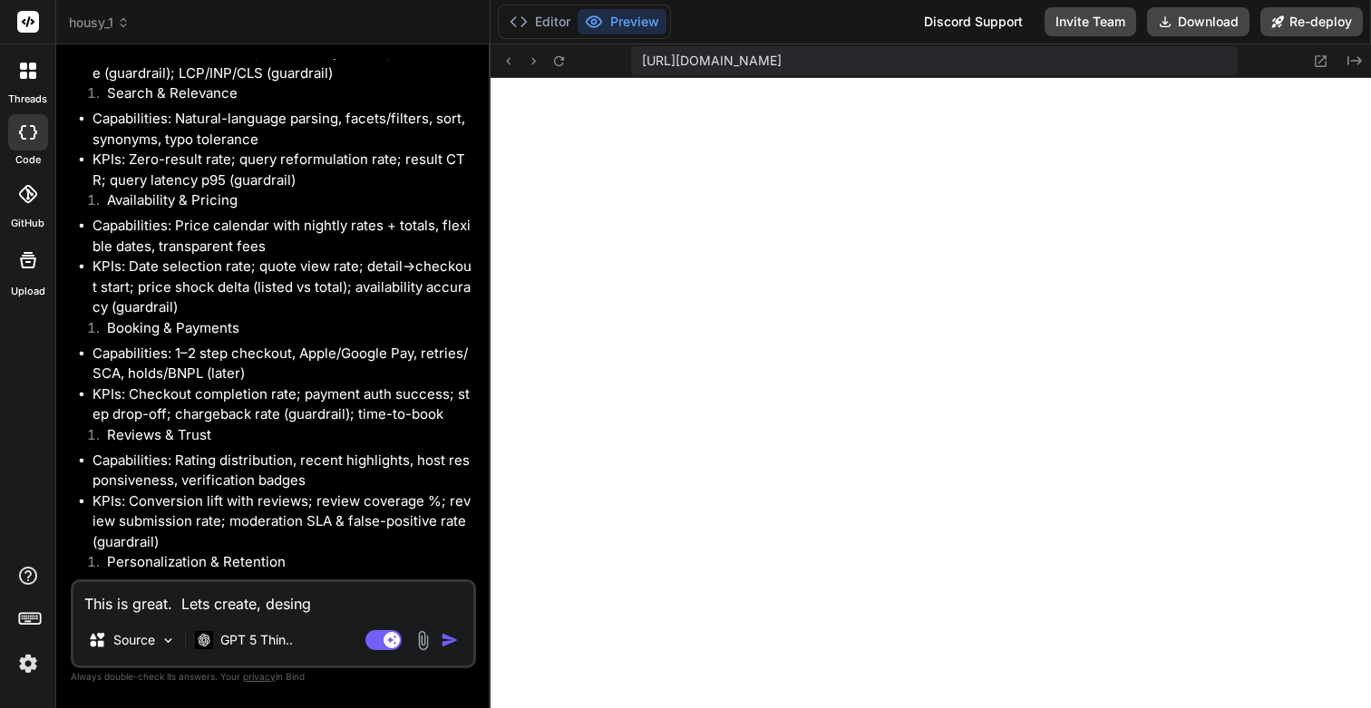
type textarea "x"
type textarea "This is great. Lets create, desing an"
type textarea "x"
type textarea "This is great. Lets create, desing and"
type textarea "x"
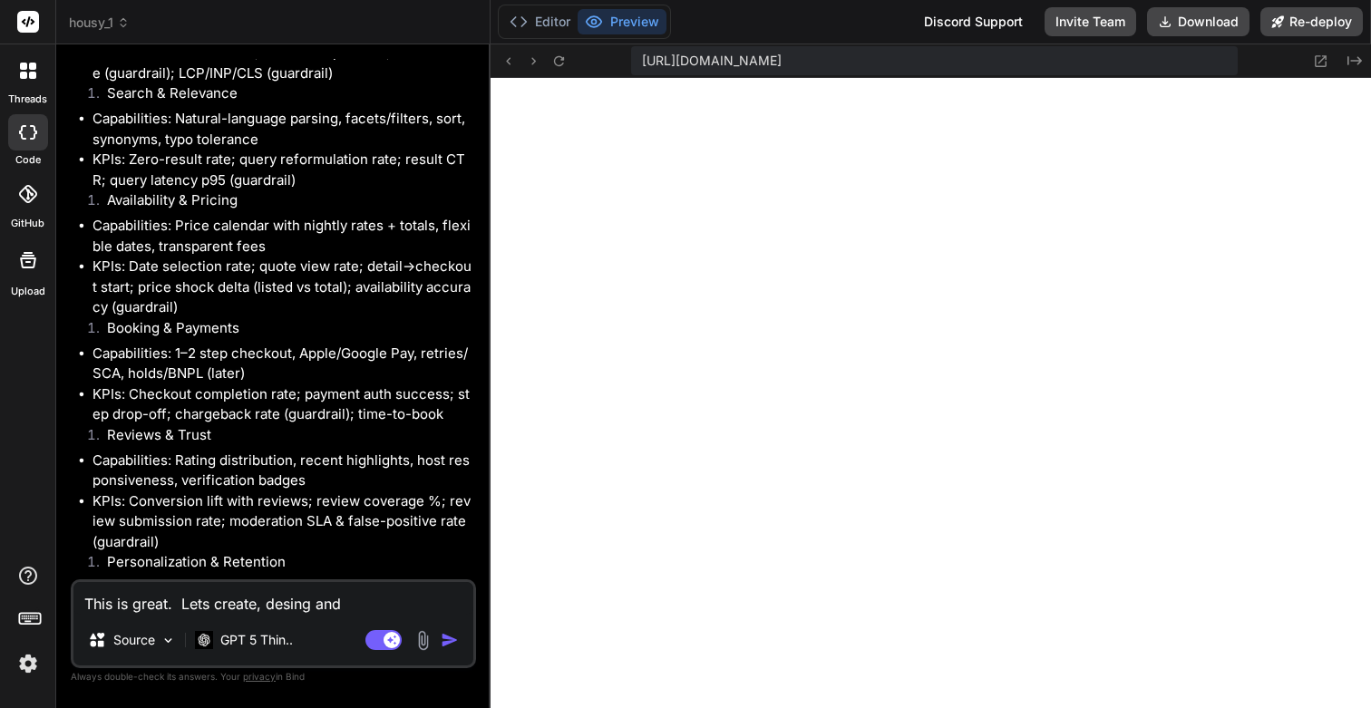
type textarea "This is great. Lets create, desing and"
type textarea "x"
type textarea "This is great. Lets create, desing and"
type textarea "x"
type textarea "This is great. Lets create, desing an"
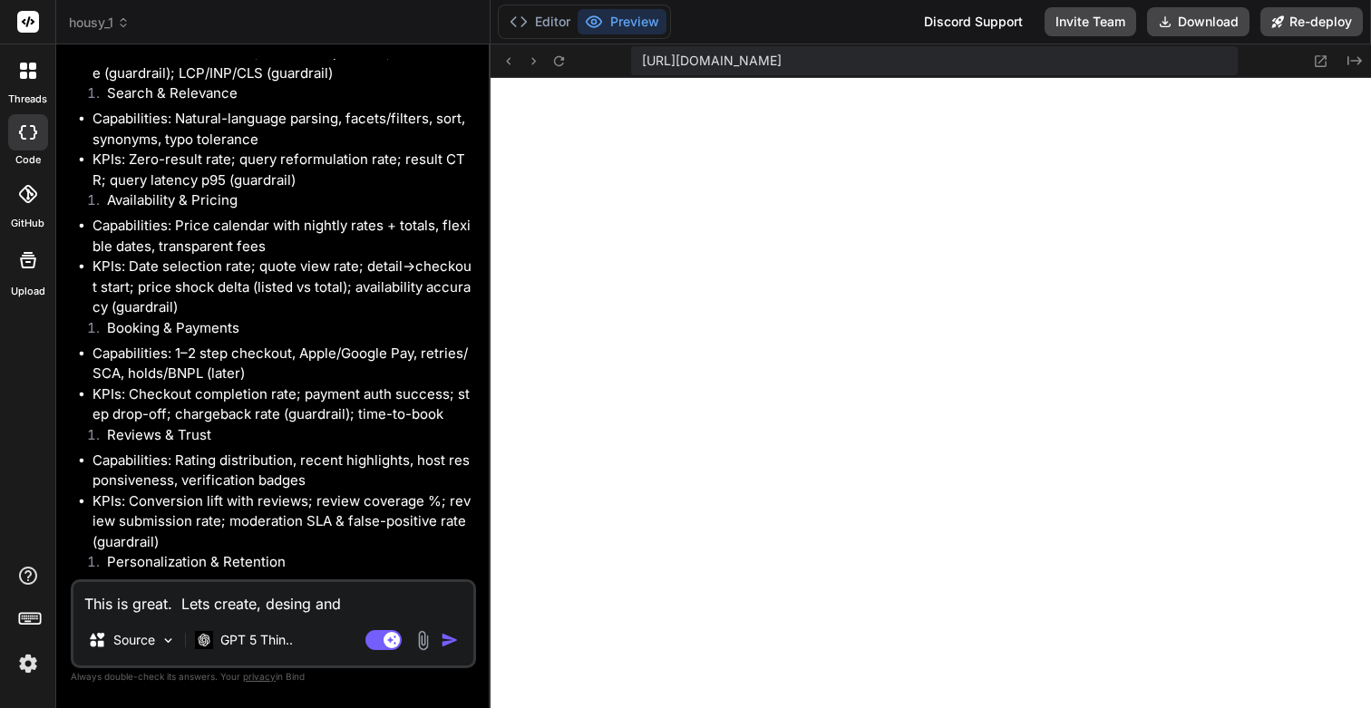
type textarea "x"
type textarea "This is great. Lets create, desing a"
type textarea "x"
type textarea "This is great. Lets create, desing"
type textarea "x"
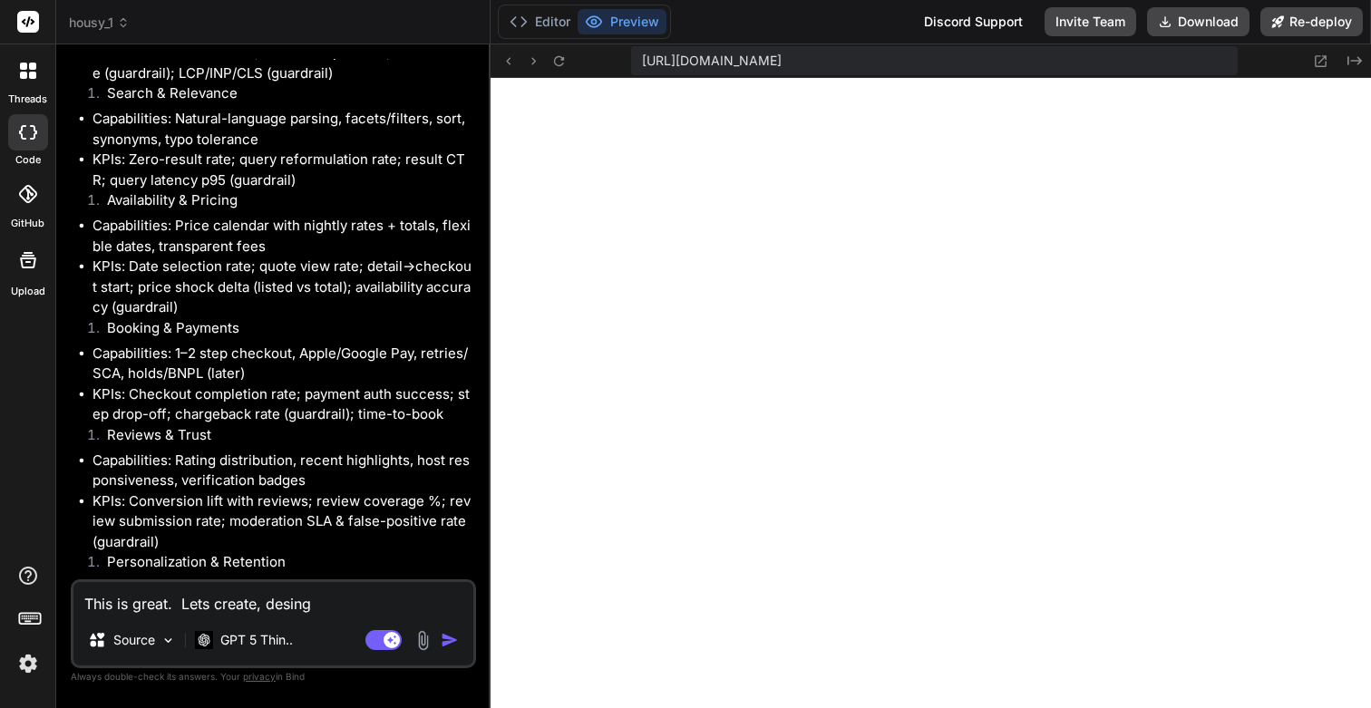
type textarea "This is great. Lets create, desing"
type textarea "x"
type textarea "This is great. Lets create, desin"
type textarea "x"
type textarea "This is great. Lets create, desi"
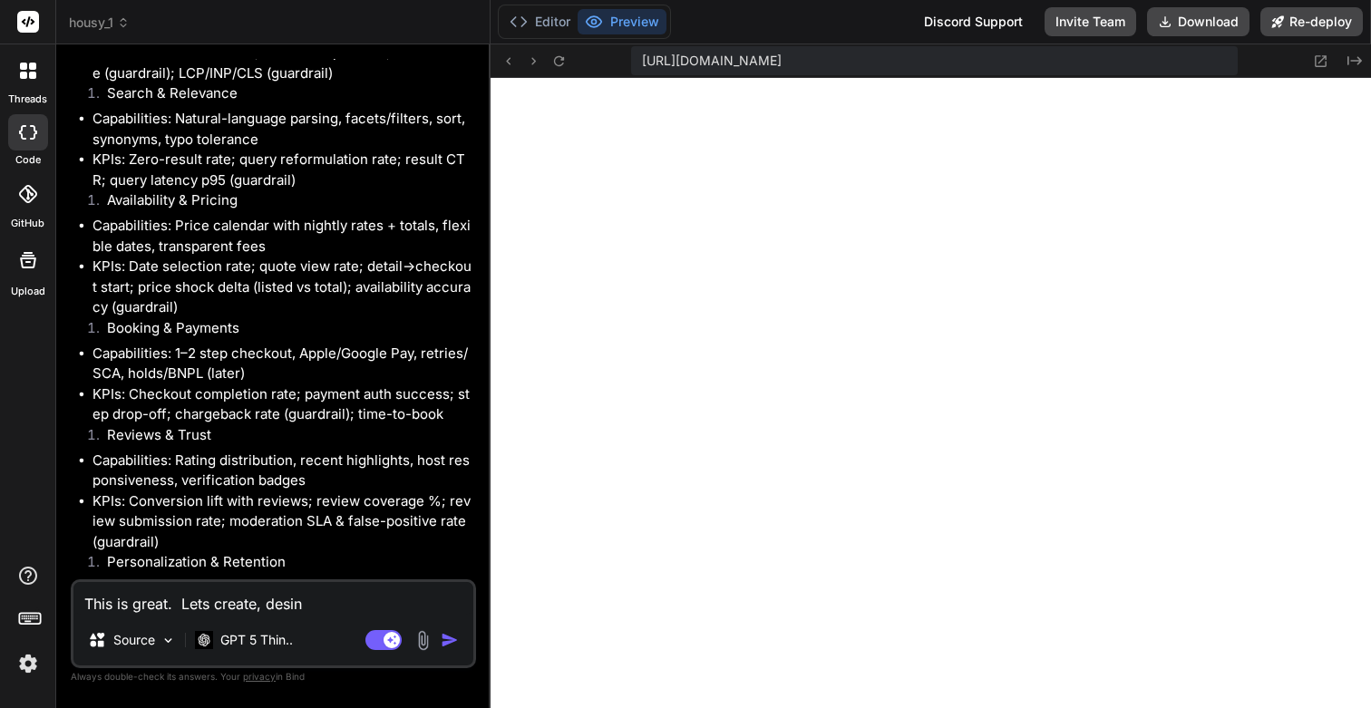
type textarea "x"
type textarea "This is great. Lets create, des"
type textarea "x"
type textarea "This is great. Lets create, de"
type textarea "x"
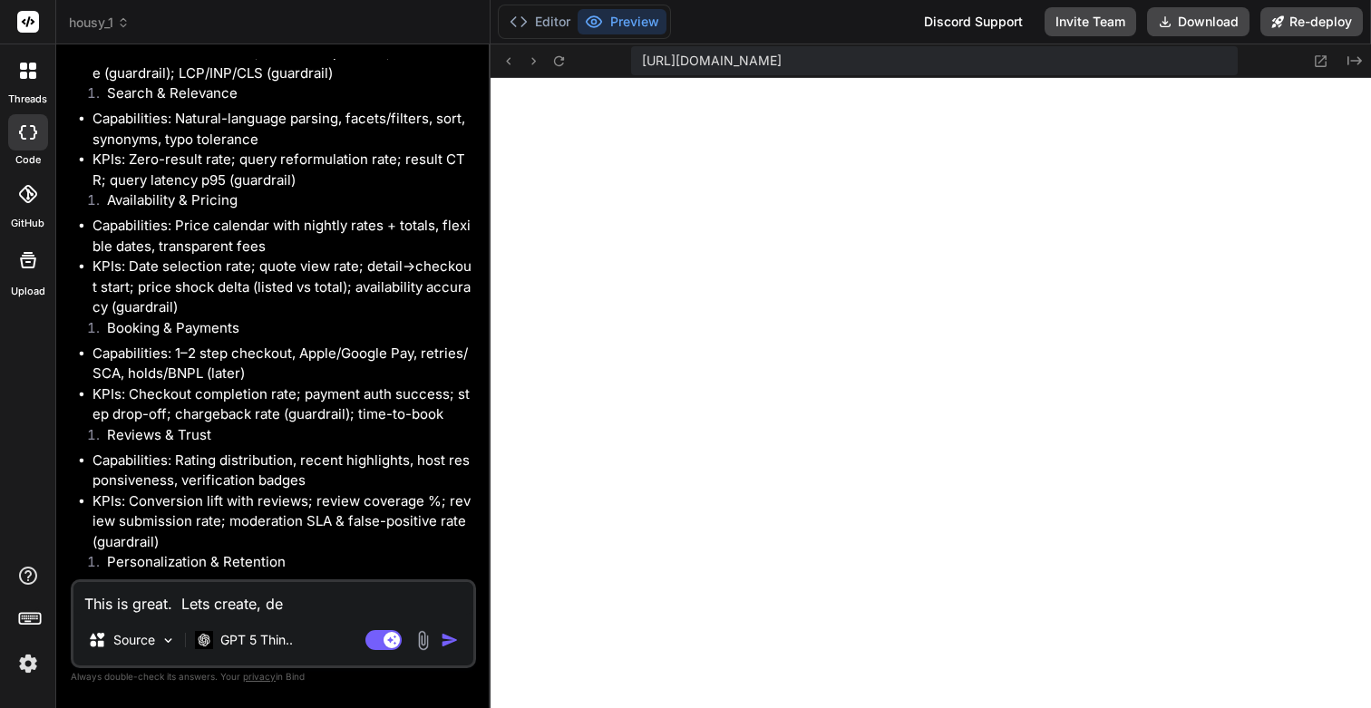
type textarea "This is great. Lets create, d"
type textarea "x"
type textarea "This is great. Lets create,"
type textarea "x"
type textarea "This is great. Lets create, d"
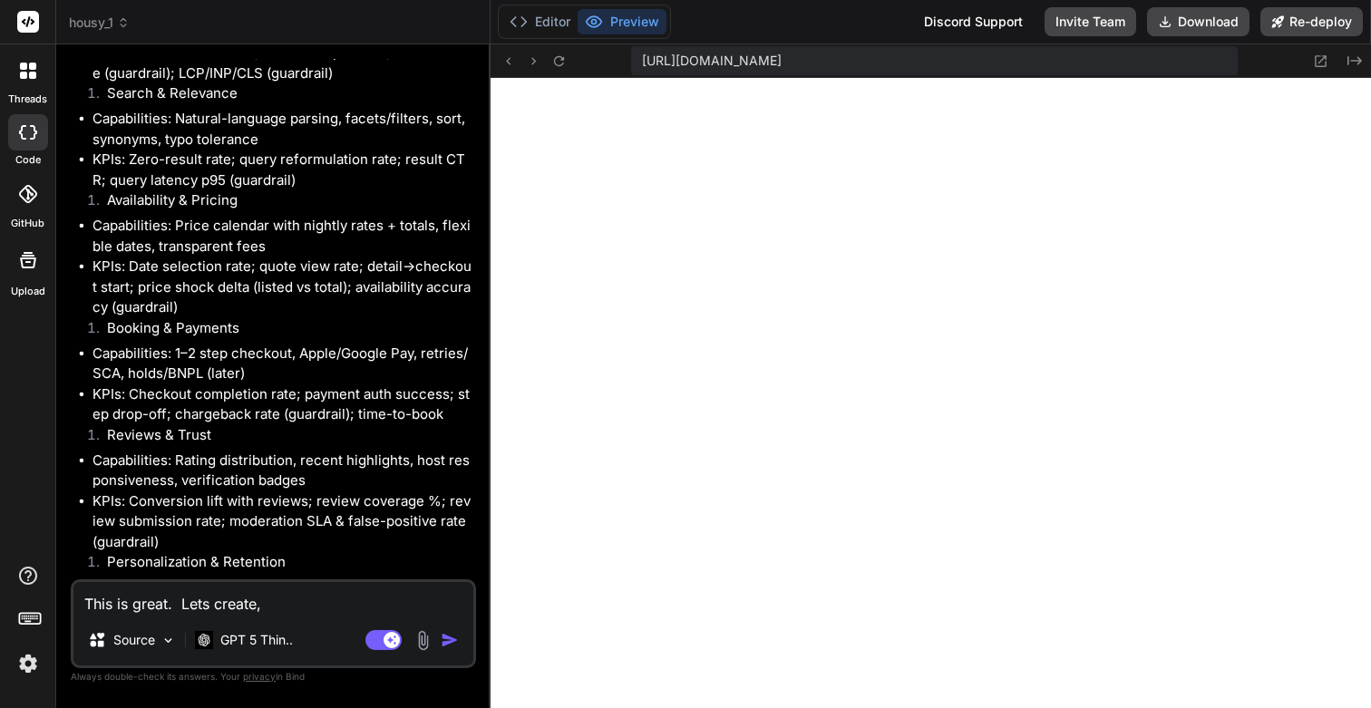
type textarea "x"
type textarea "This is great. Lets create, de"
type textarea "x"
type textarea "This is great. Lets create, des"
type textarea "x"
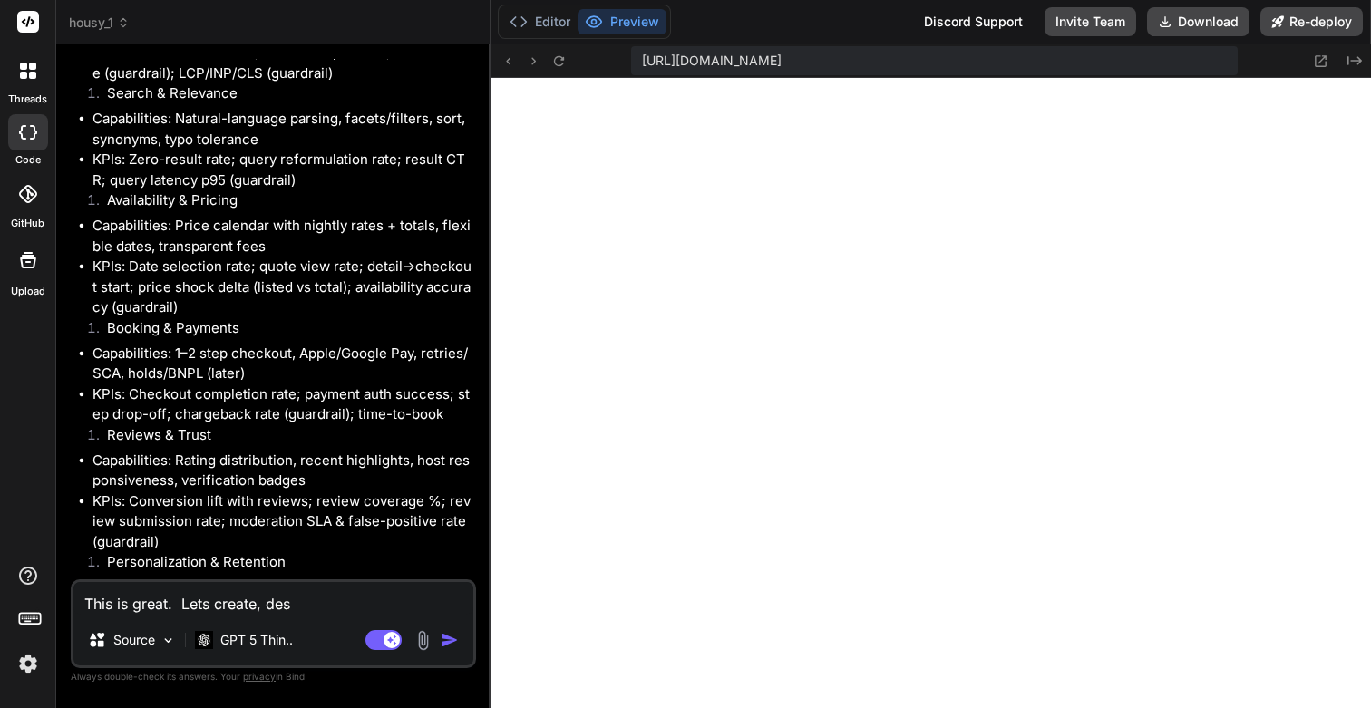
type textarea "This is great. Lets create, desi"
type textarea "x"
type textarea "This is great. Lets create, desig"
type textarea "x"
type textarea "This is great. Lets create, design"
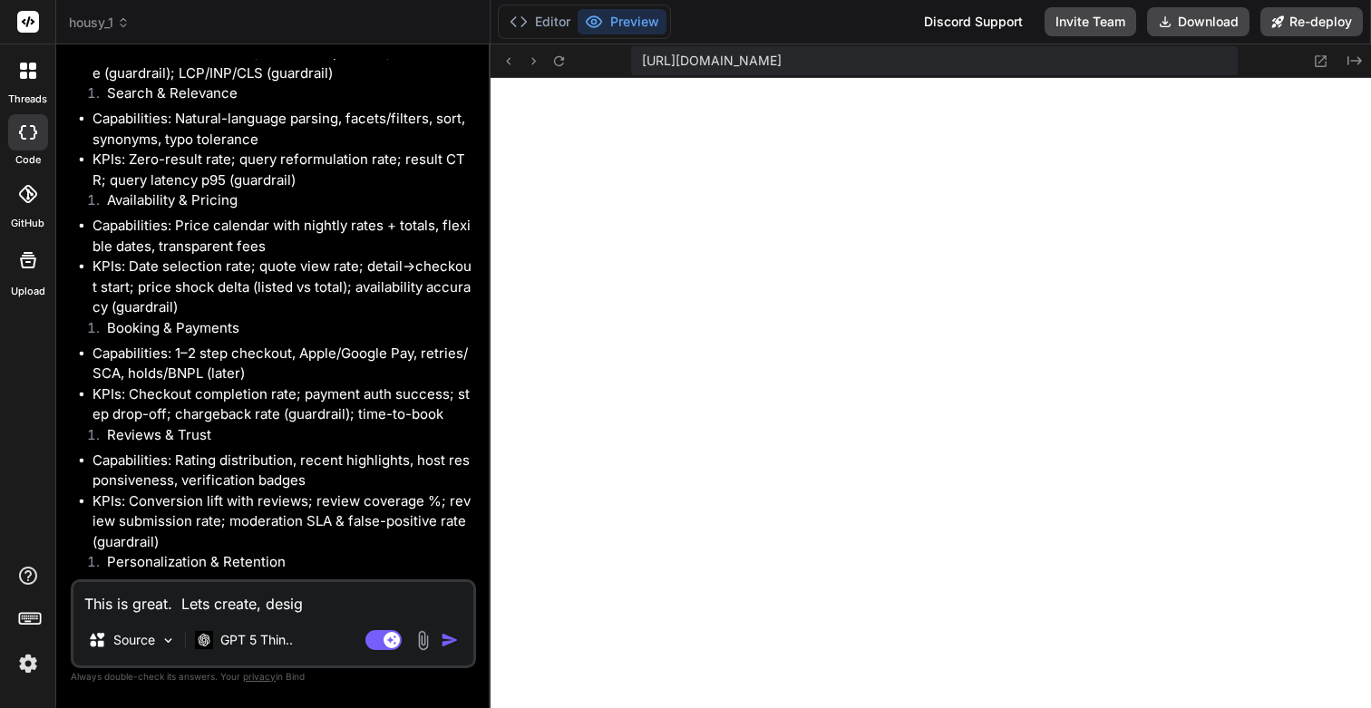
type textarea "x"
type textarea "This is great. Lets create, design"
type textarea "x"
type textarea "This is great. Lets create, design a"
type textarea "x"
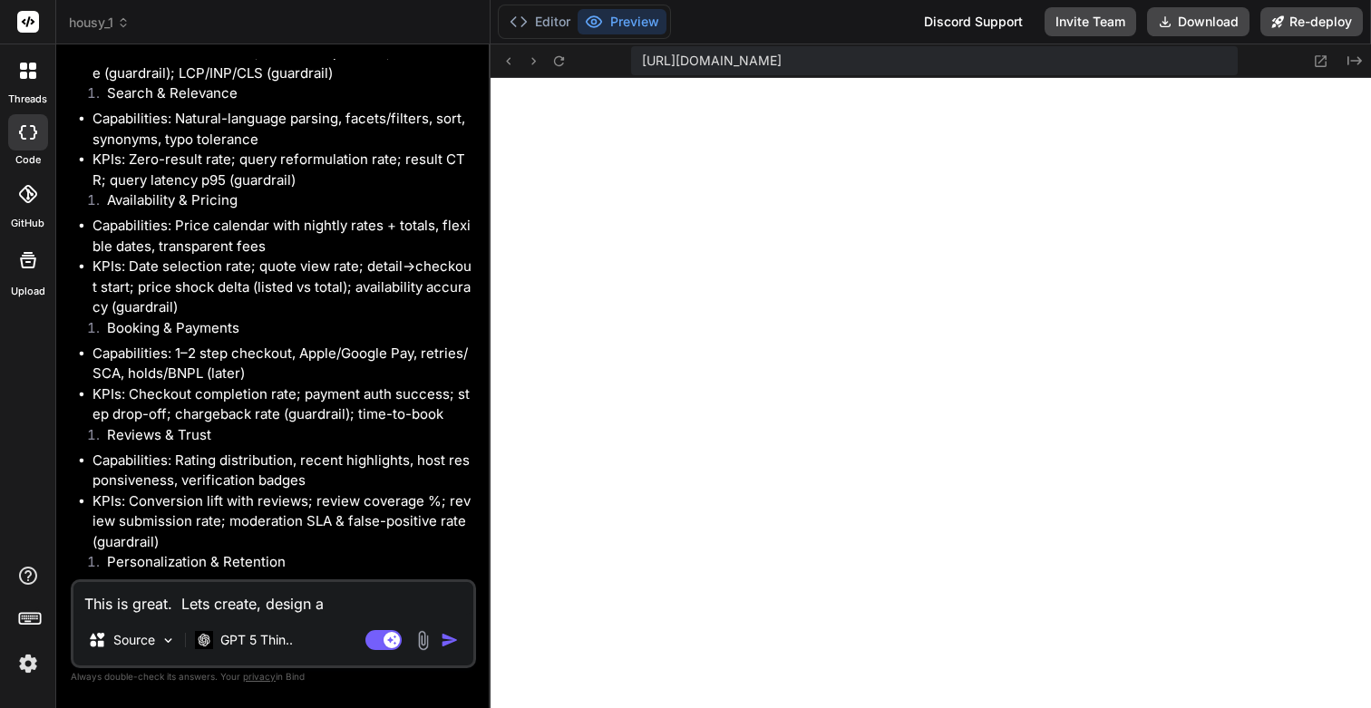
type textarea "This is great. Lets create, design an"
type textarea "x"
type textarea "This is great. Lets create, design and"
type textarea "x"
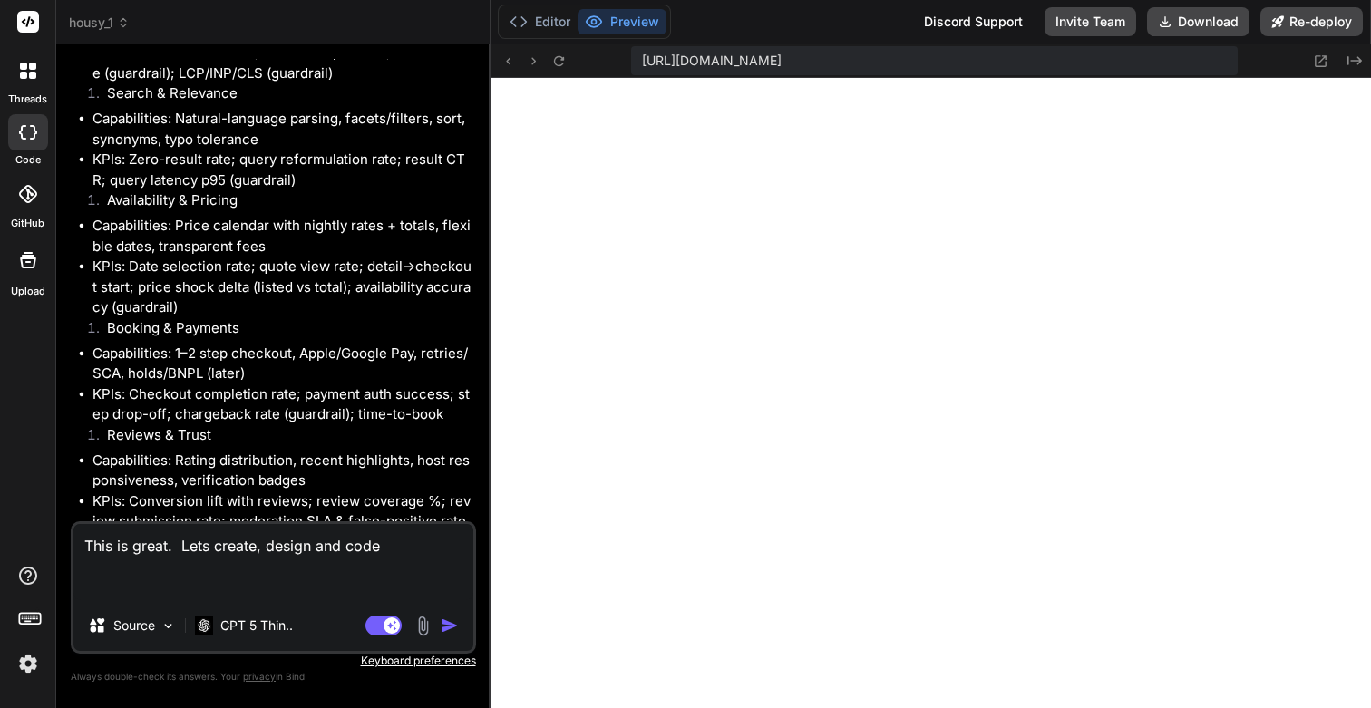
paste textarea "Discovery Experience (Home, Collections, Map + List) Capabilities: Cinematic he…"
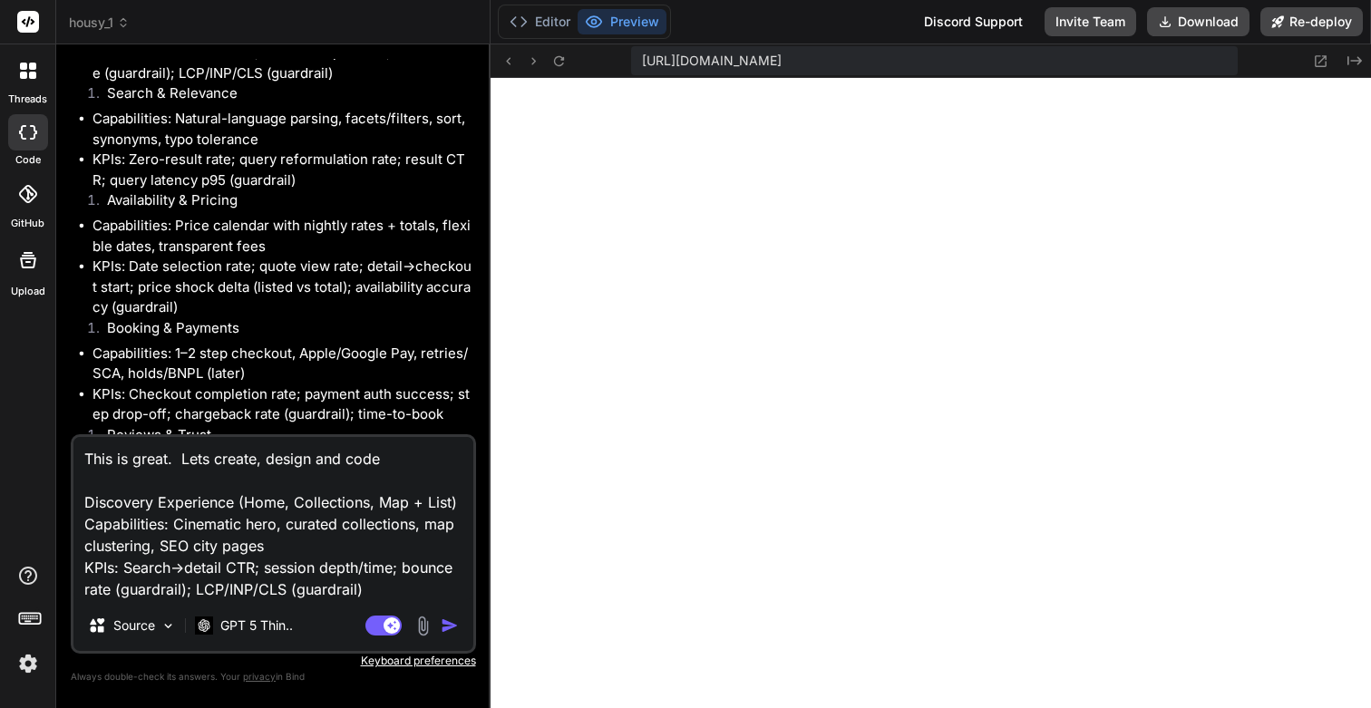
click at [448, 626] on img "button" at bounding box center [450, 626] width 18 height 18
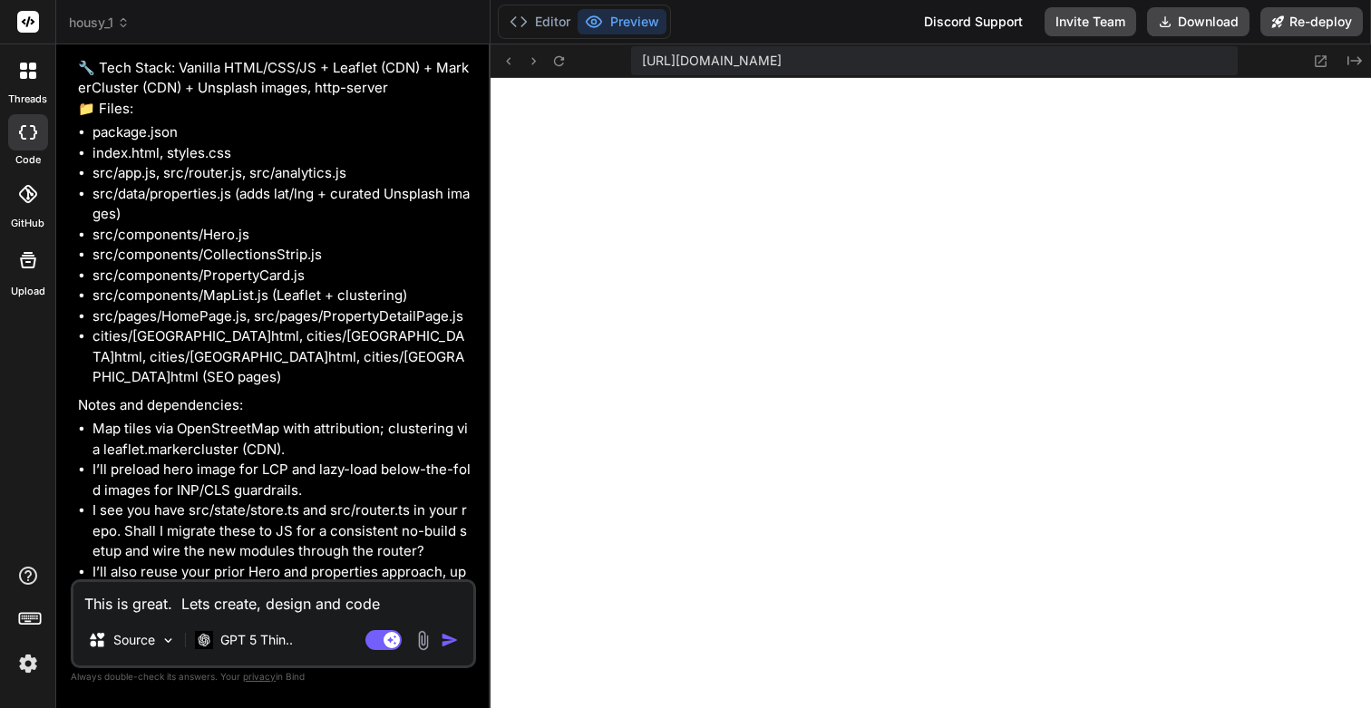
scroll to position [13675, 0]
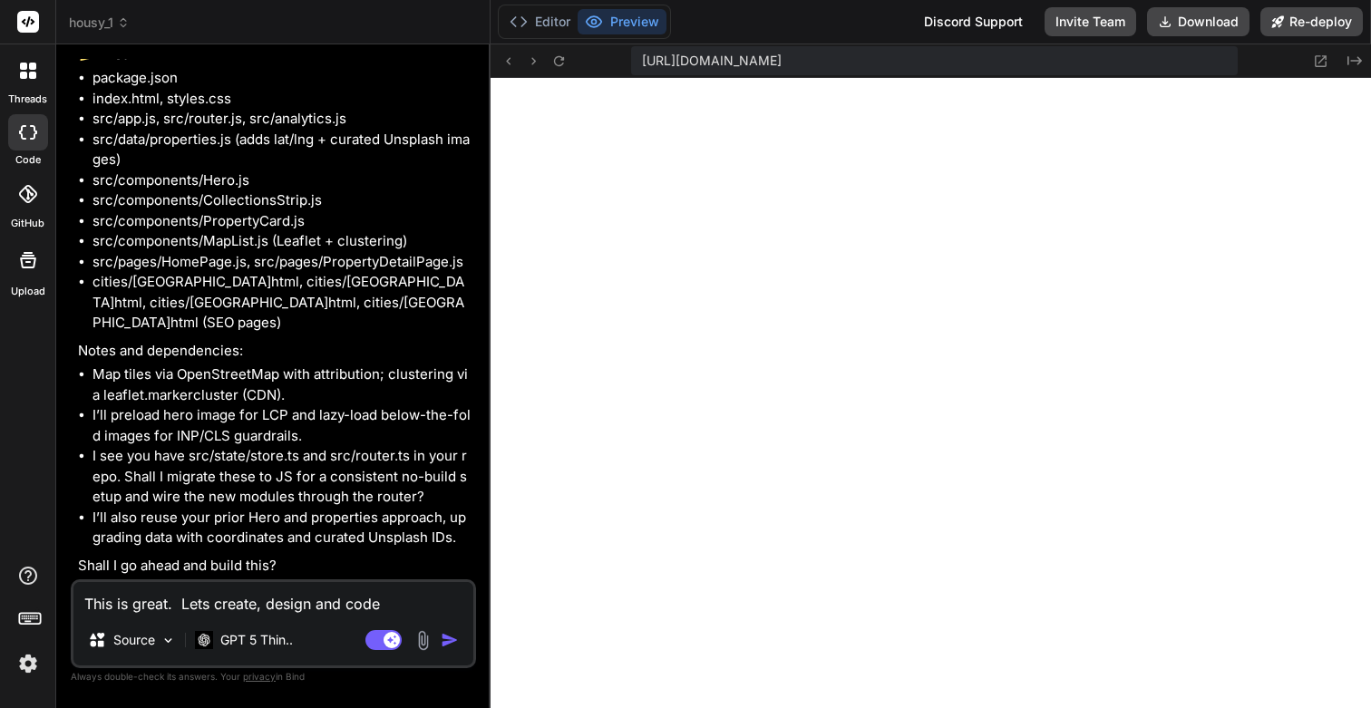
click at [243, 596] on textarea "This is great. Lets create, design and code Discovery Experience (Home, Collect…" at bounding box center [273, 598] width 400 height 33
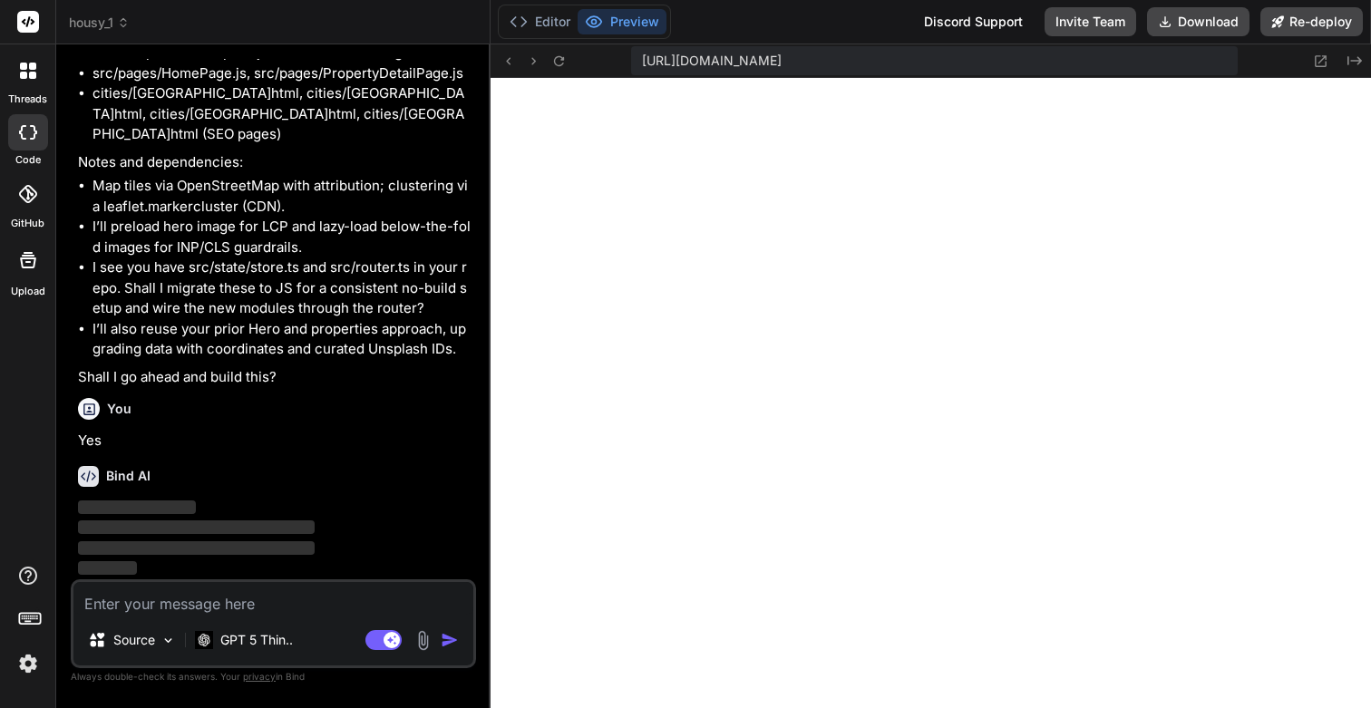
scroll to position [13863, 0]
click at [37, 667] on img at bounding box center [28, 663] width 31 height 31
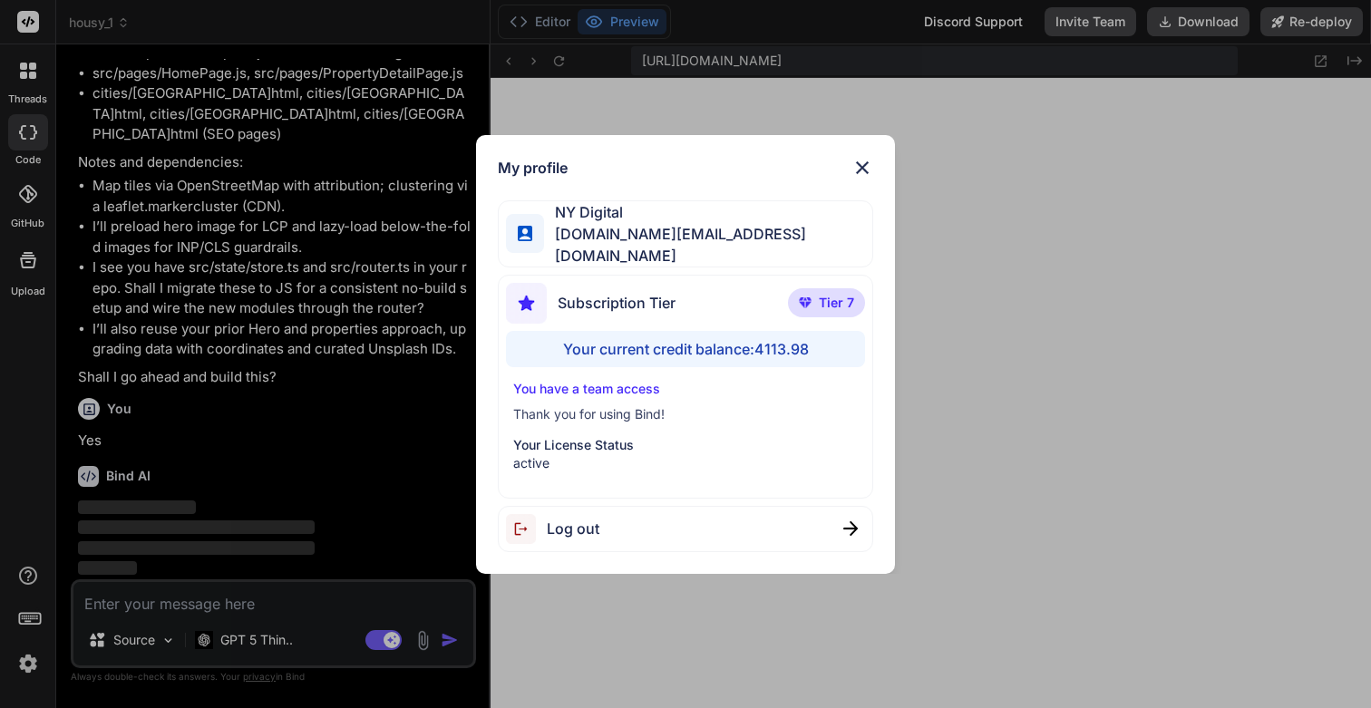
click at [38, 666] on div "My profile NY Digital [DOMAIN_NAME][EMAIL_ADDRESS][DOMAIN_NAME] Subscription Ti…" at bounding box center [685, 354] width 1371 height 708
